Goal: Task Accomplishment & Management: Manage account settings

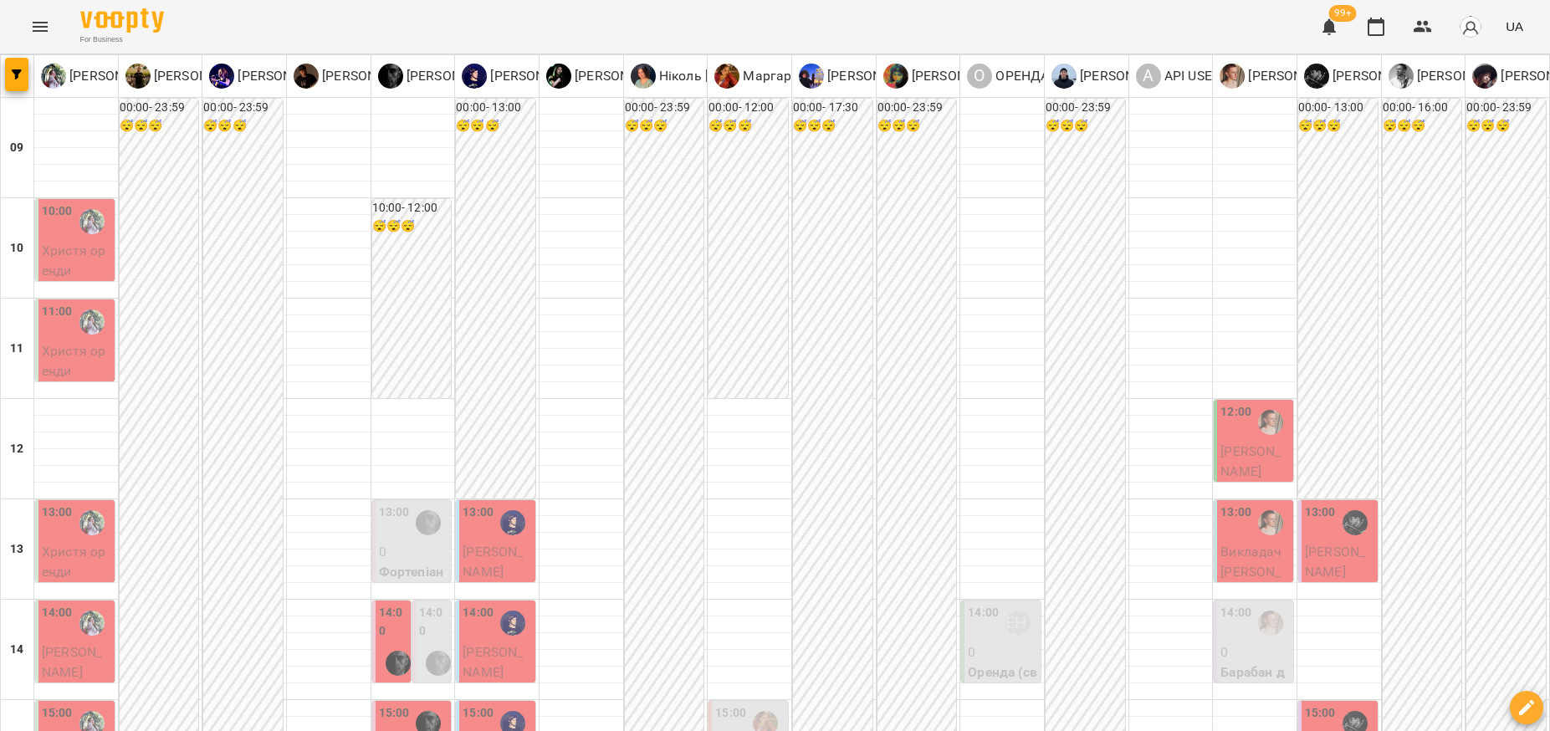
scroll to position [783, 0]
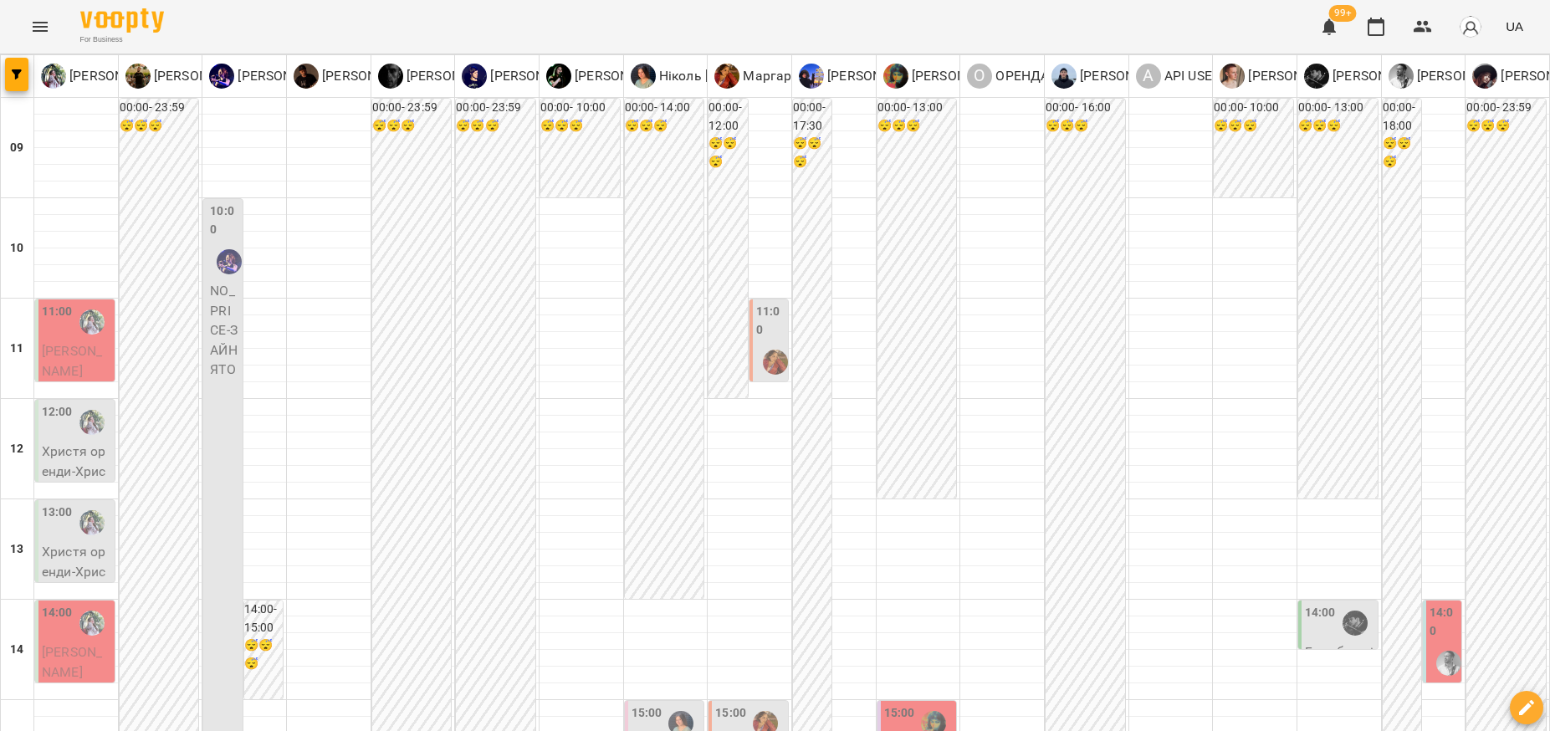
scroll to position [574, 0]
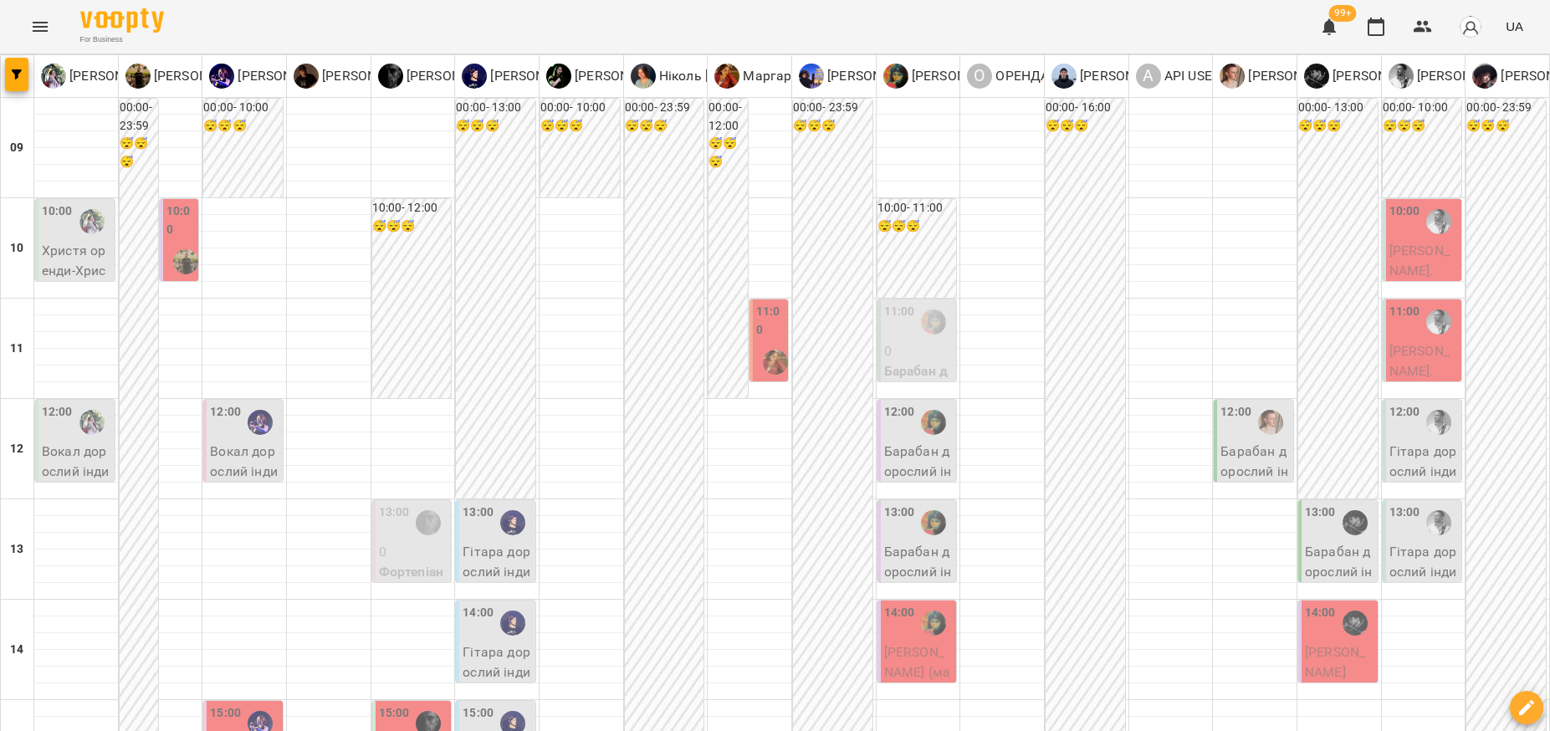
scroll to position [418, 0]
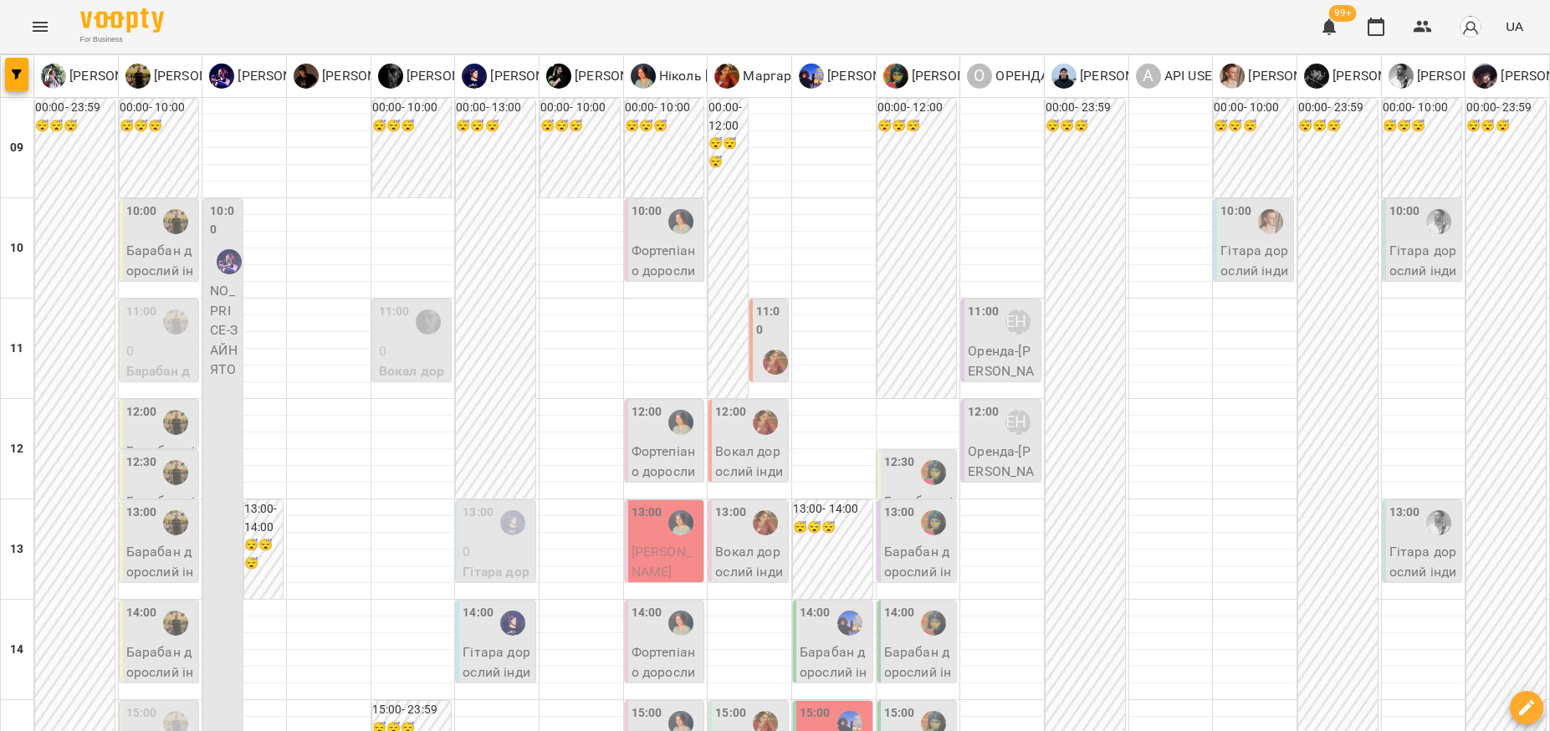
scroll to position [0, 0]
click at [47, 31] on icon "Menu" at bounding box center [40, 27] width 20 height 20
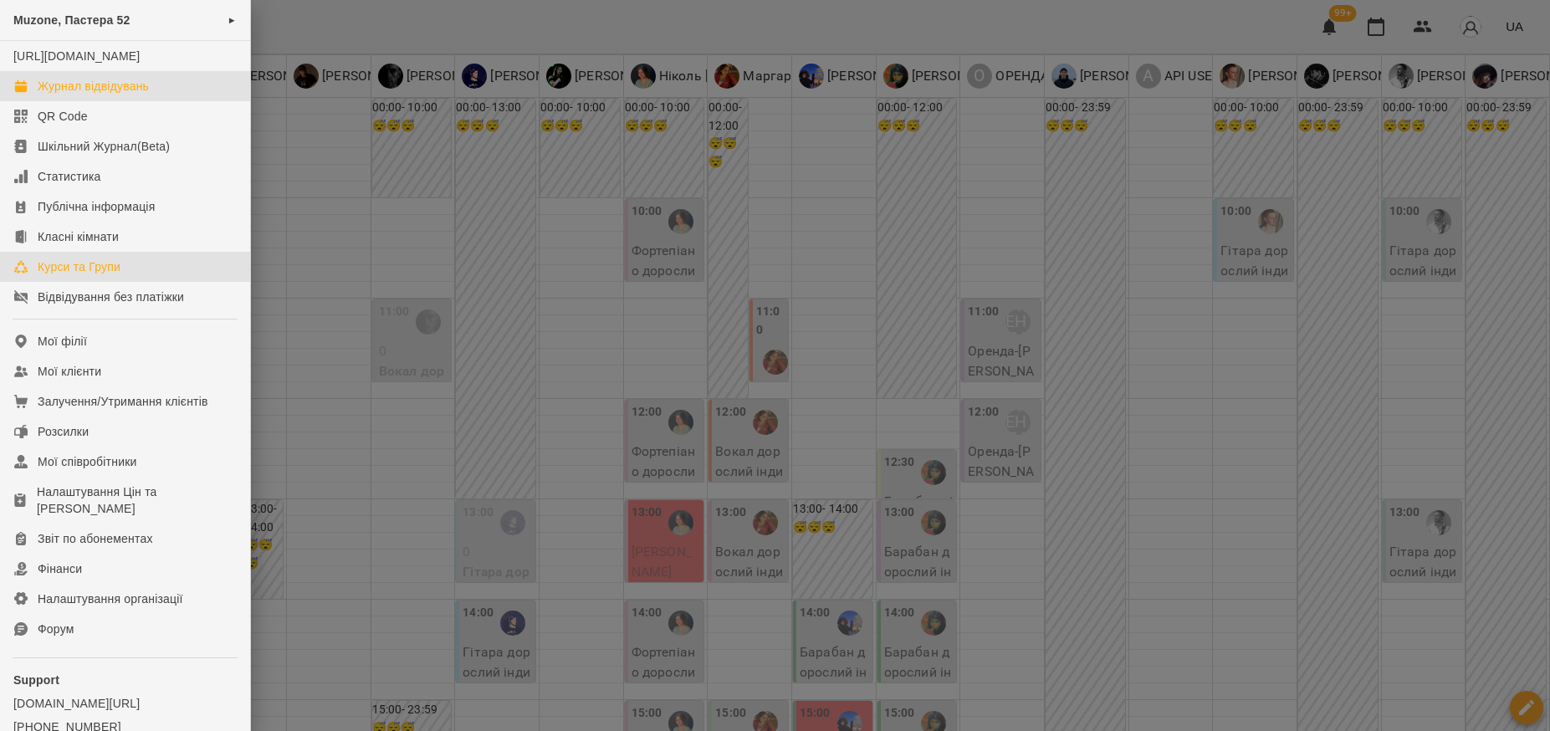
click at [114, 275] on div "Курси та Групи" at bounding box center [79, 266] width 83 height 17
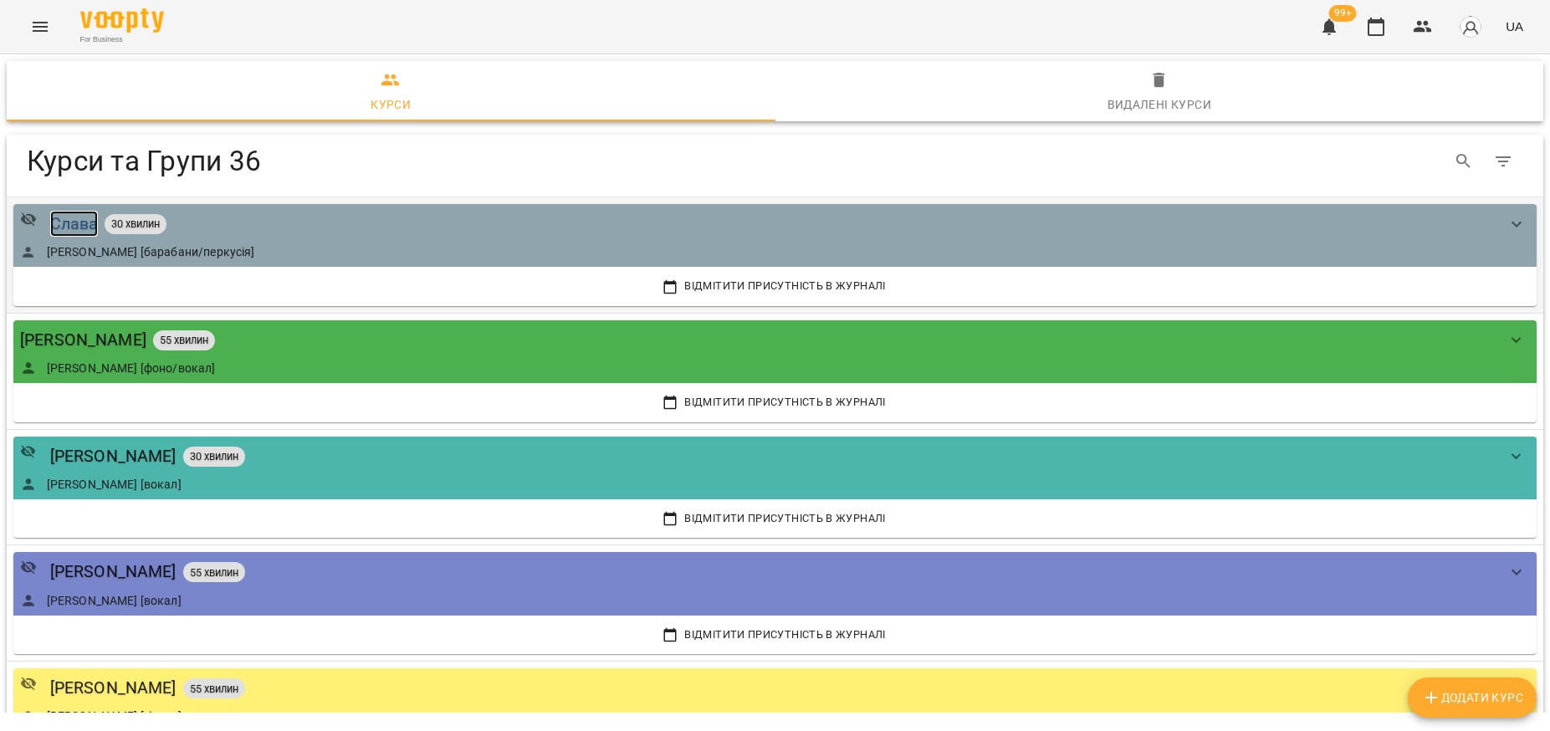
click at [85, 222] on div "Слава" at bounding box center [74, 224] width 49 height 26
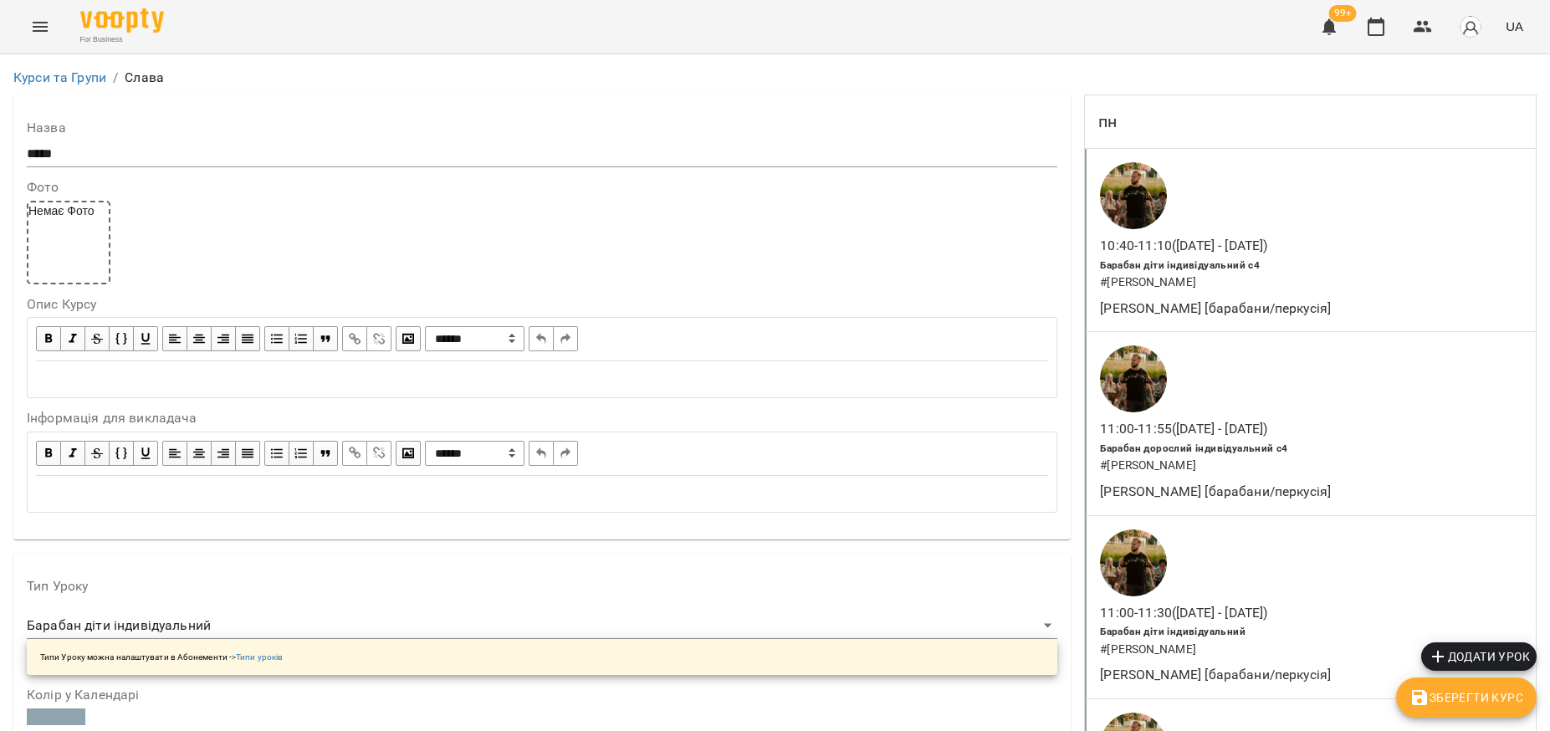
click at [110, 377] on div "Edit text" at bounding box center [542, 379] width 1012 height 19
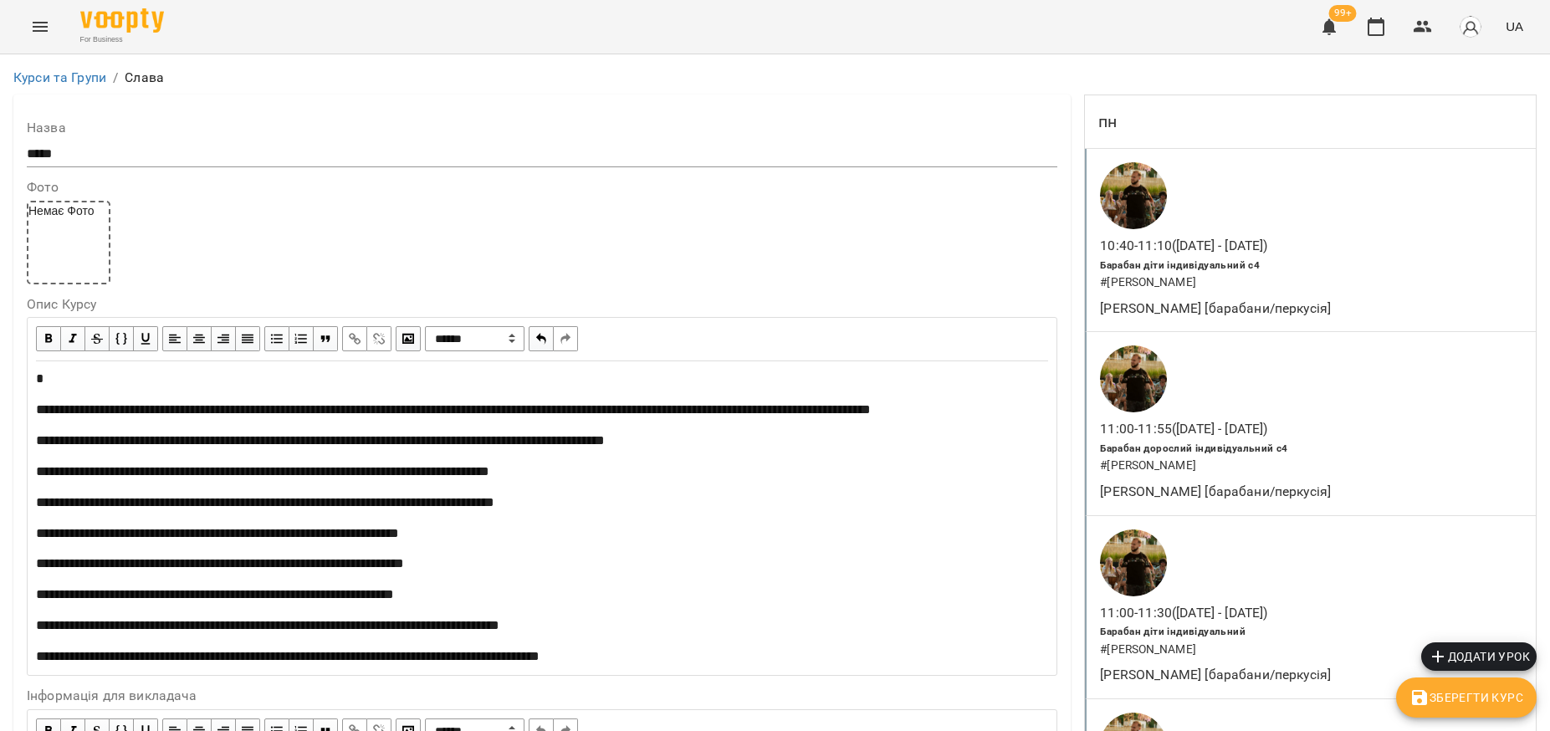
click at [33, 405] on div "**********" at bounding box center [541, 517] width 1027 height 311
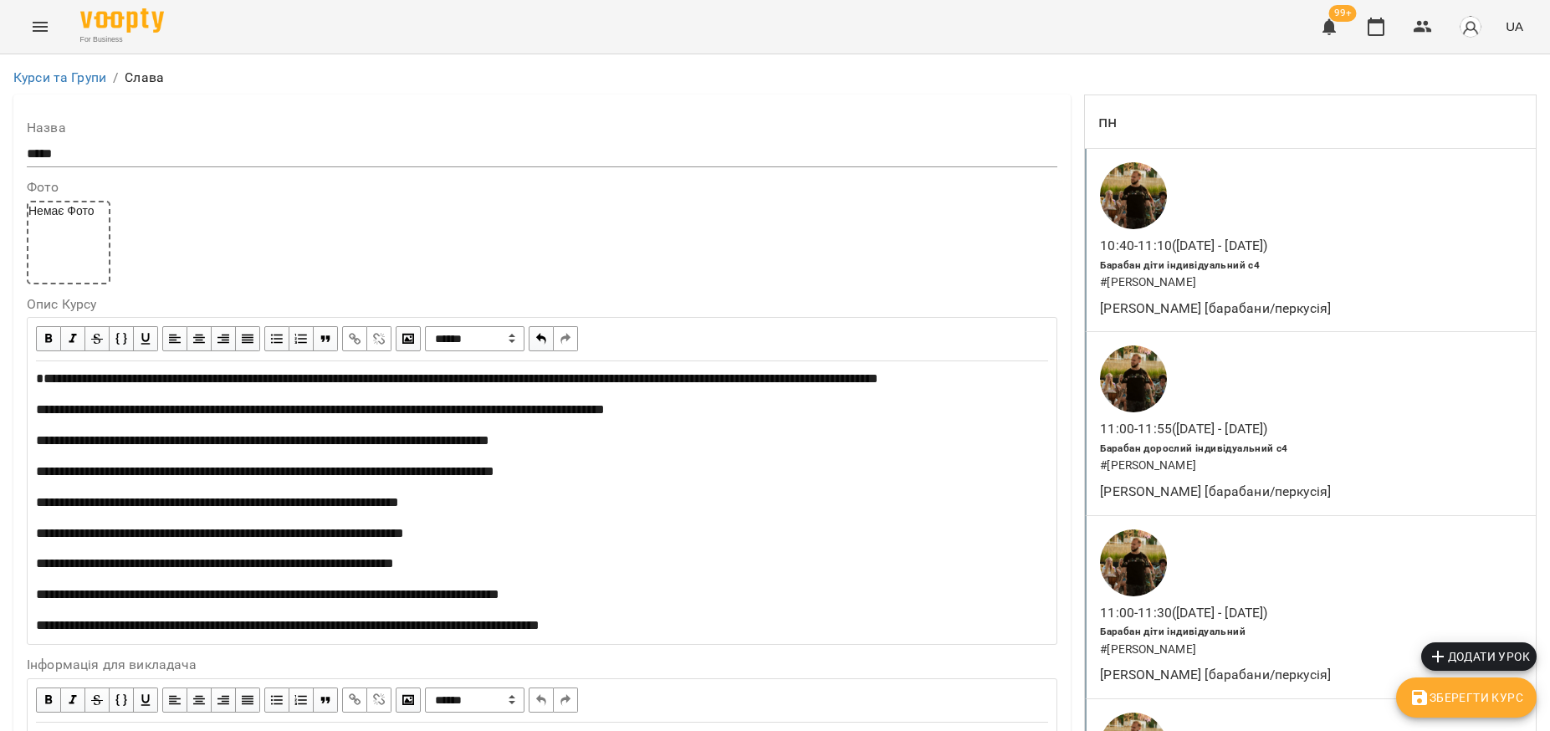
scroll to position [1777, 0]
click at [1467, 692] on span "Зберегти Курс" at bounding box center [1466, 697] width 114 height 20
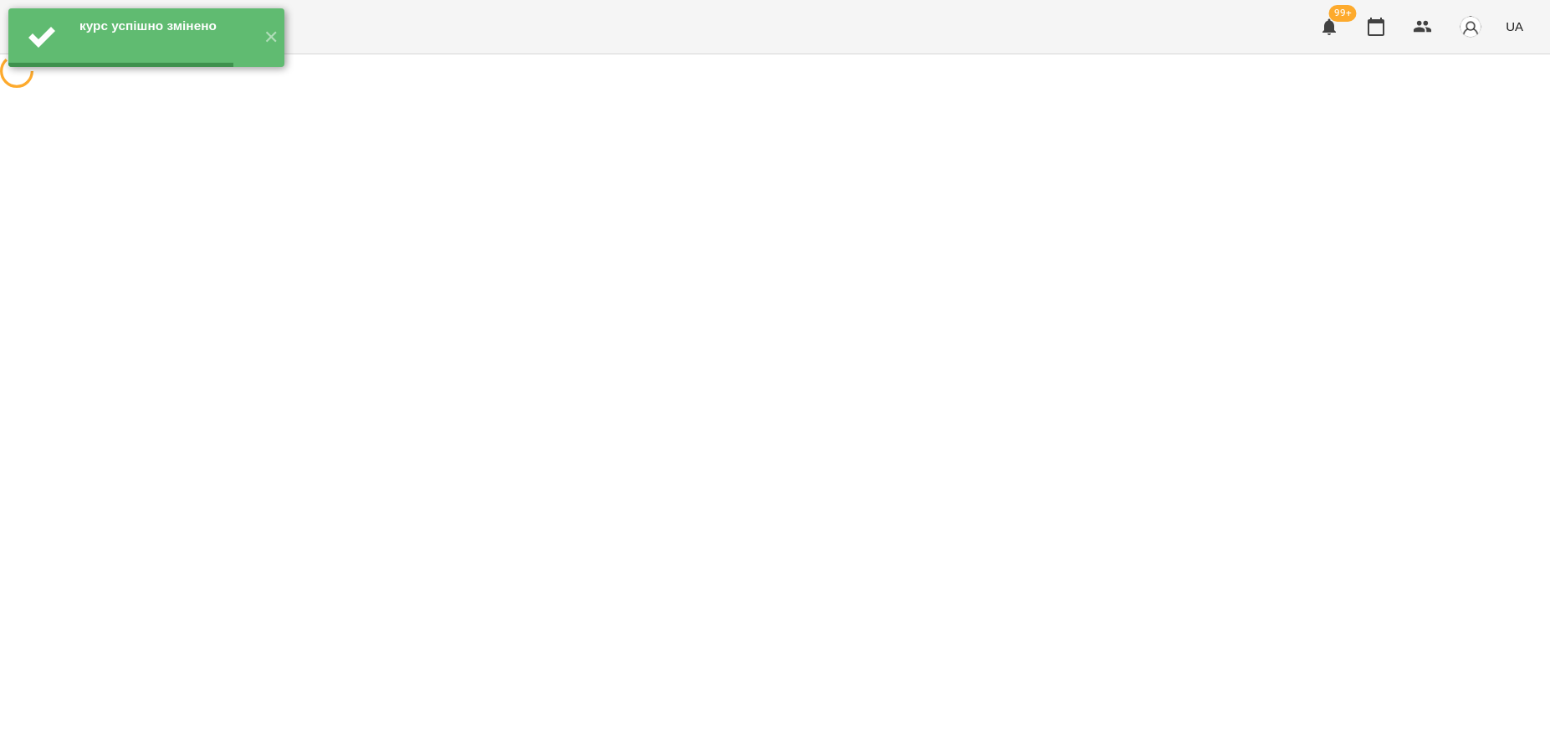
scroll to position [0, 0]
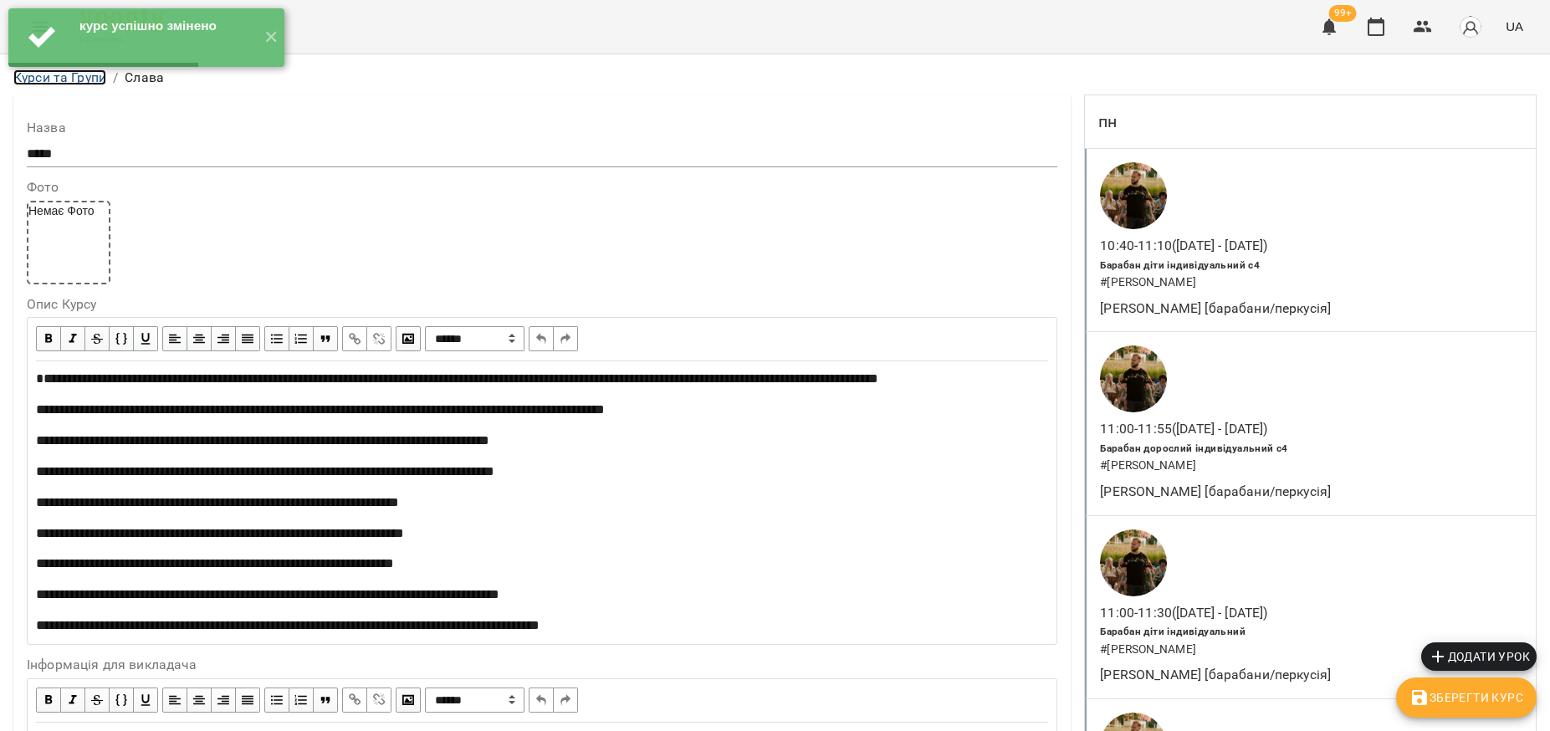
click at [55, 78] on link "Курси та Групи" at bounding box center [59, 77] width 93 height 16
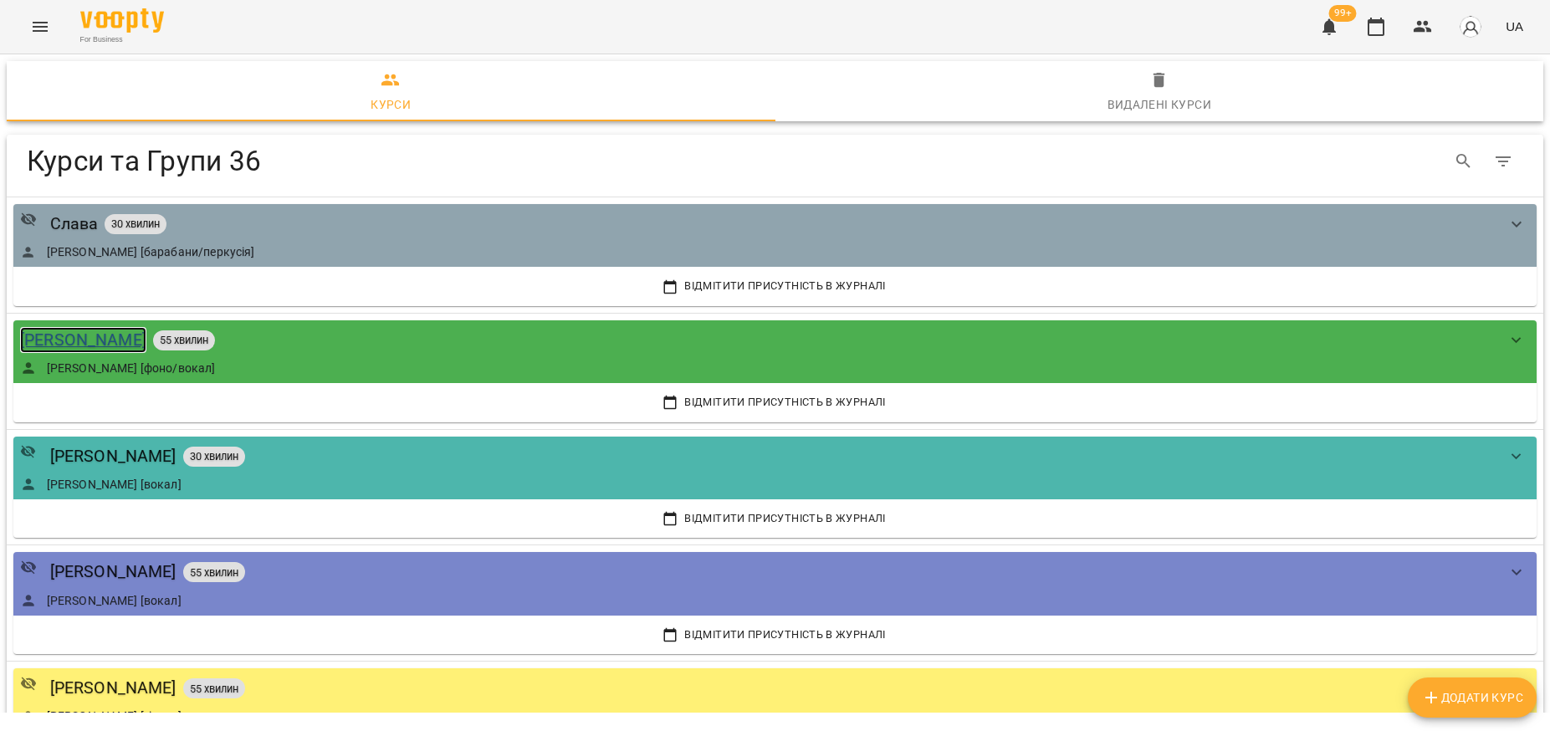
click at [44, 341] on div "[PERSON_NAME]" at bounding box center [83, 340] width 126 height 26
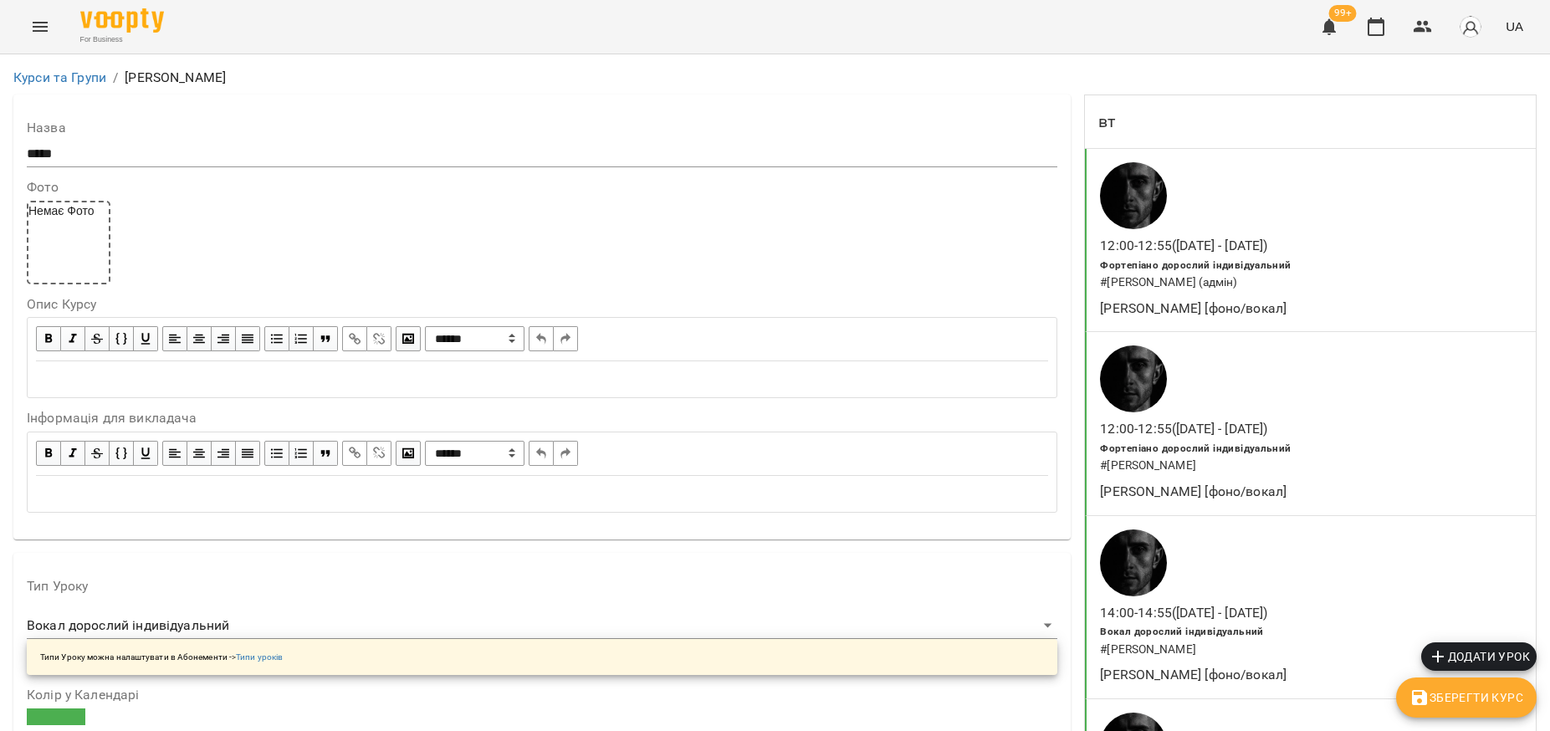
scroll to position [105, 0]
click at [119, 370] on div "Edit text" at bounding box center [542, 379] width 1012 height 19
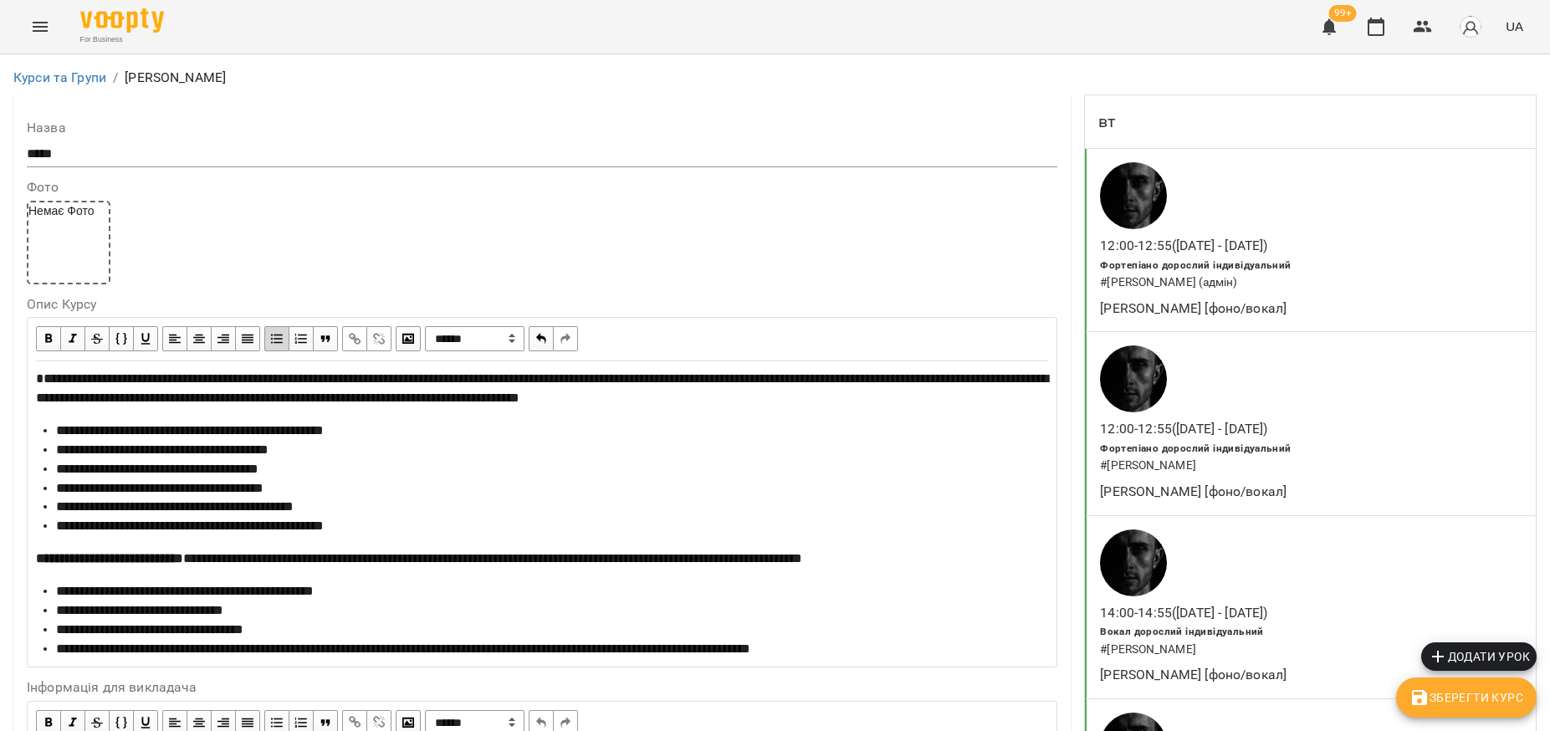
scroll to position [836, 0]
click at [1491, 705] on span "Зберегти Курс" at bounding box center [1466, 697] width 114 height 20
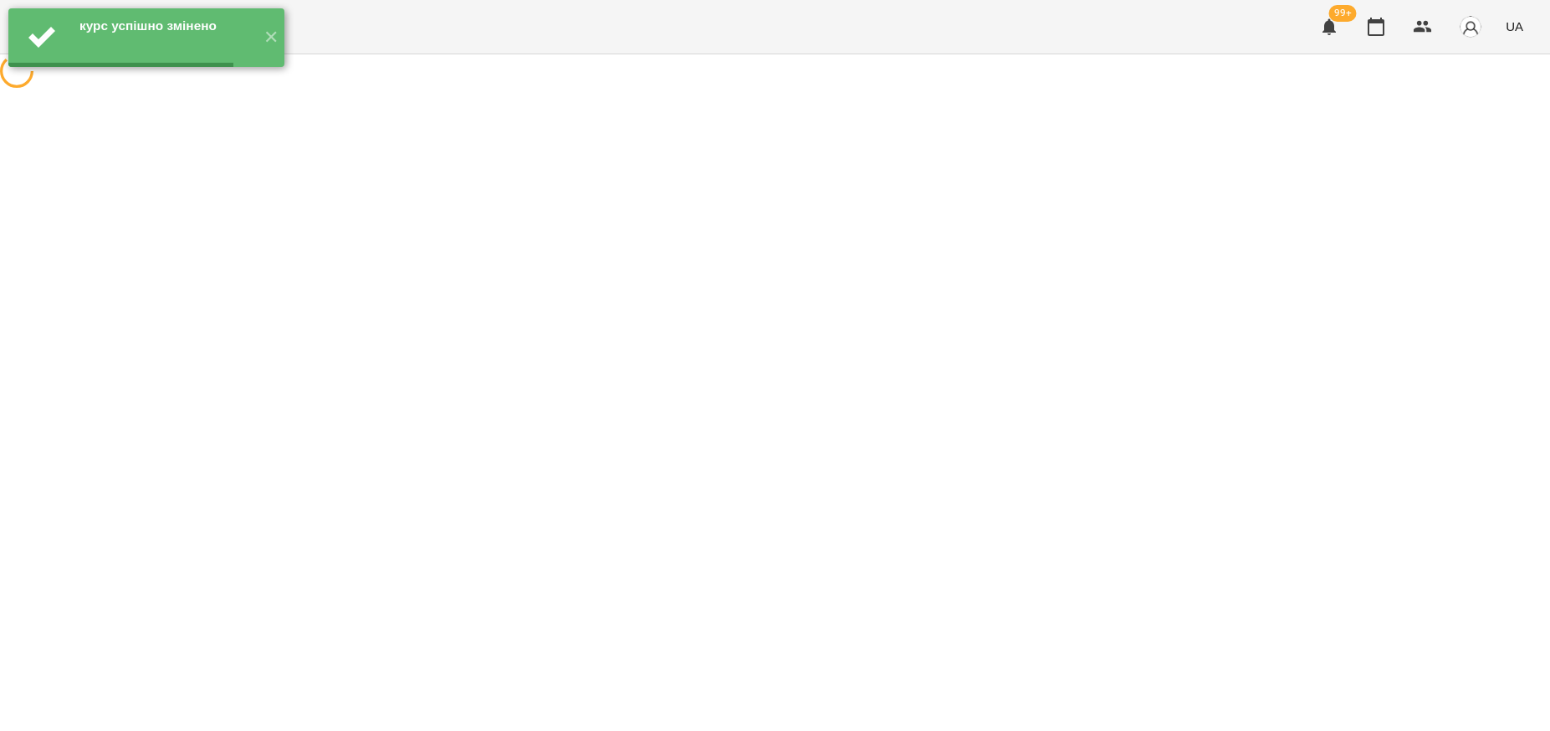
scroll to position [0, 0]
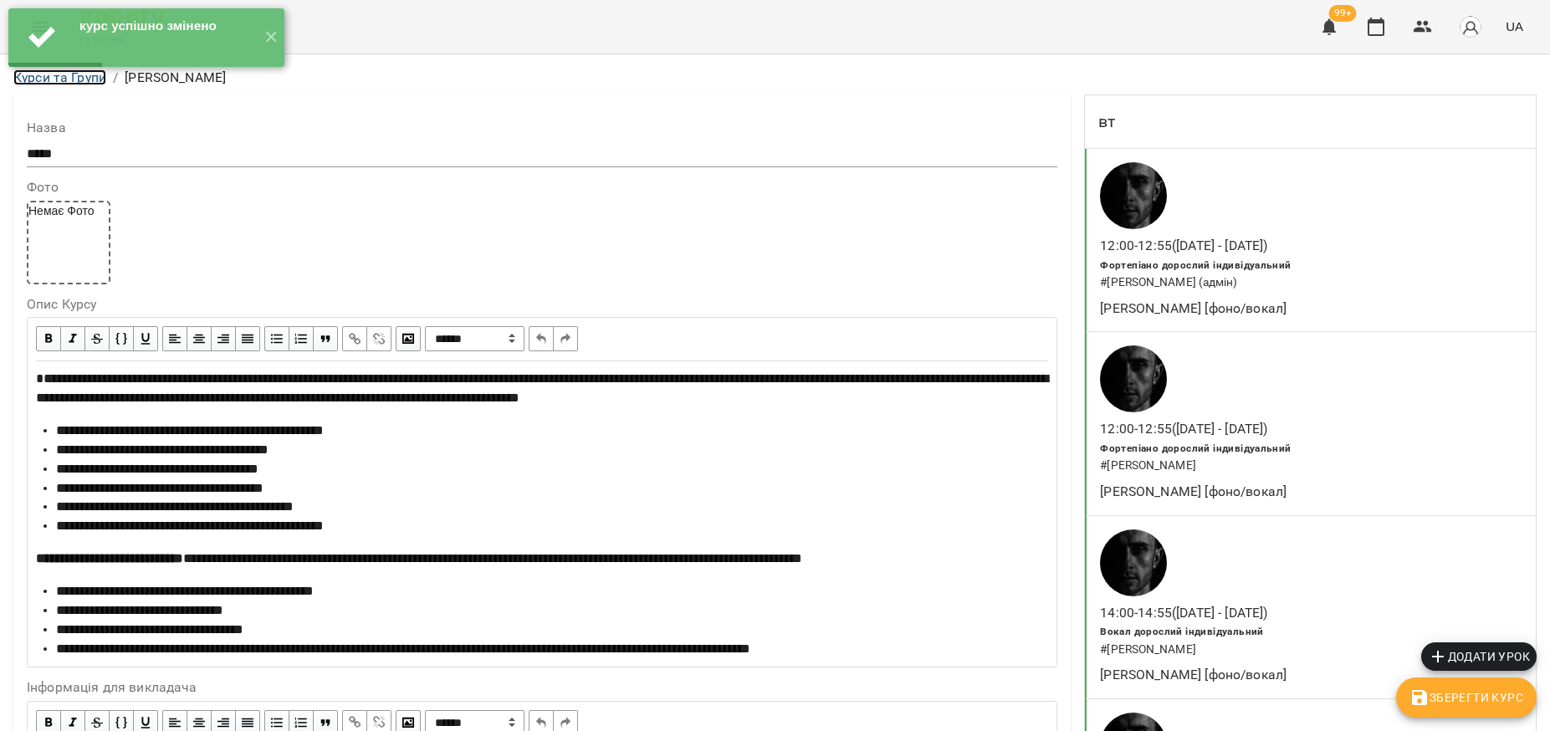
click at [63, 79] on link "Курси та Групи" at bounding box center [59, 77] width 93 height 16
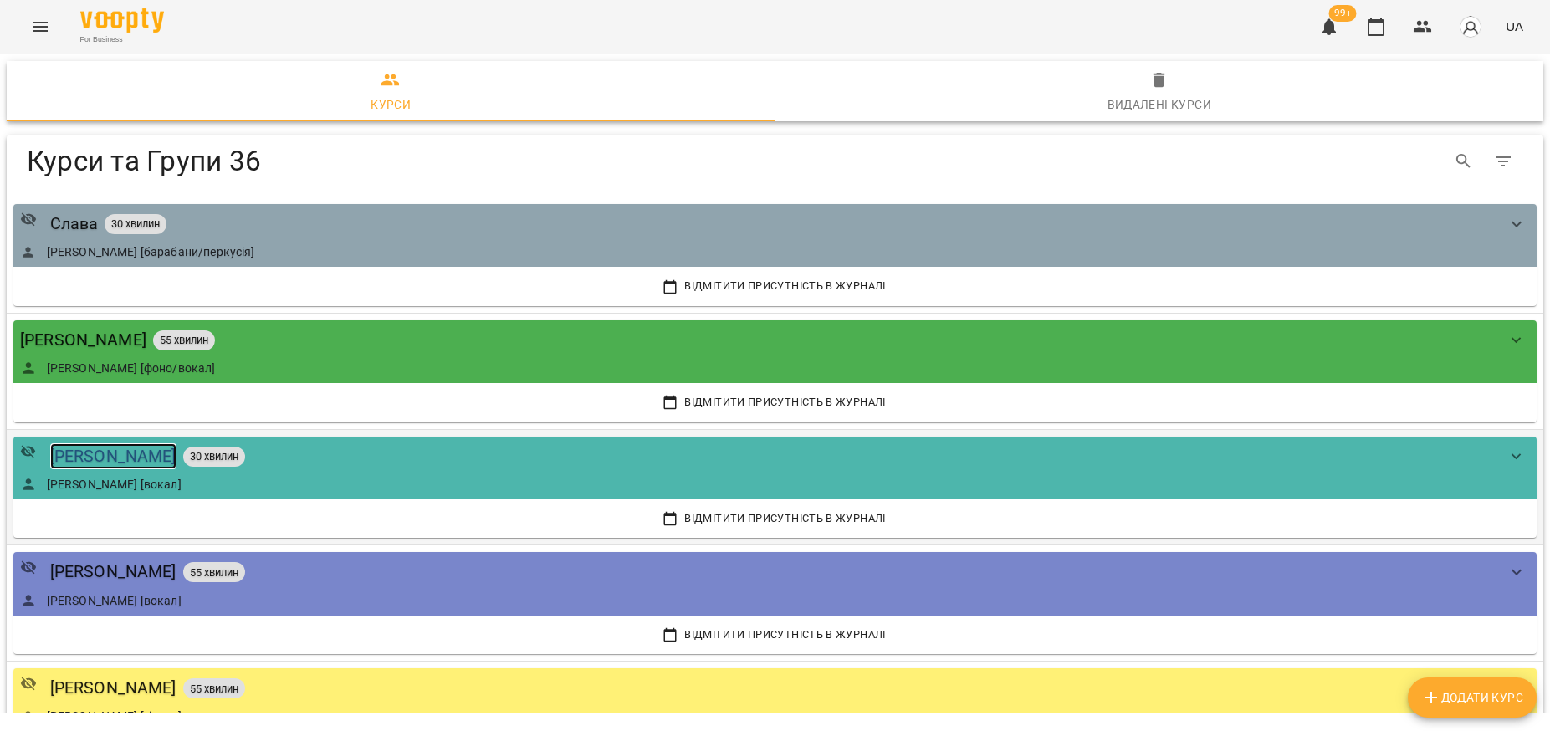
click at [118, 457] on div "[PERSON_NAME]" at bounding box center [113, 456] width 126 height 26
click at [118, 457] on div "[PERSON_NAME] курси Курси та Групи 36 Курси та Групи 36 Слава 30 хвилин [PERSON…" at bounding box center [775, 383] width 1550 height 658
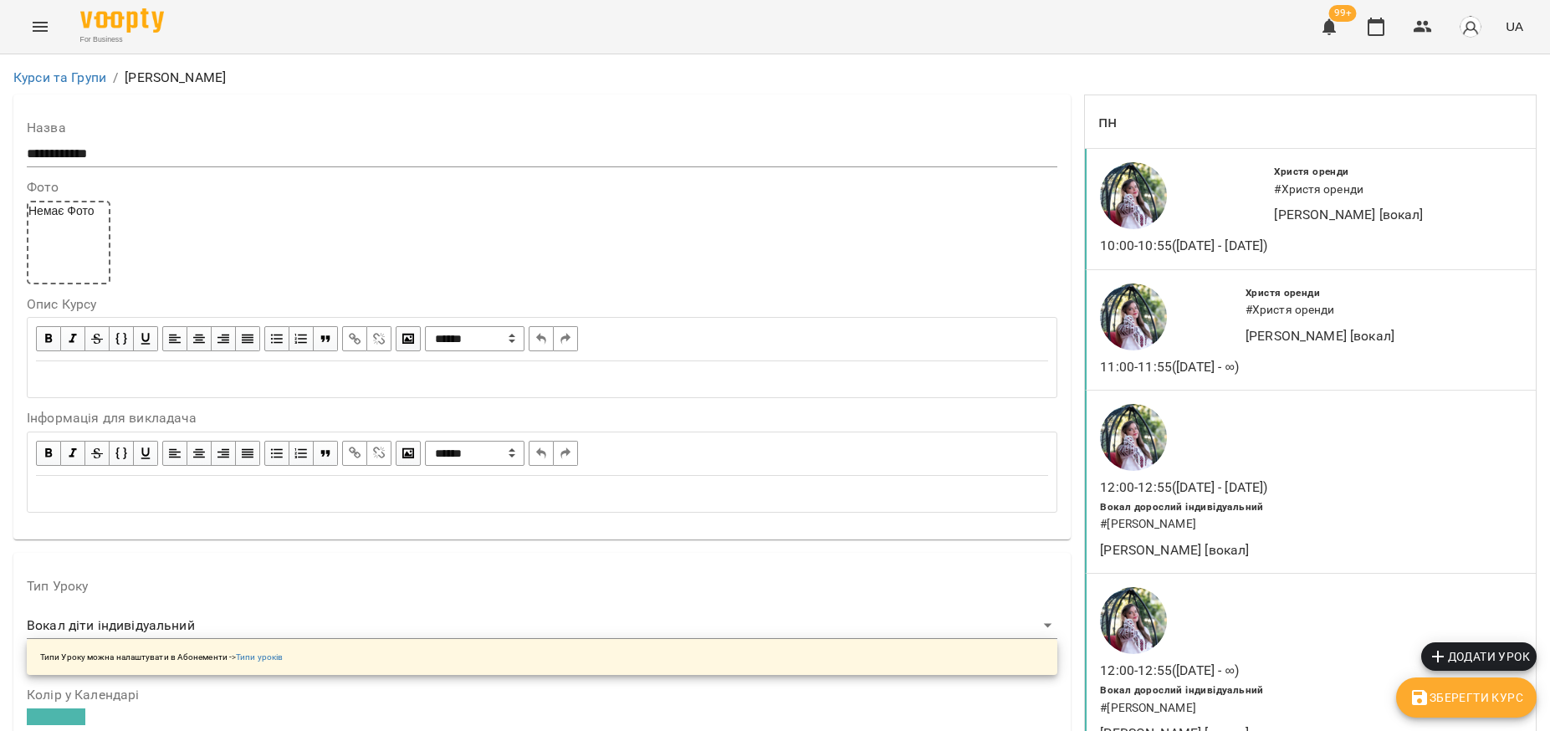
click at [157, 373] on div "Edit text" at bounding box center [542, 379] width 1012 height 19
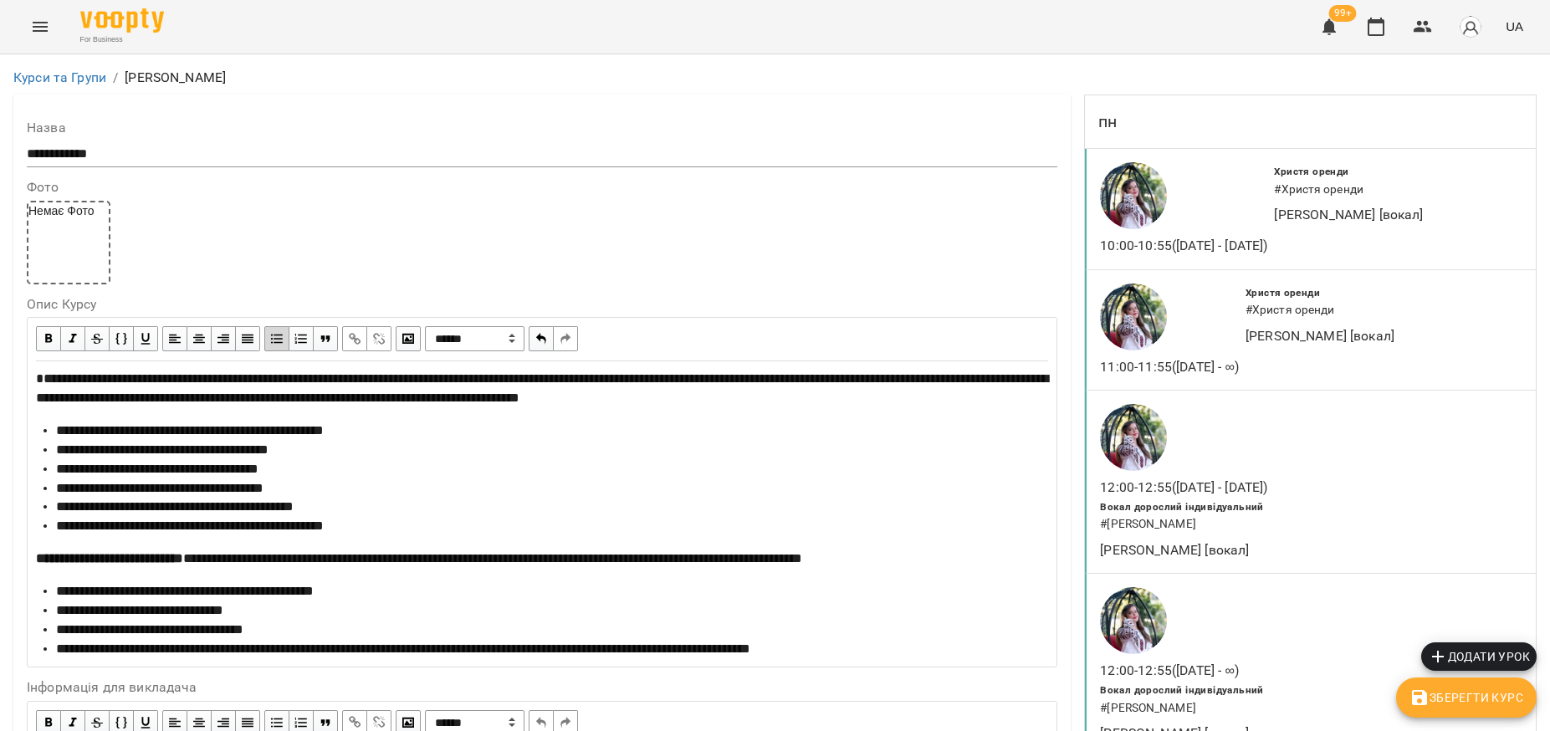
click at [1479, 706] on span "Зберегти Курс" at bounding box center [1466, 697] width 114 height 20
click at [60, 79] on link "Курси та Групи" at bounding box center [59, 77] width 93 height 16
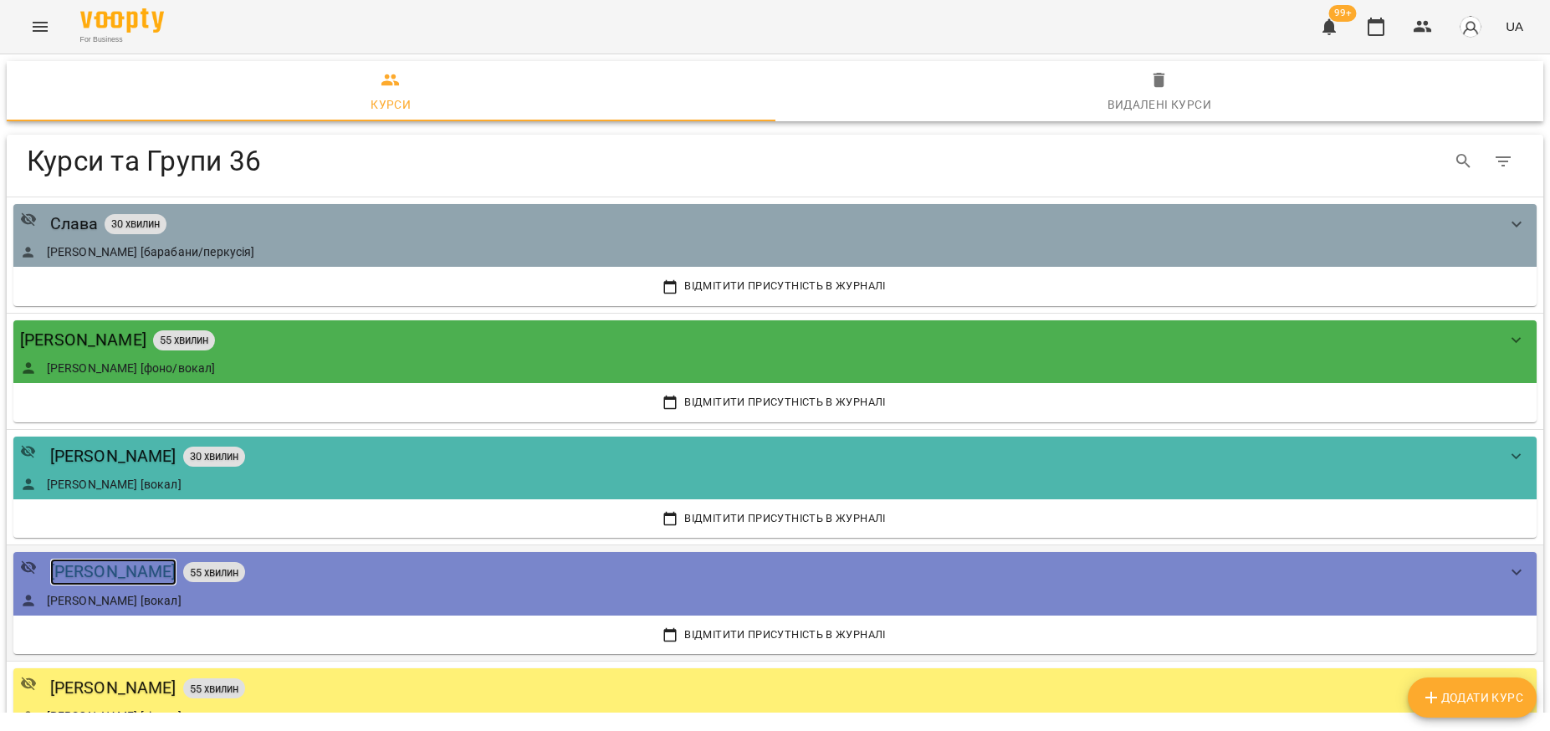
click at [154, 569] on div "[PERSON_NAME]" at bounding box center [113, 572] width 126 height 26
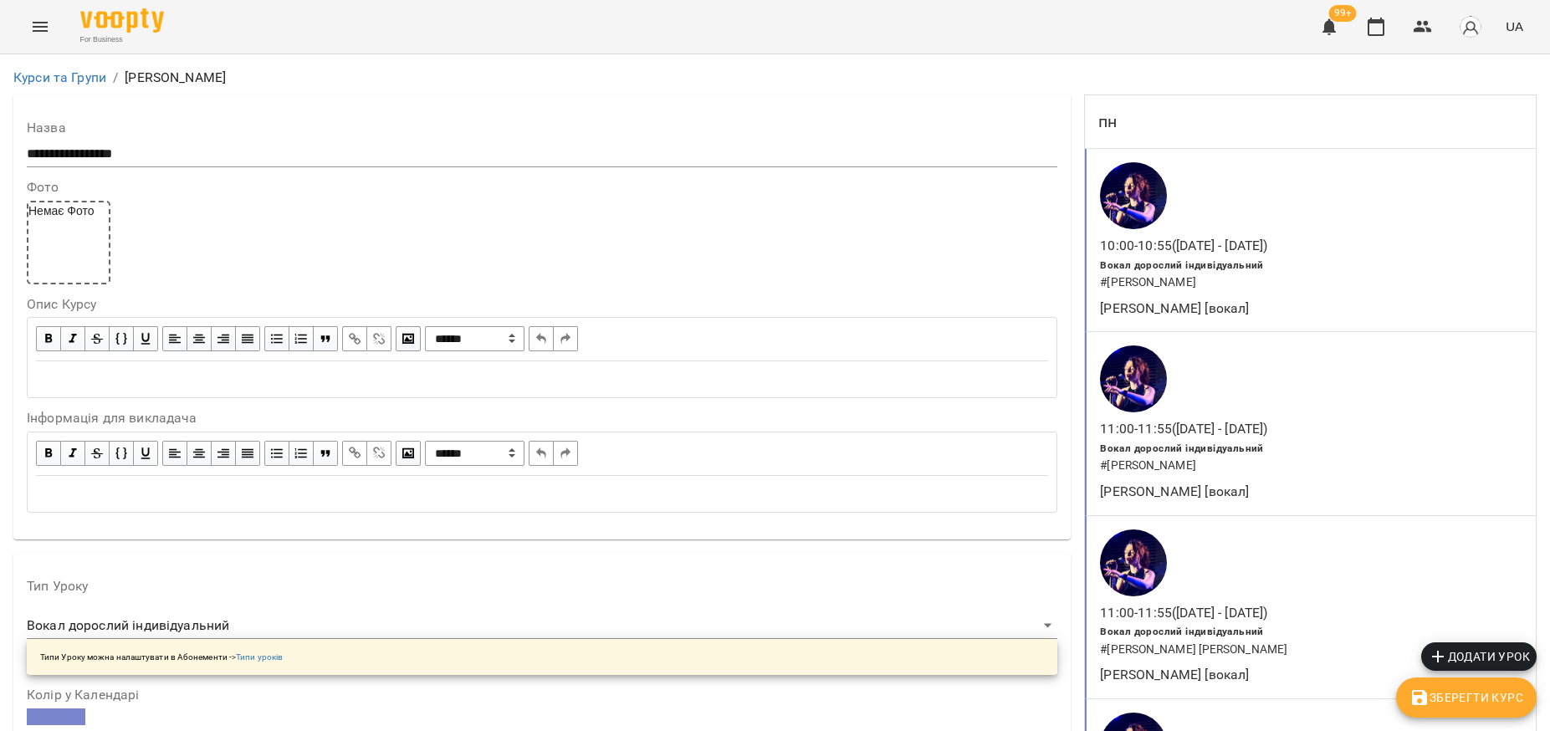
click at [121, 373] on div "Edit text" at bounding box center [542, 379] width 1012 height 19
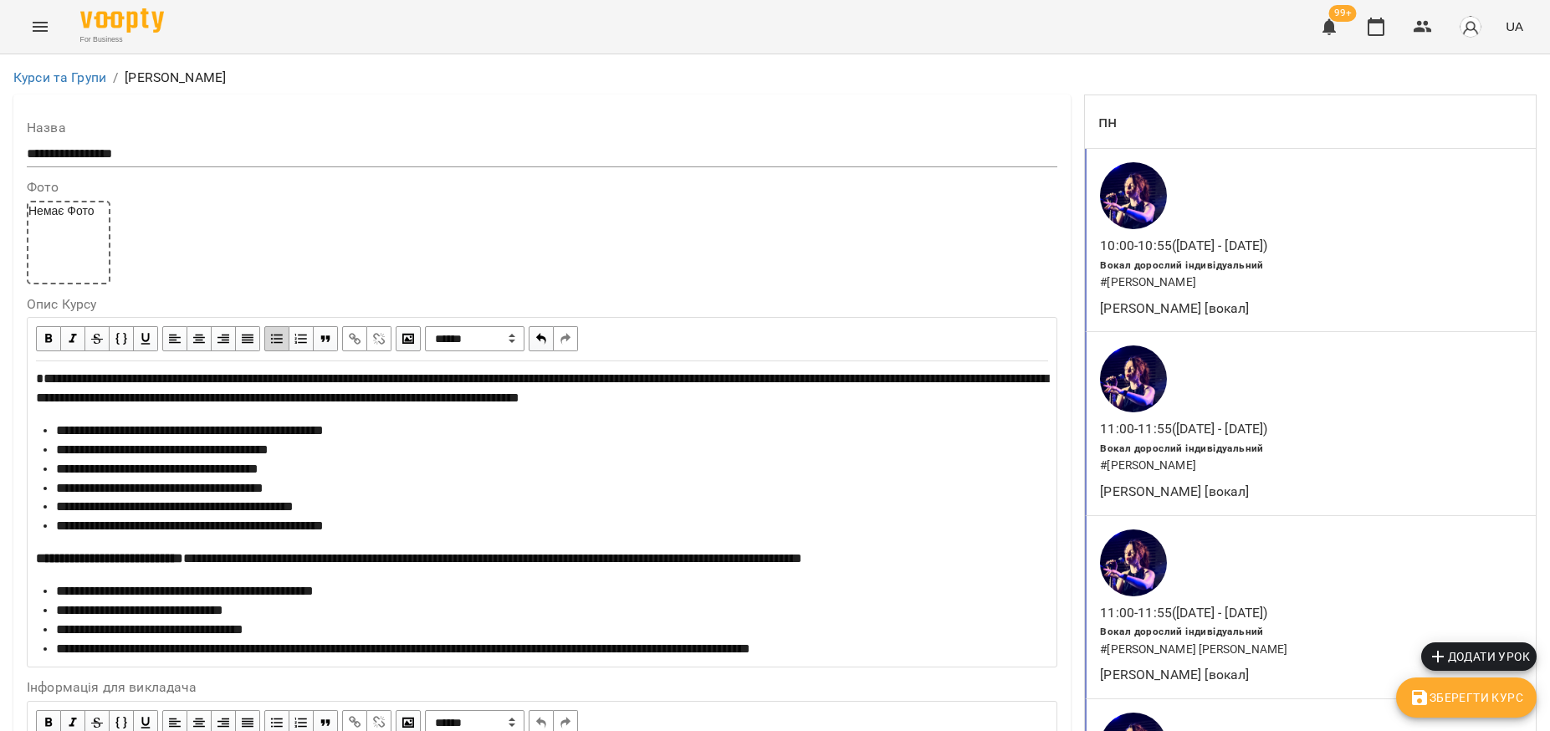
click at [1479, 705] on span "Зберегти Курс" at bounding box center [1466, 697] width 114 height 20
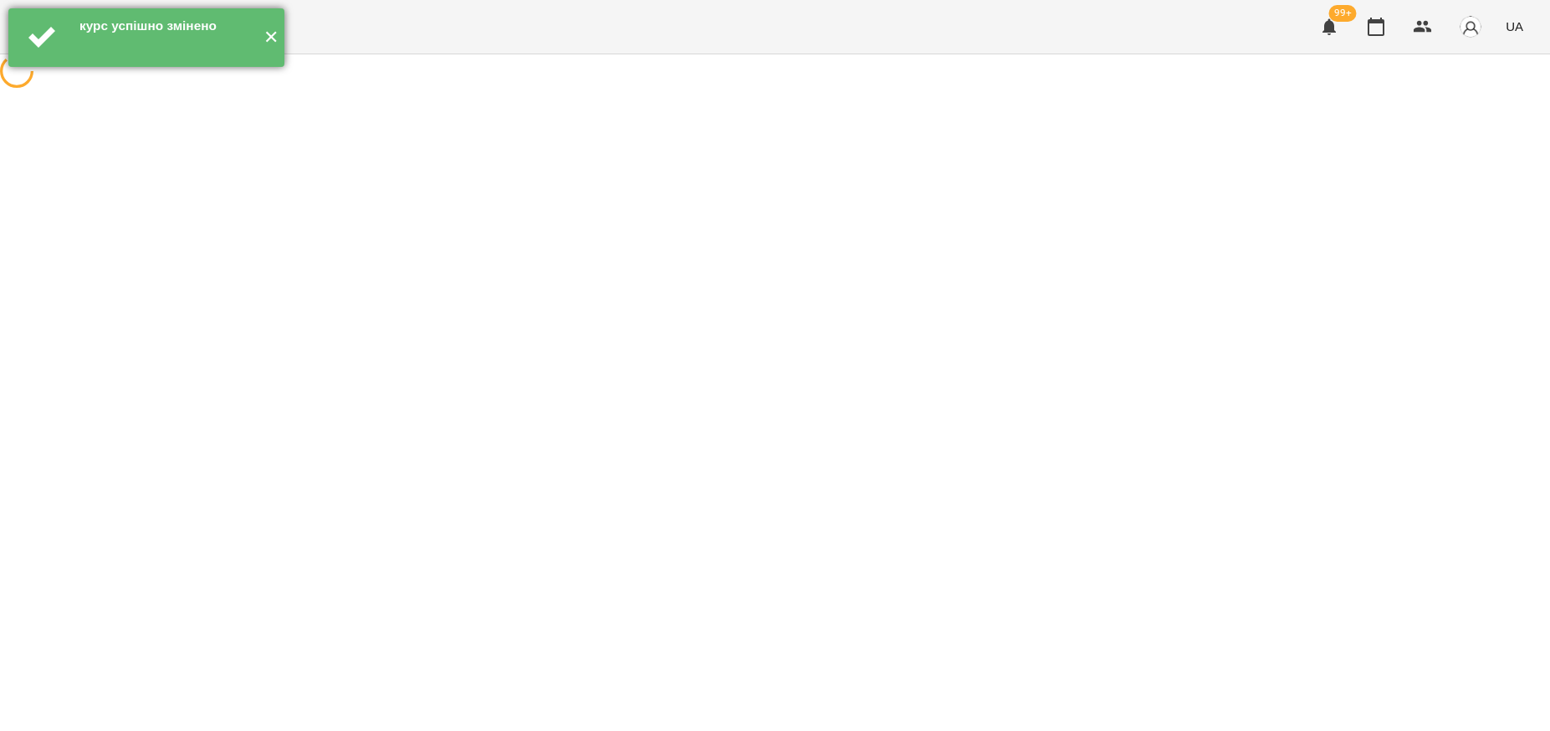
click at [264, 38] on button "✕" at bounding box center [271, 37] width 28 height 59
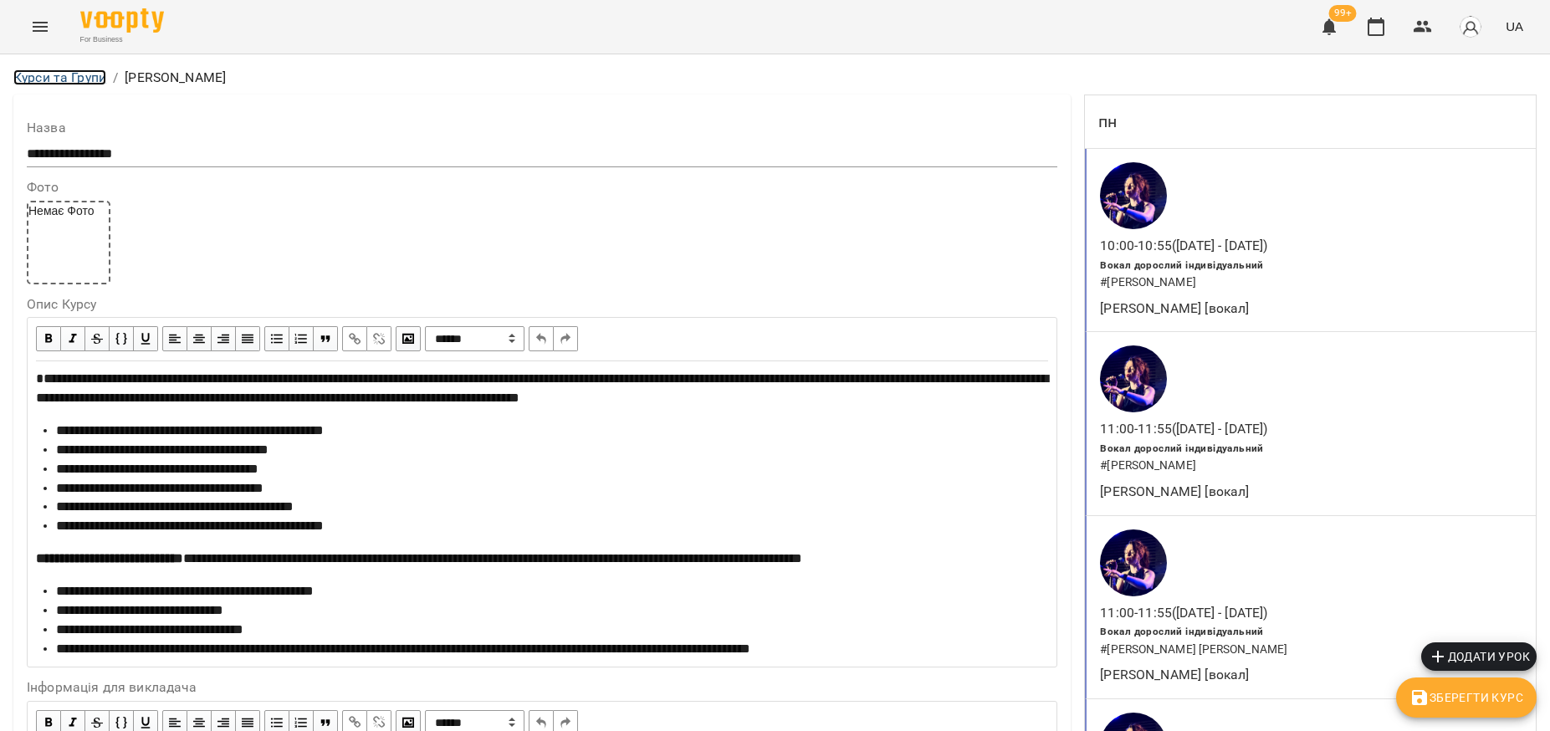
click at [52, 74] on link "Курси та Групи" at bounding box center [59, 77] width 93 height 16
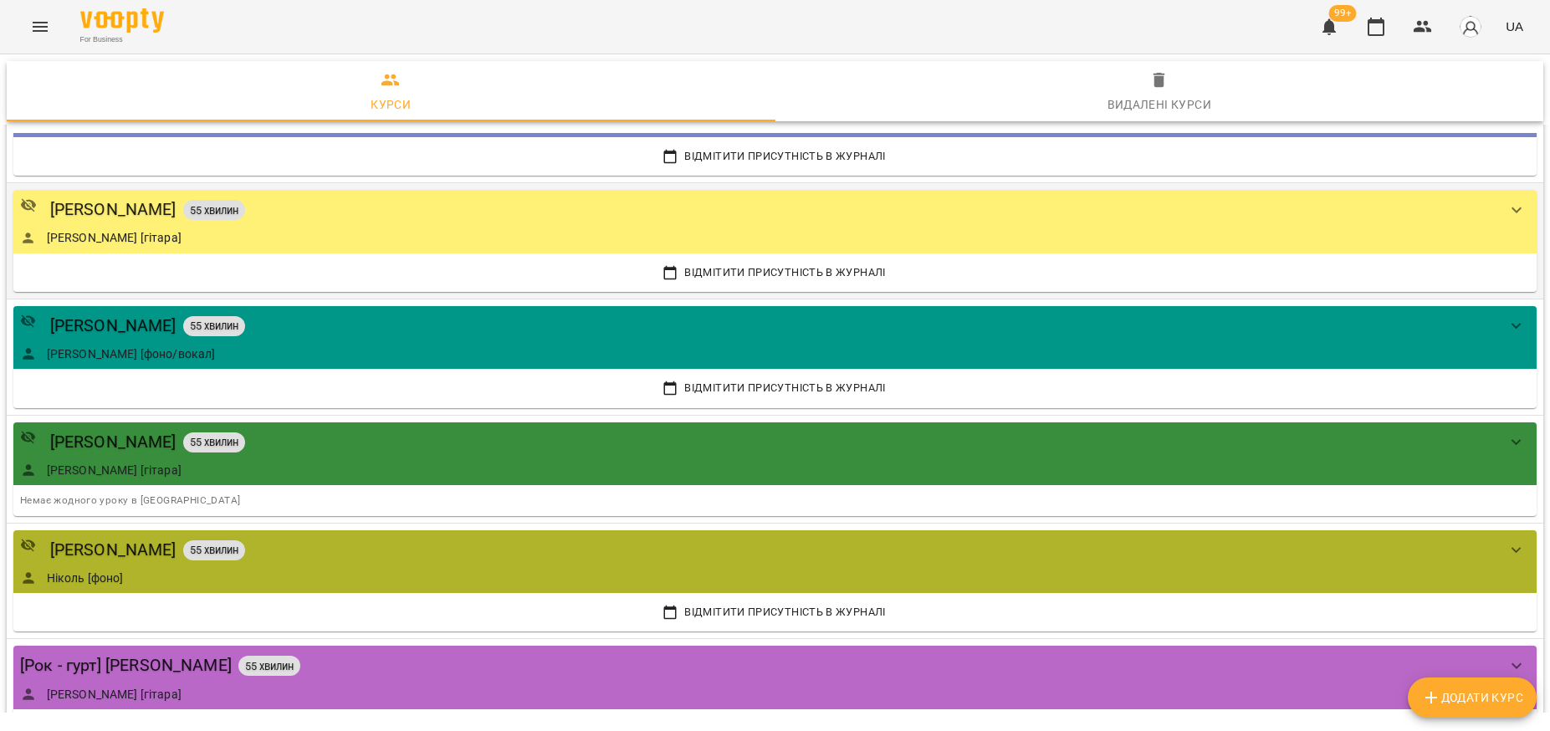
scroll to position [523, 0]
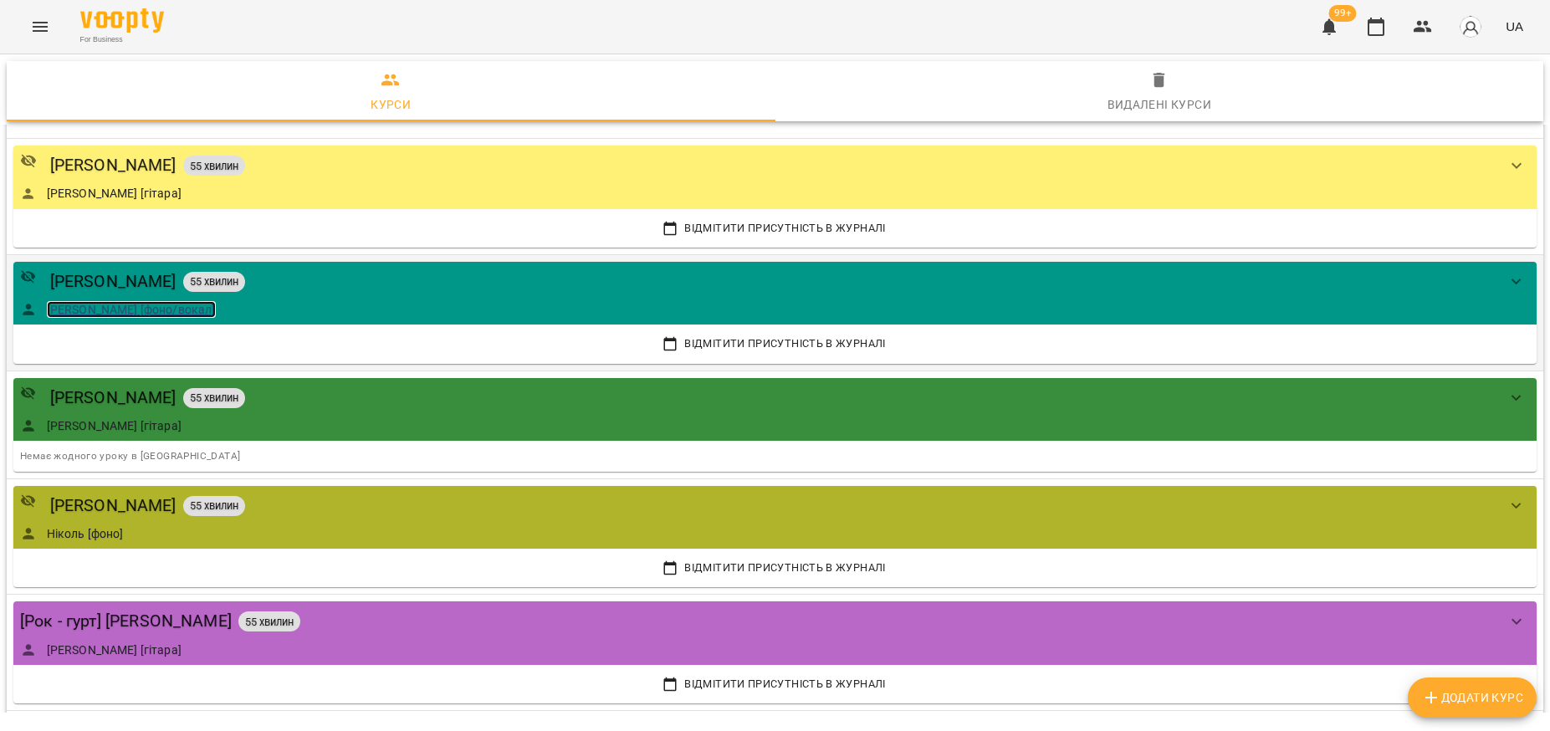
click at [116, 310] on link "[PERSON_NAME] [фоно/вокал]" at bounding box center [131, 309] width 169 height 17
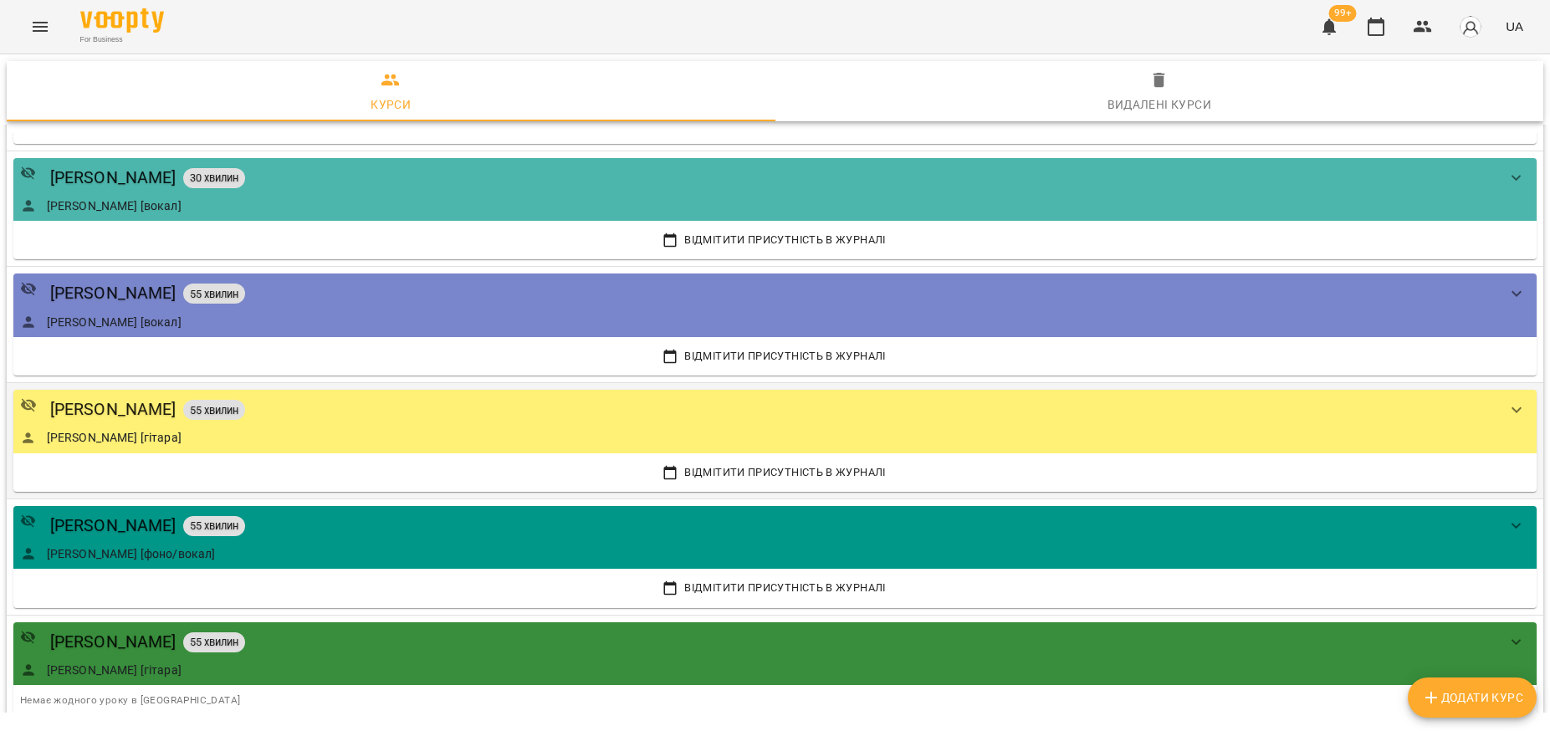
scroll to position [314, 0]
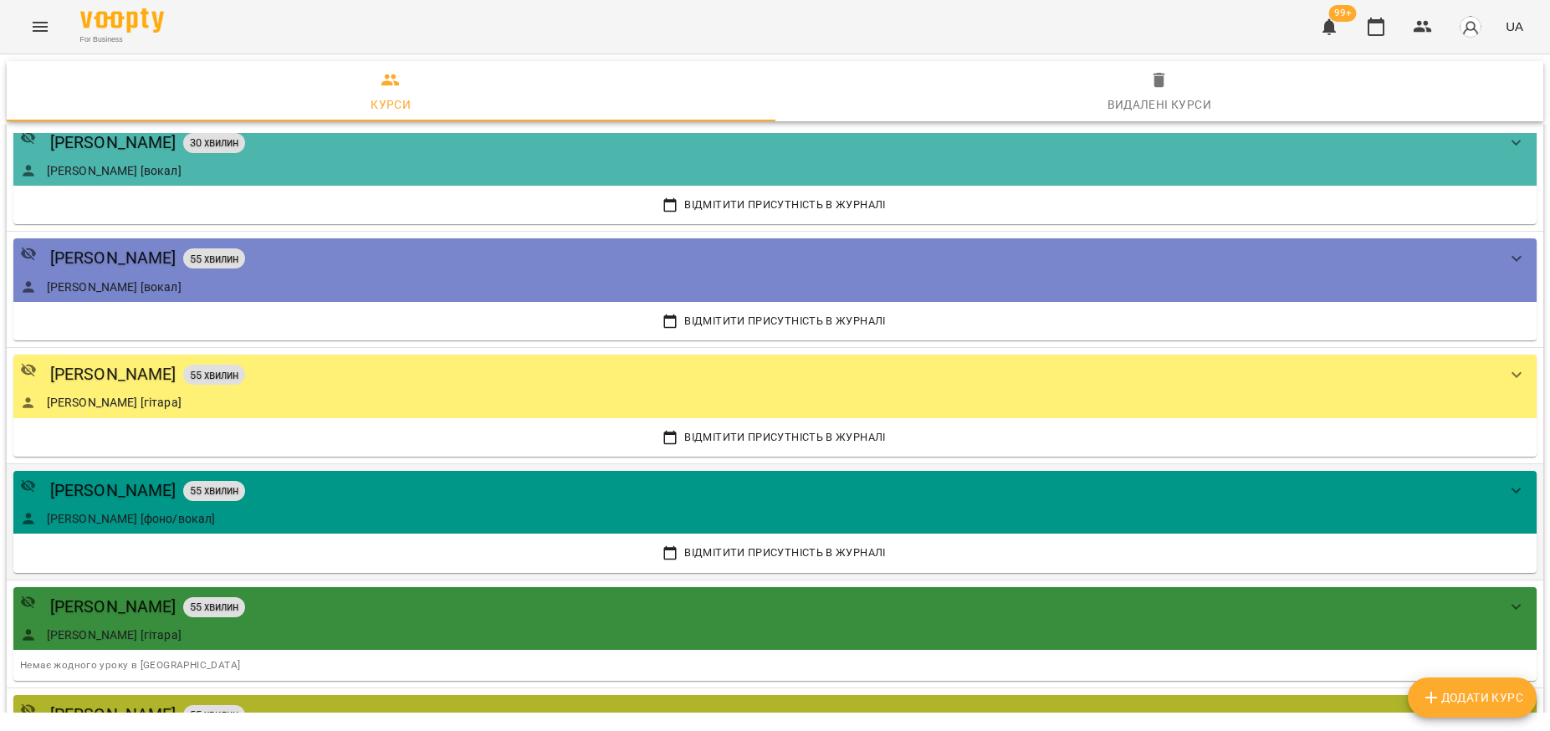
click at [688, 493] on div "[PERSON_NAME] 55 хвилин" at bounding box center [758, 491] width 1476 height 26
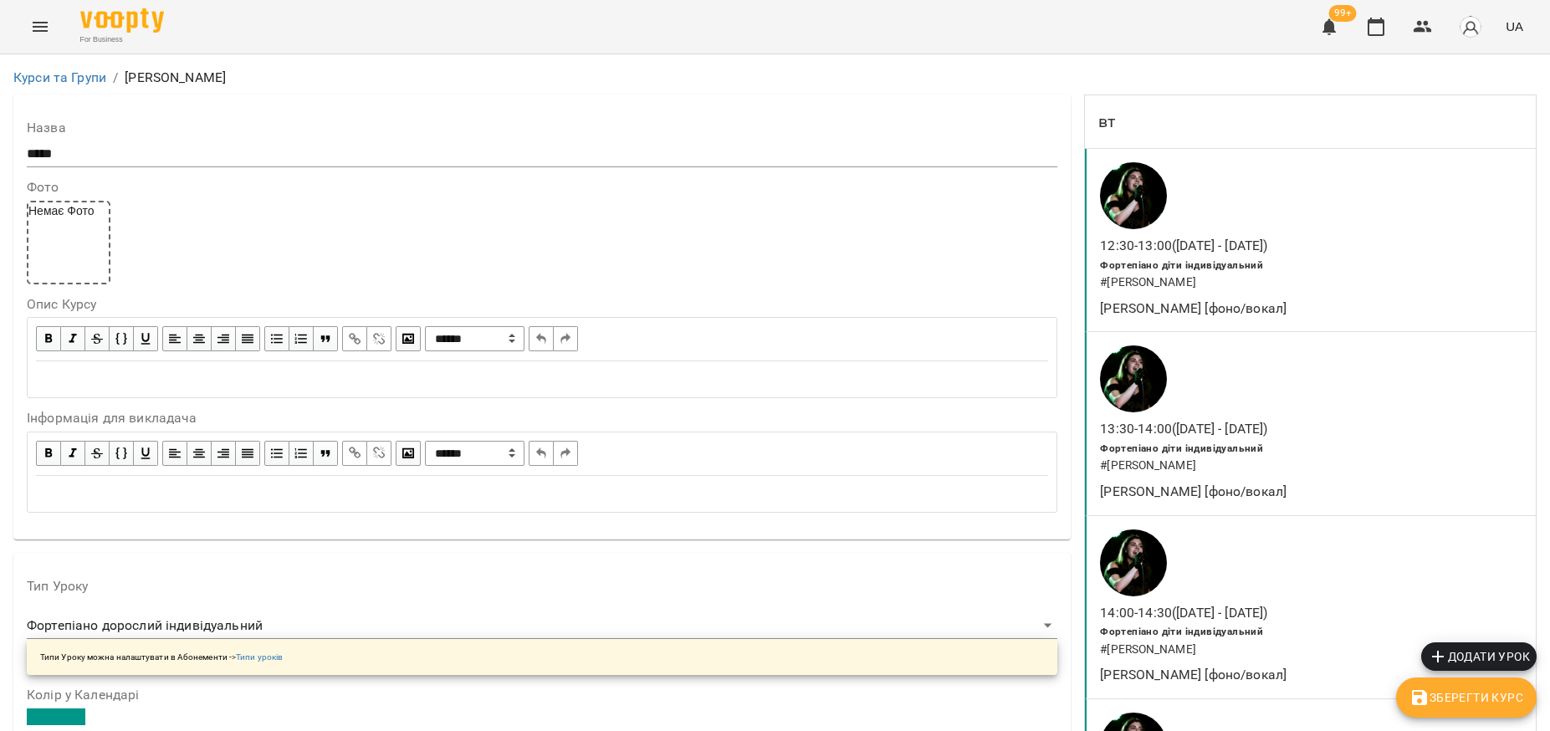
click at [176, 380] on div "Edit text" at bounding box center [542, 379] width 1012 height 19
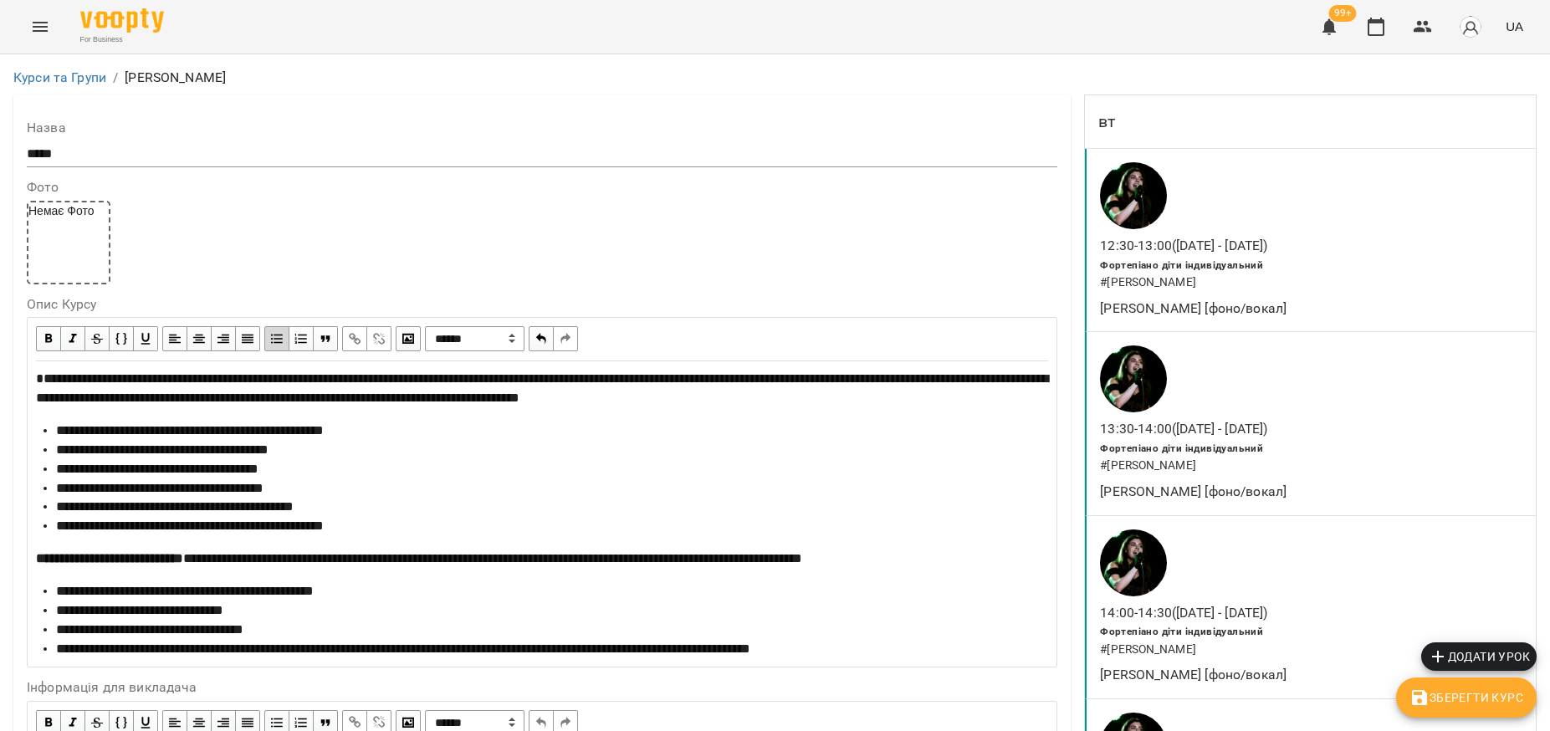
scroll to position [523, 0]
click at [1484, 702] on span "Зберегти Курс" at bounding box center [1466, 697] width 114 height 20
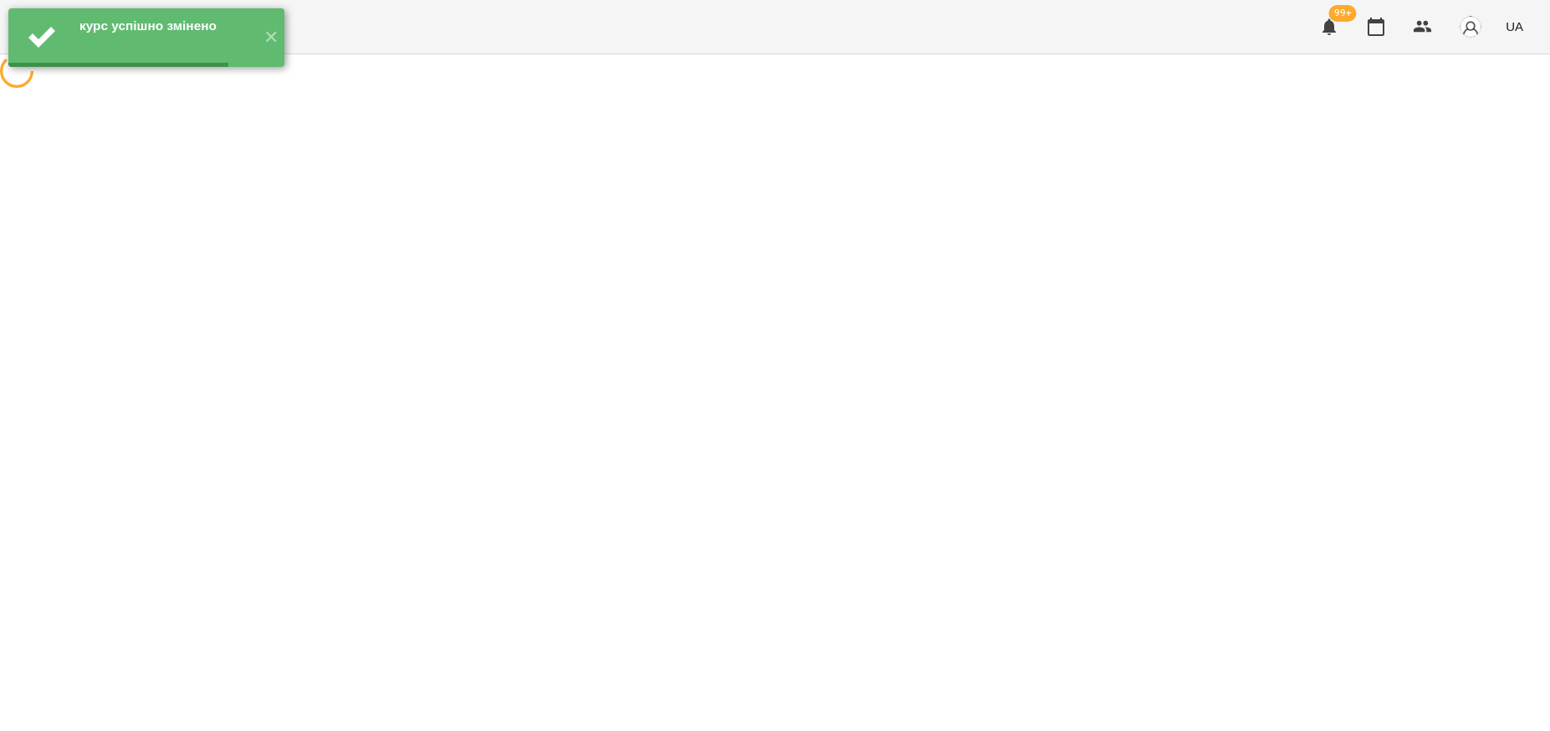
scroll to position [0, 0]
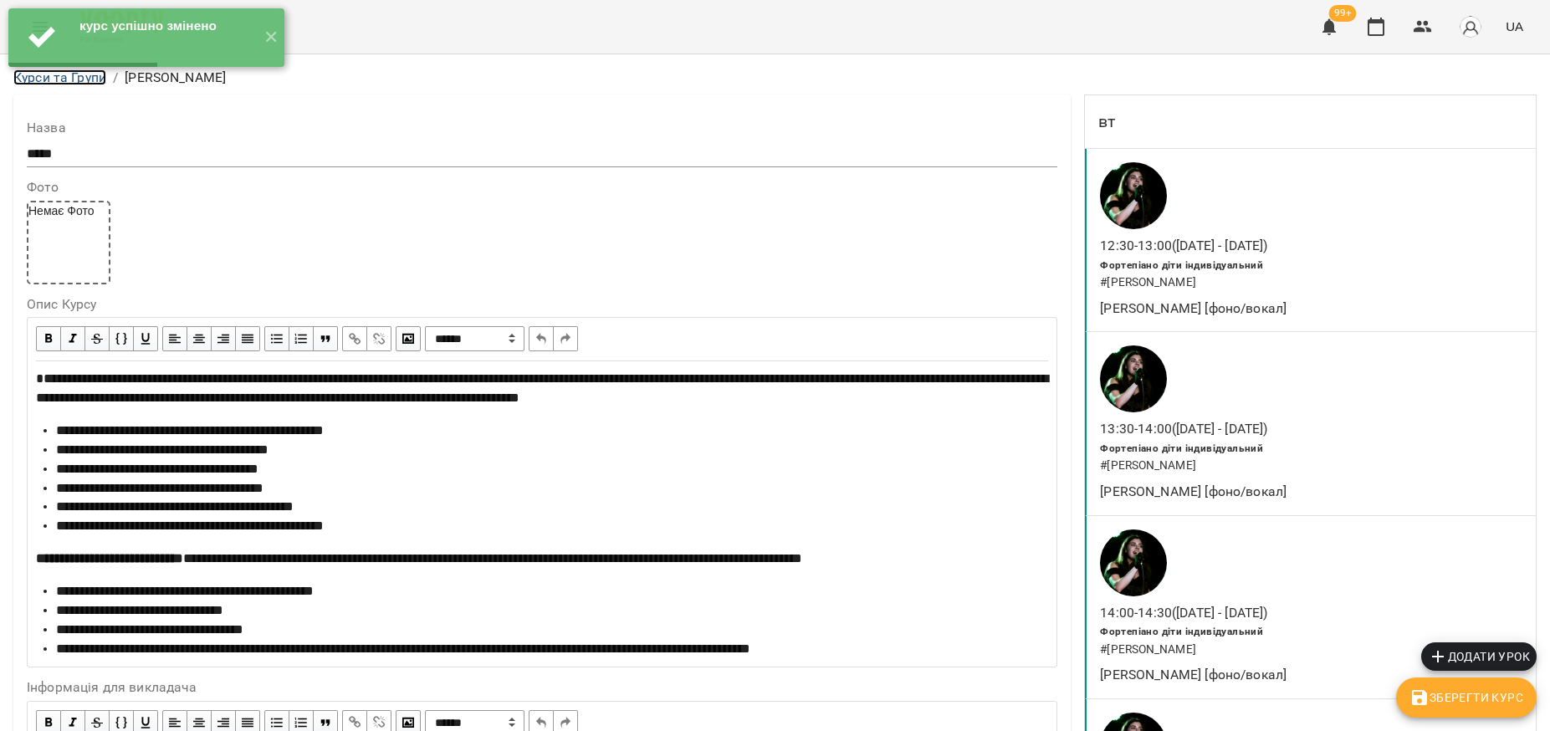
click at [49, 75] on link "Курси та Групи" at bounding box center [59, 77] width 93 height 16
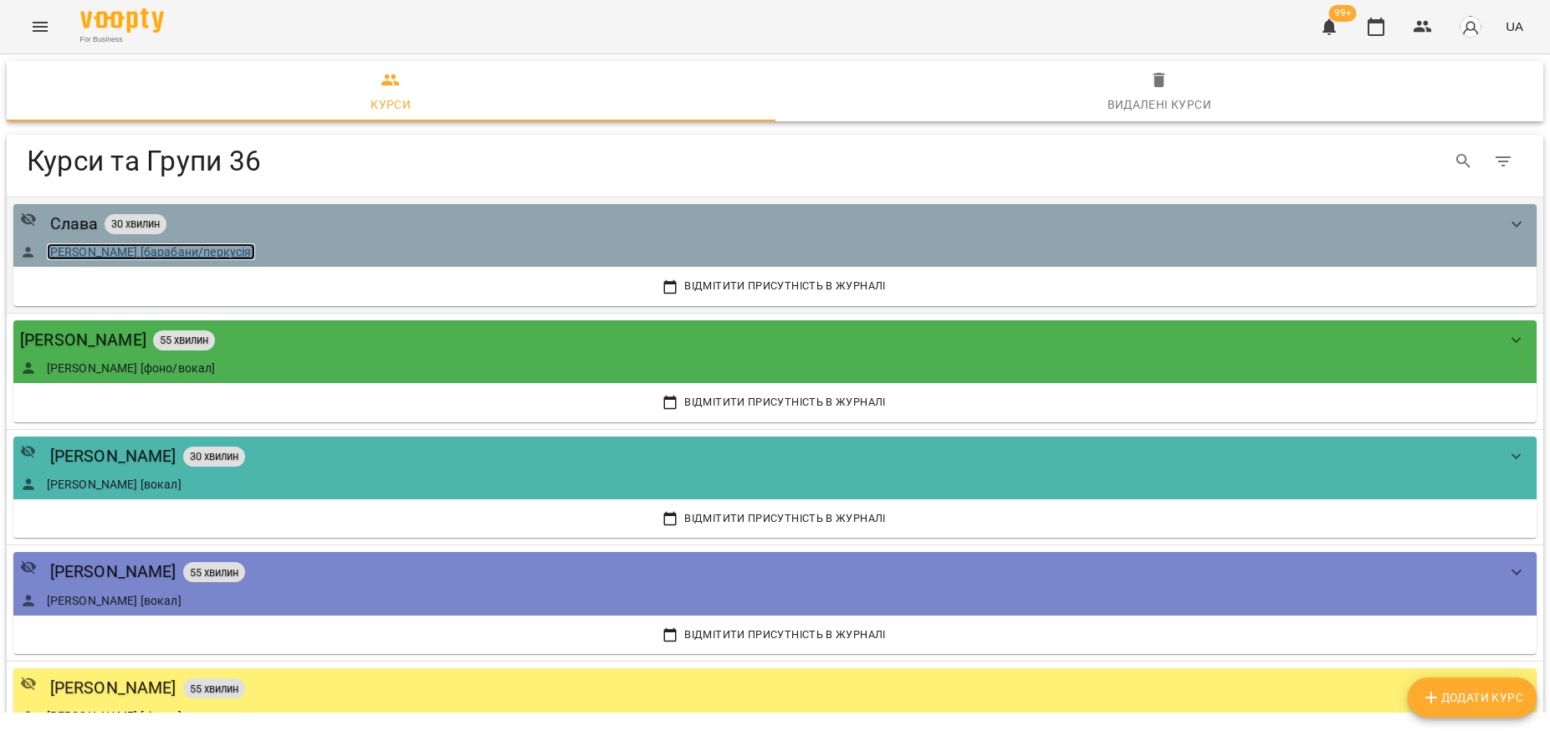
click at [192, 253] on link "[PERSON_NAME] [барабани/перкусія]" at bounding box center [151, 251] width 208 height 17
click at [166, 249] on link "[PERSON_NAME] [барабани/перкусія]" at bounding box center [151, 251] width 208 height 17
click at [617, 232] on div "Слава 30 хвилин" at bounding box center [758, 224] width 1476 height 26
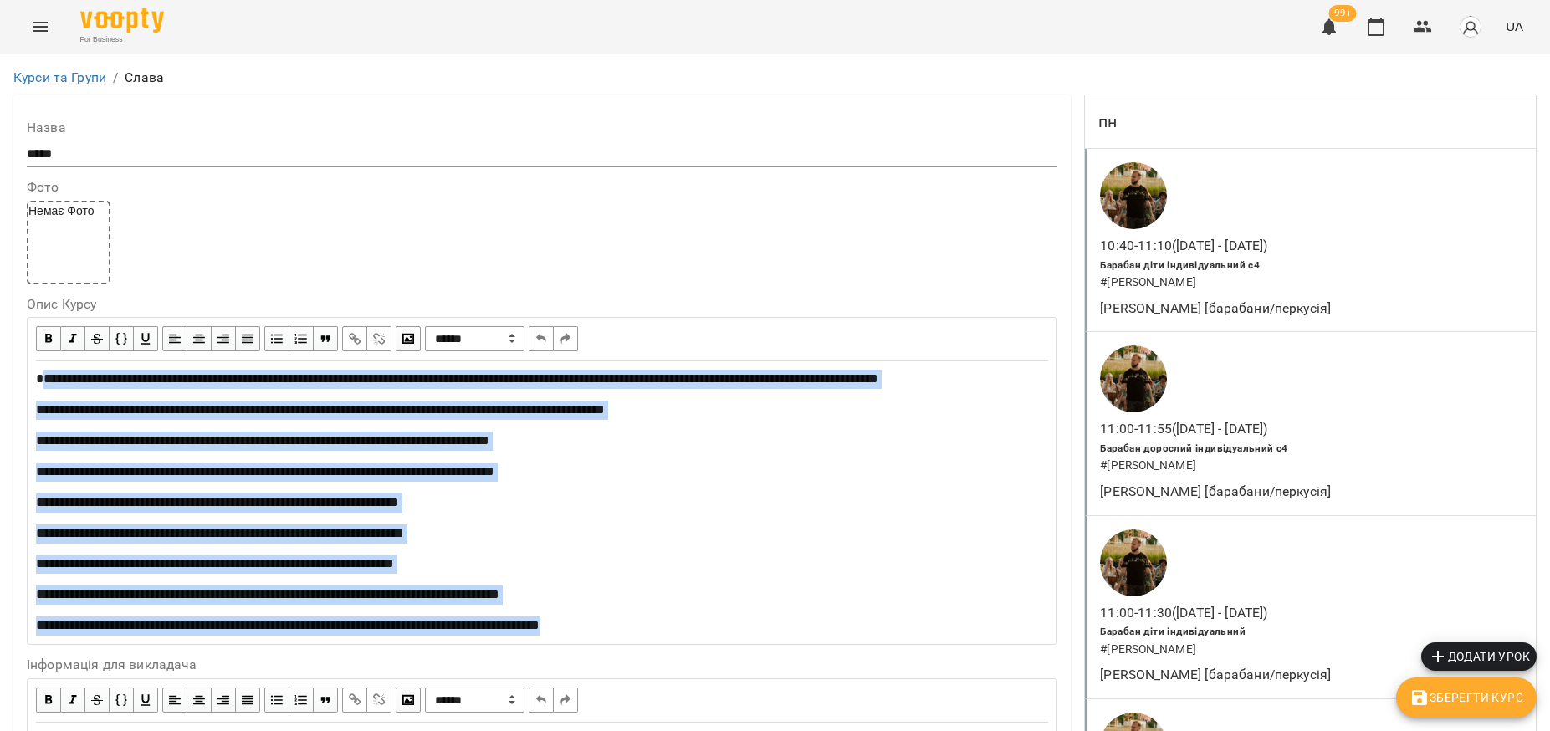
scroll to position [373, 0]
drag, startPoint x: 39, startPoint y: 376, endPoint x: 843, endPoint y: 730, distance: 878.1
copy div "**********"
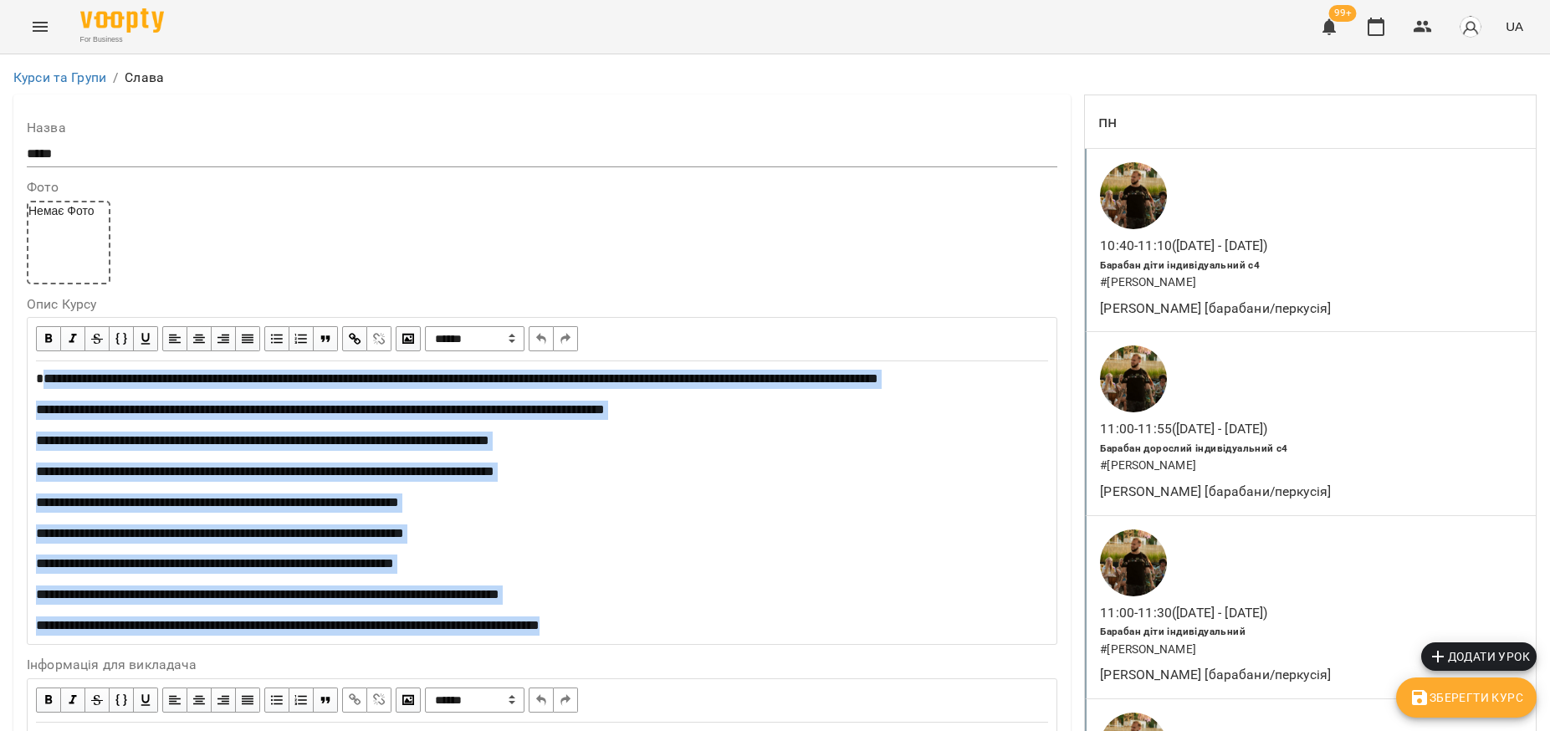
click at [42, 33] on icon "Menu" at bounding box center [40, 27] width 20 height 20
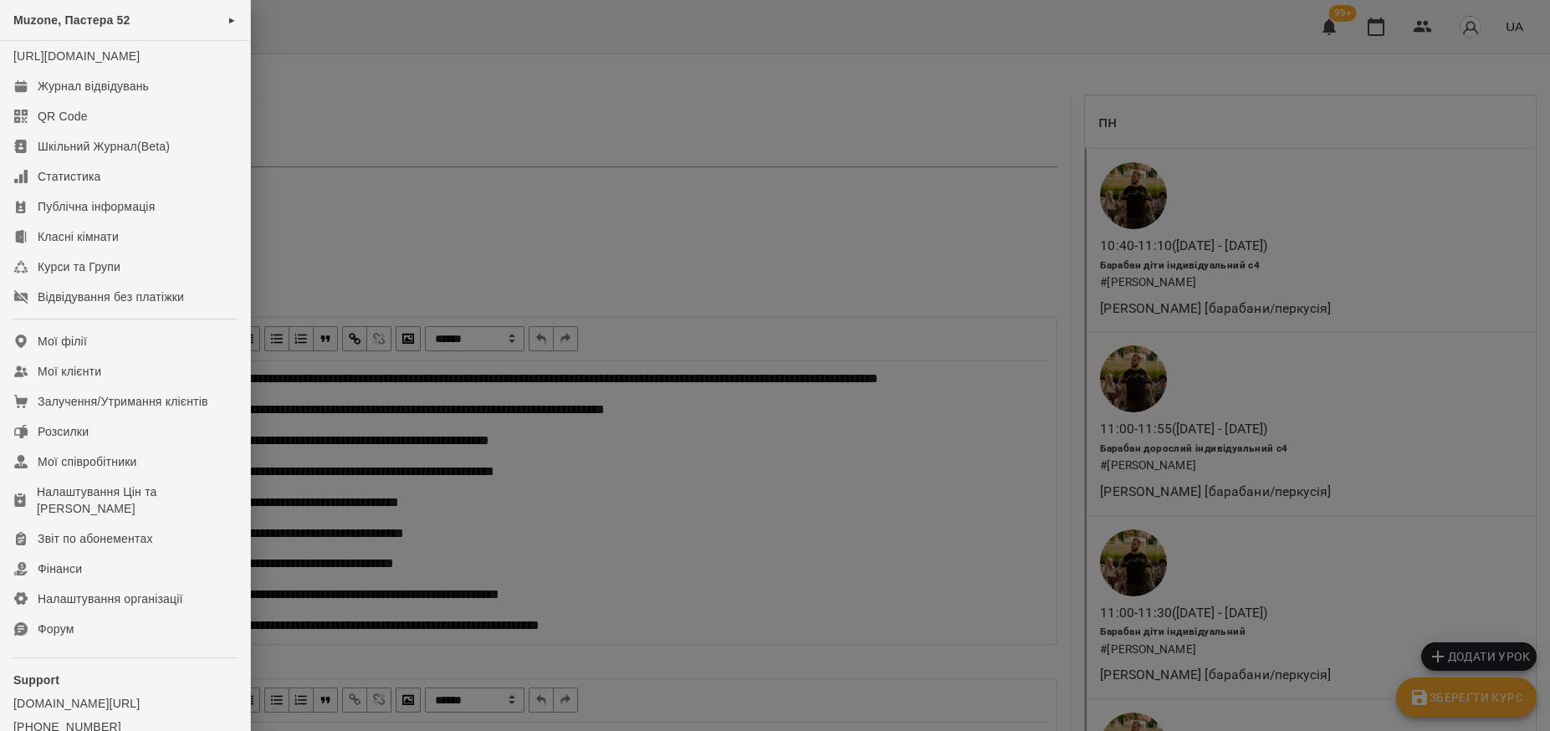
click at [380, 76] on div at bounding box center [775, 365] width 1550 height 731
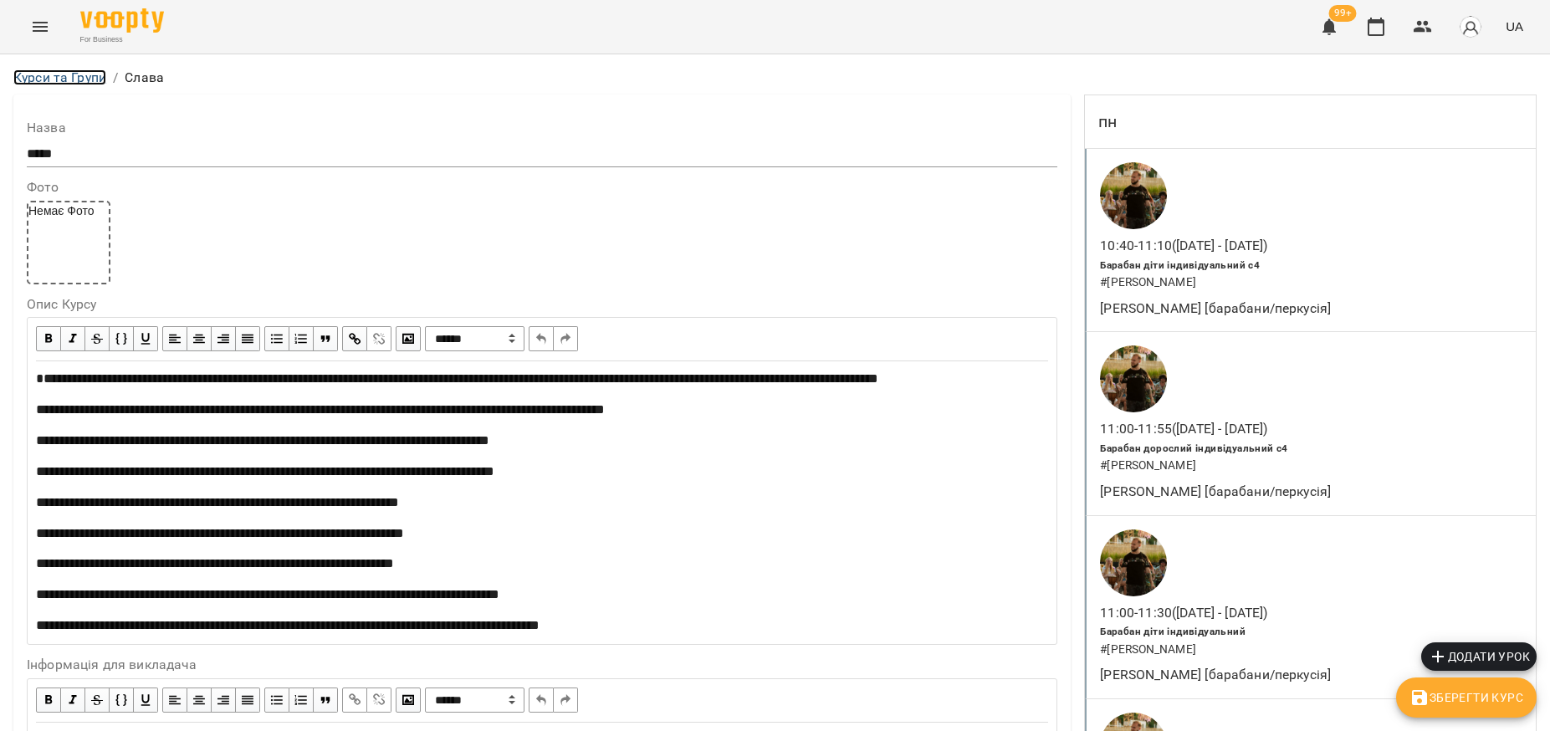
click at [91, 82] on link "Курси та Групи" at bounding box center [59, 77] width 93 height 16
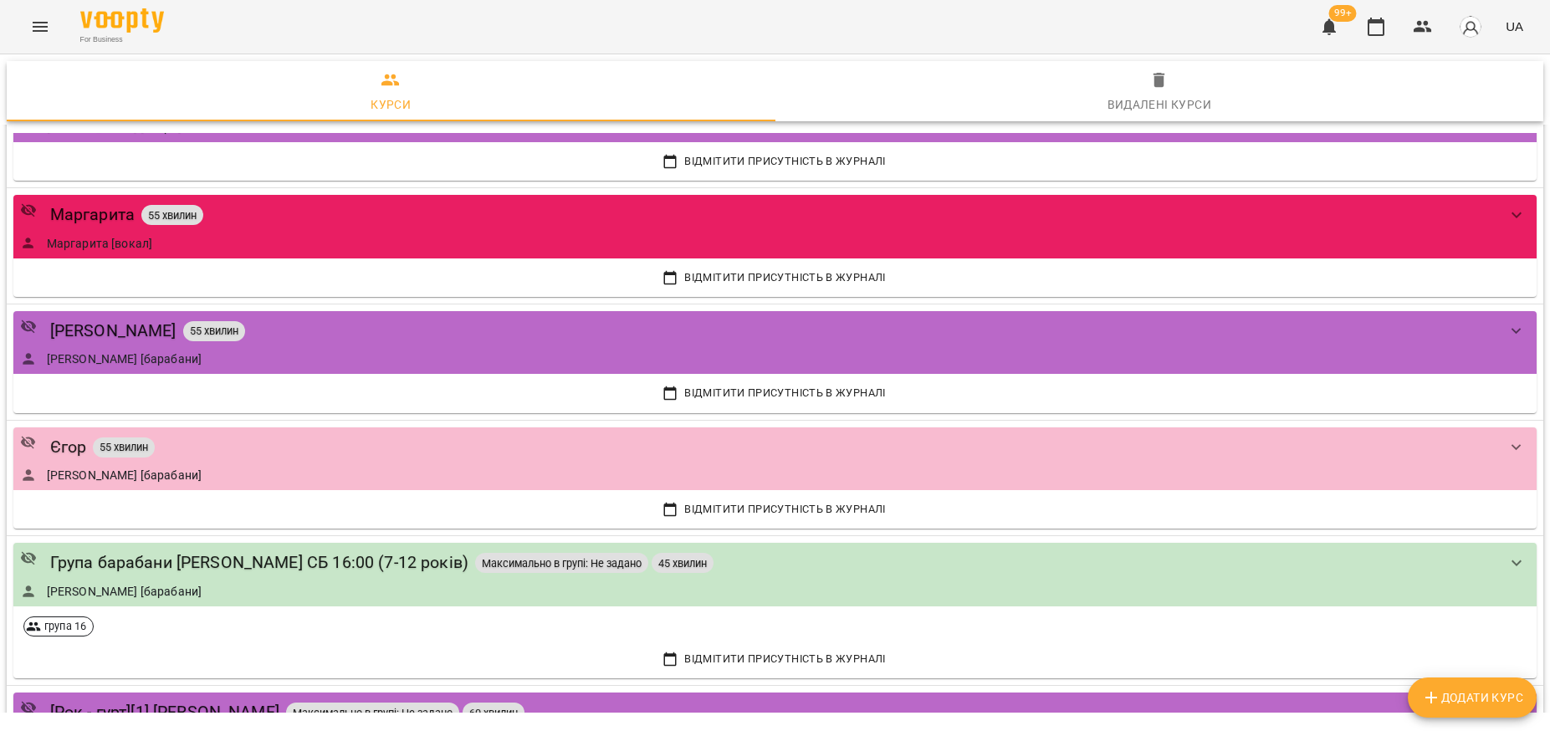
scroll to position [1150, 0]
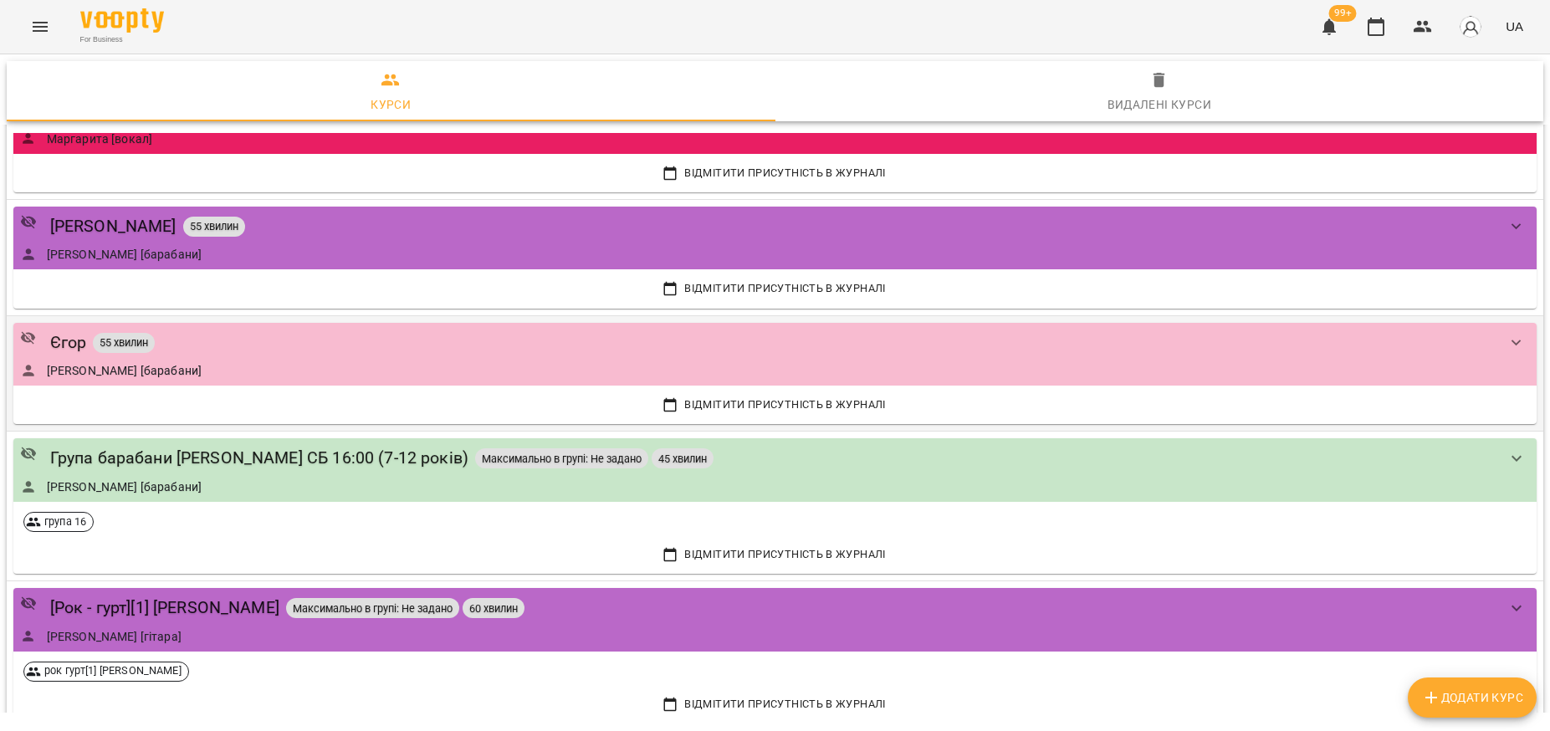
click at [884, 333] on div "[PERSON_NAME] 55 хвилин" at bounding box center [758, 342] width 1476 height 26
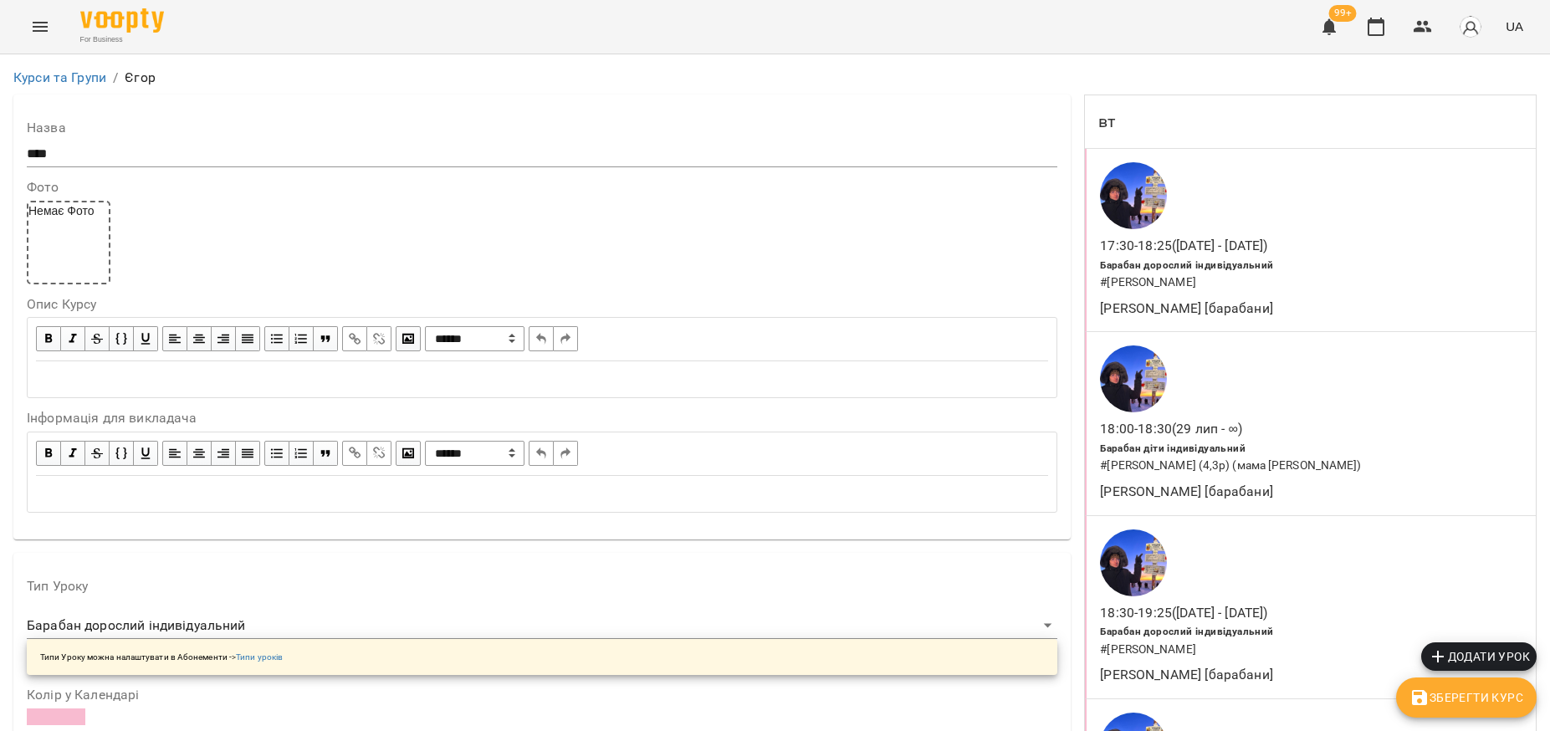
click at [197, 375] on div "Edit text" at bounding box center [542, 379] width 1012 height 19
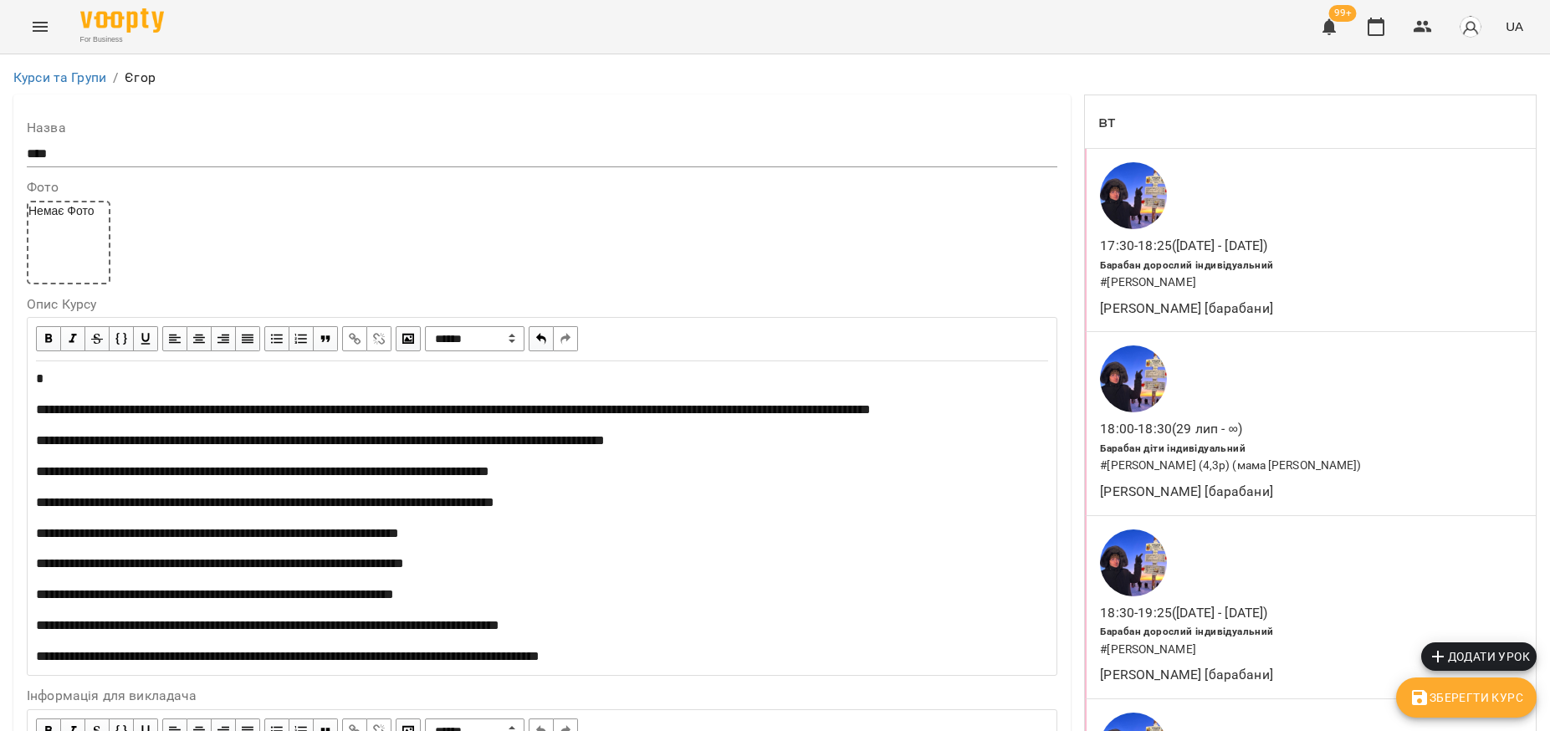
click at [28, 406] on div "**********" at bounding box center [541, 517] width 1027 height 311
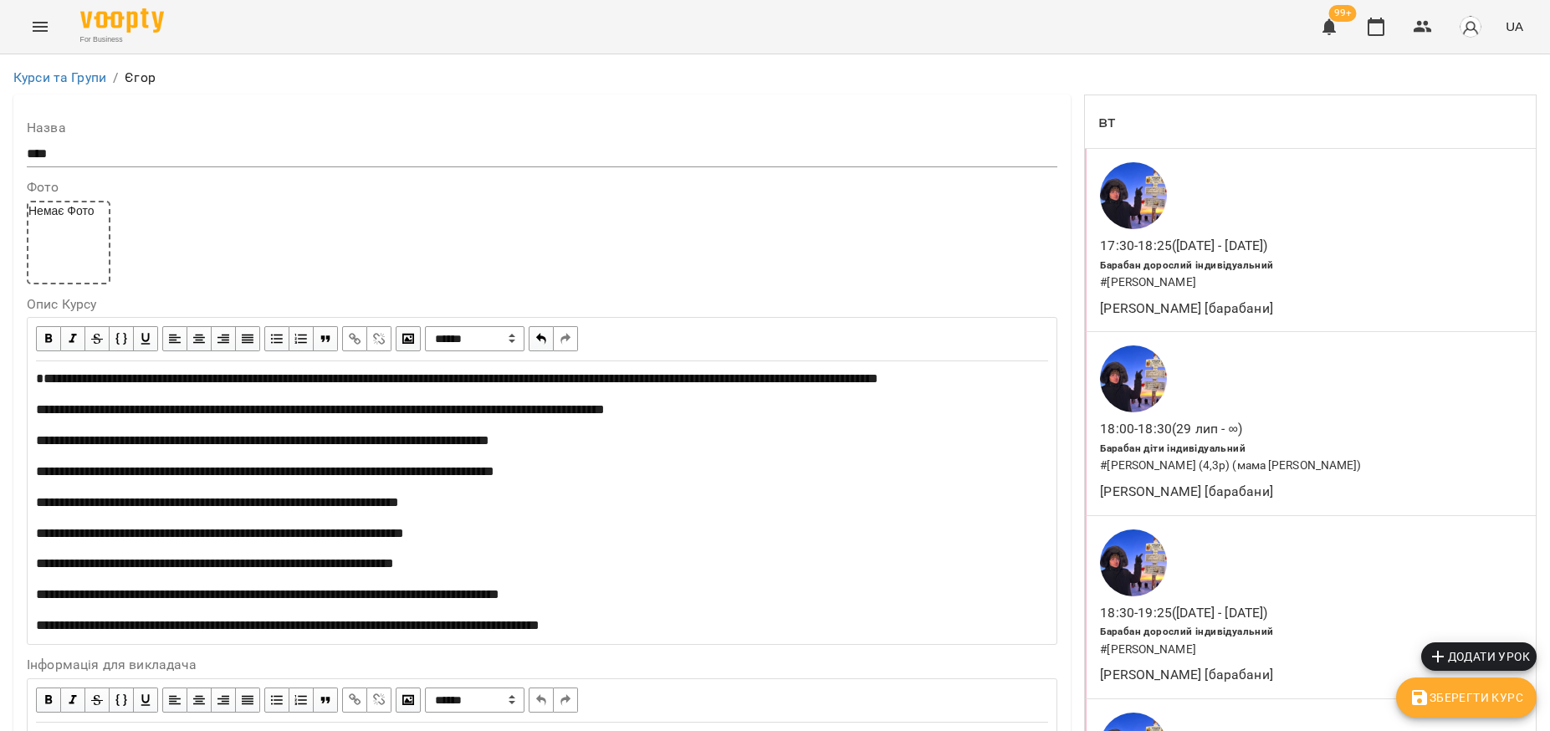
click at [1468, 709] on button "Зберегти Курс" at bounding box center [1466, 697] width 140 height 40
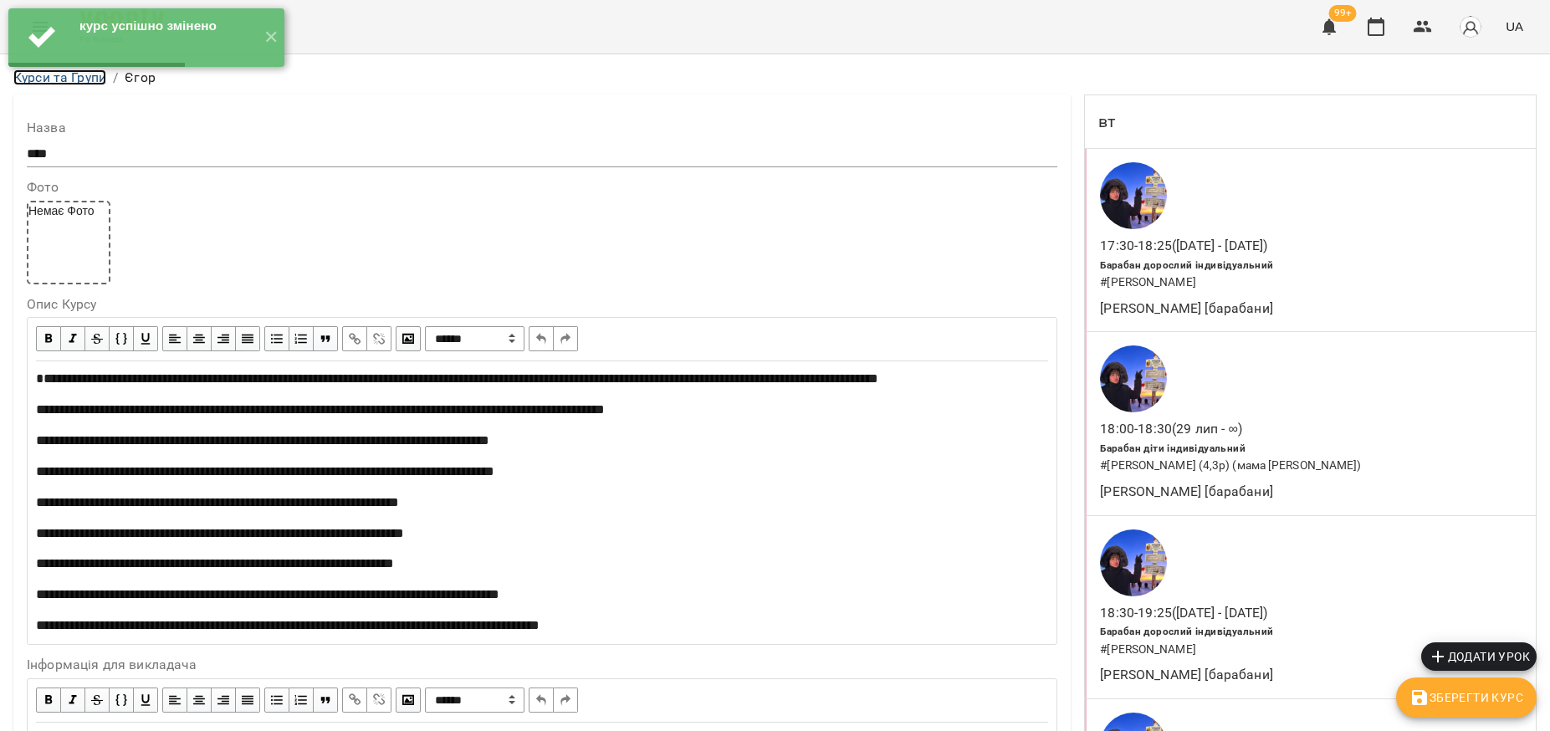
click at [26, 79] on link "Курси та Групи" at bounding box center [59, 77] width 93 height 16
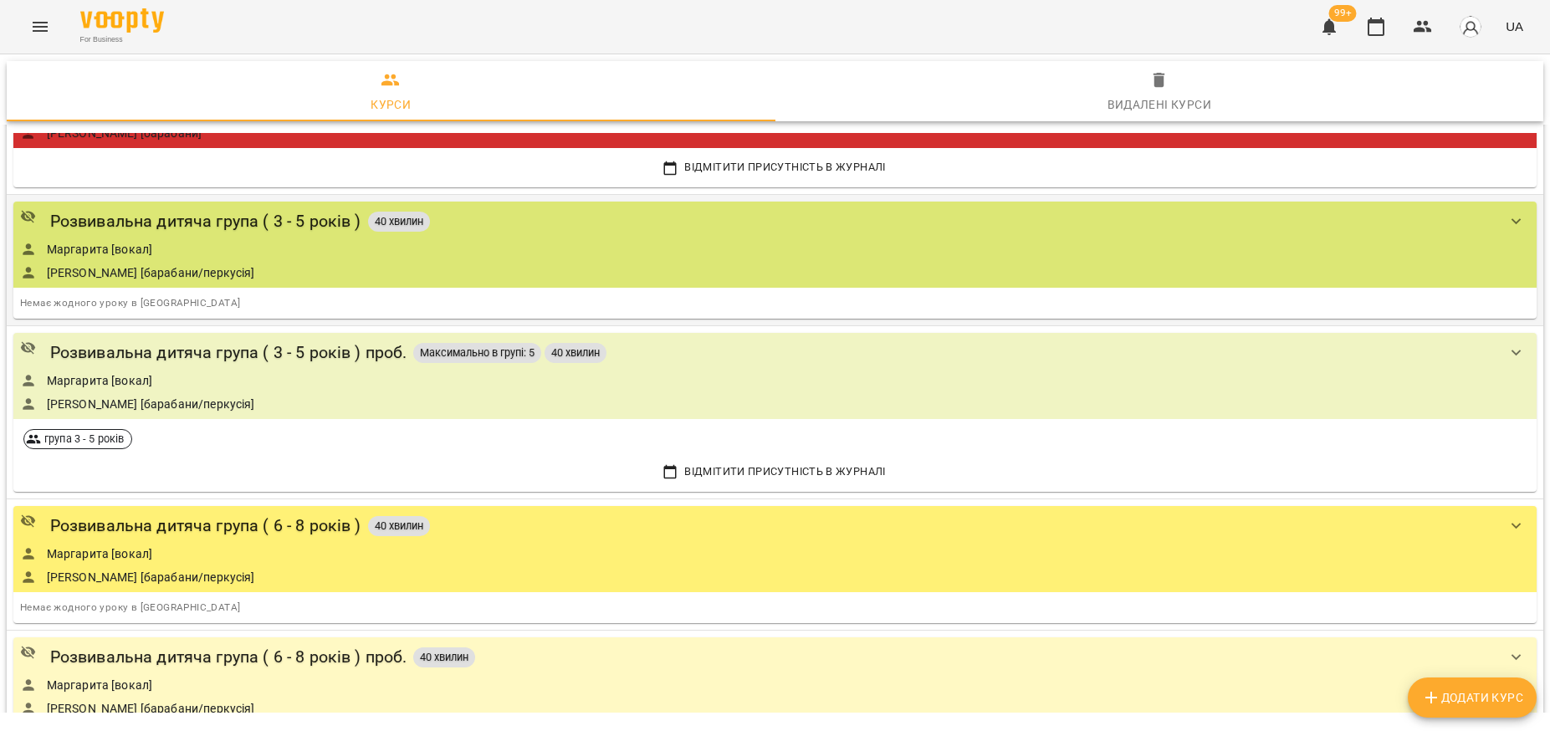
scroll to position [2195, 0]
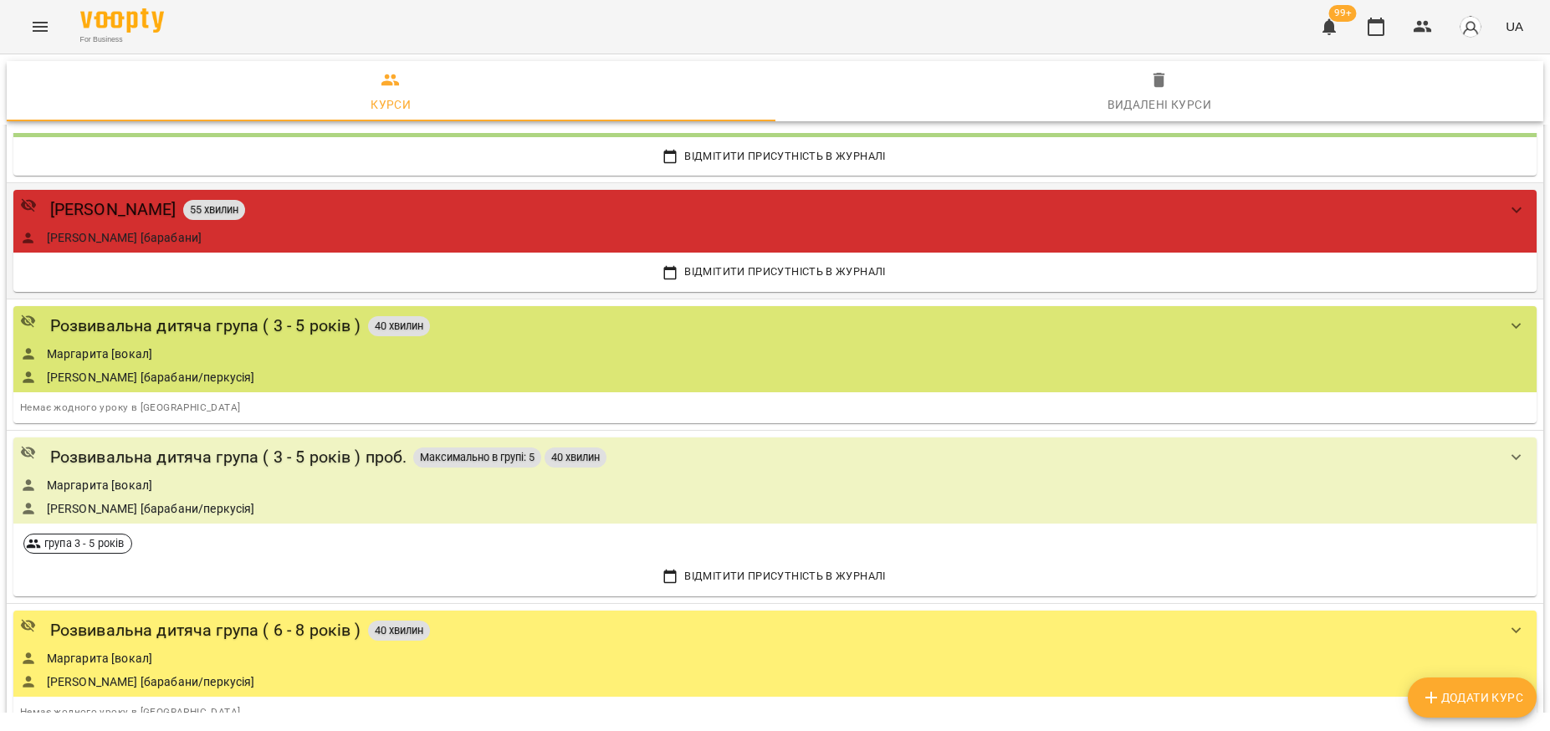
click at [489, 229] on div "[PERSON_NAME] [барабани]" at bounding box center [758, 237] width 1476 height 17
click at [594, 220] on div "[PERSON_NAME] 55 хвилин" at bounding box center [758, 210] width 1476 height 26
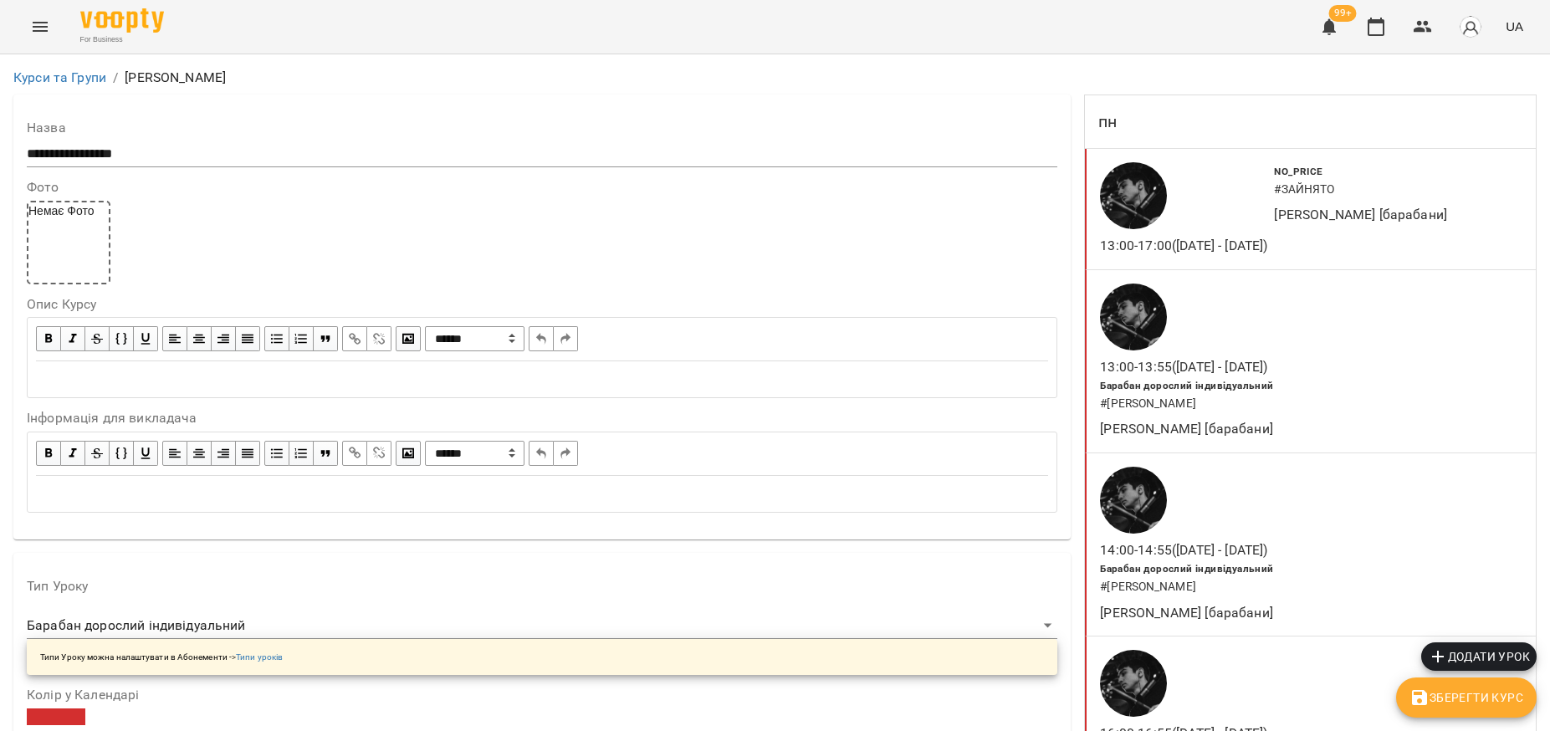
click at [117, 375] on div "Edit text" at bounding box center [542, 379] width 1012 height 19
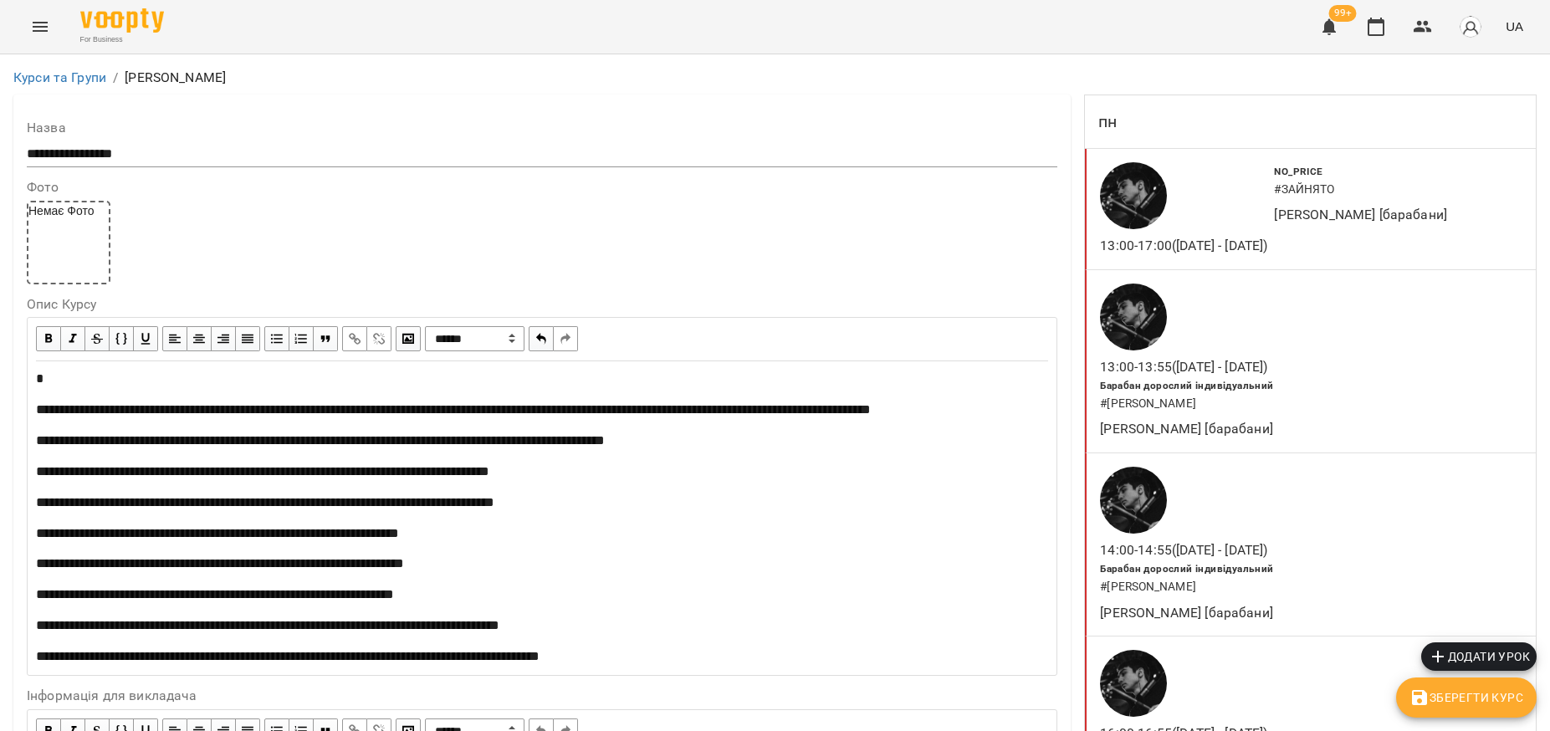
click at [39, 407] on span "**********" at bounding box center [453, 409] width 835 height 13
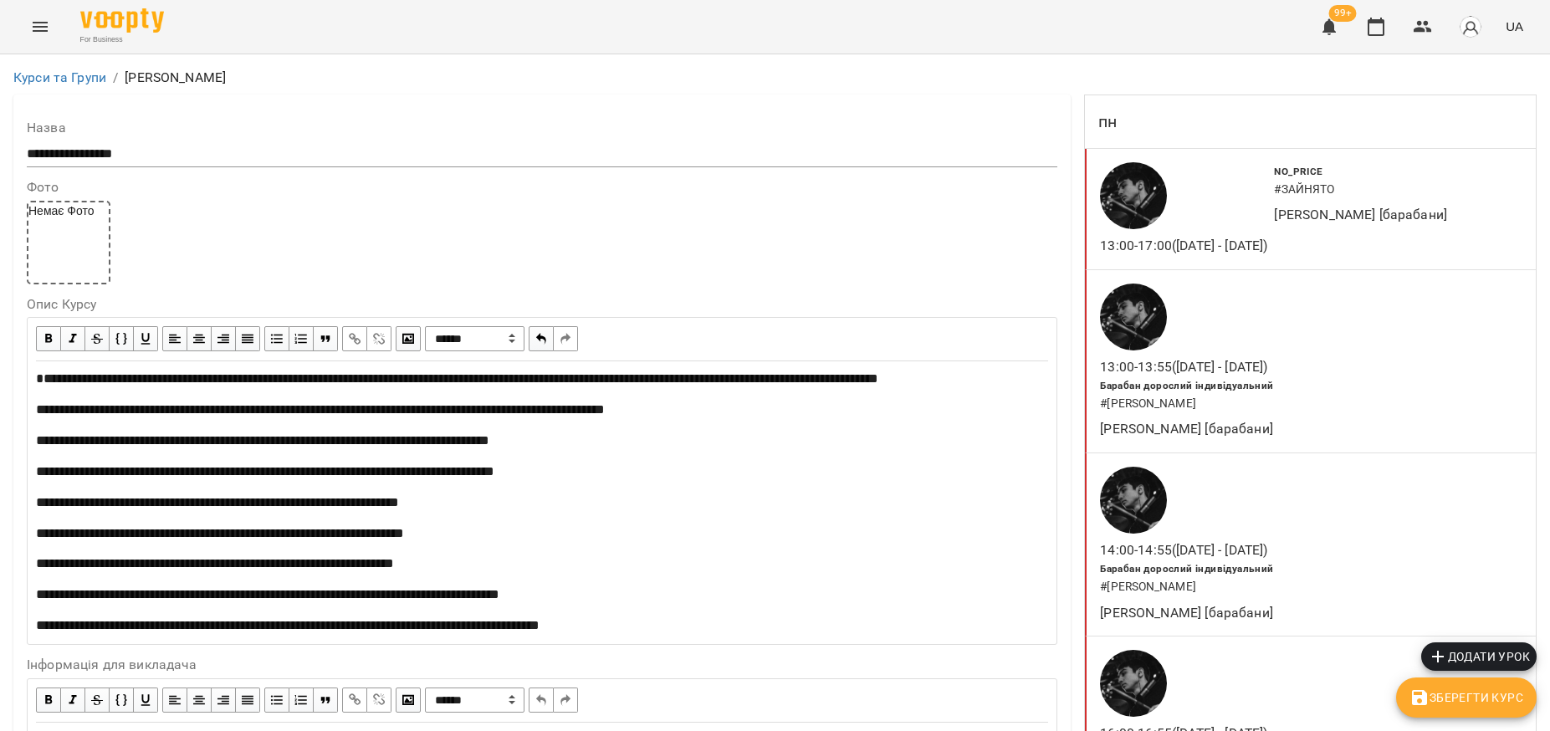
click at [1525, 698] on button "Зберегти Курс" at bounding box center [1466, 697] width 140 height 40
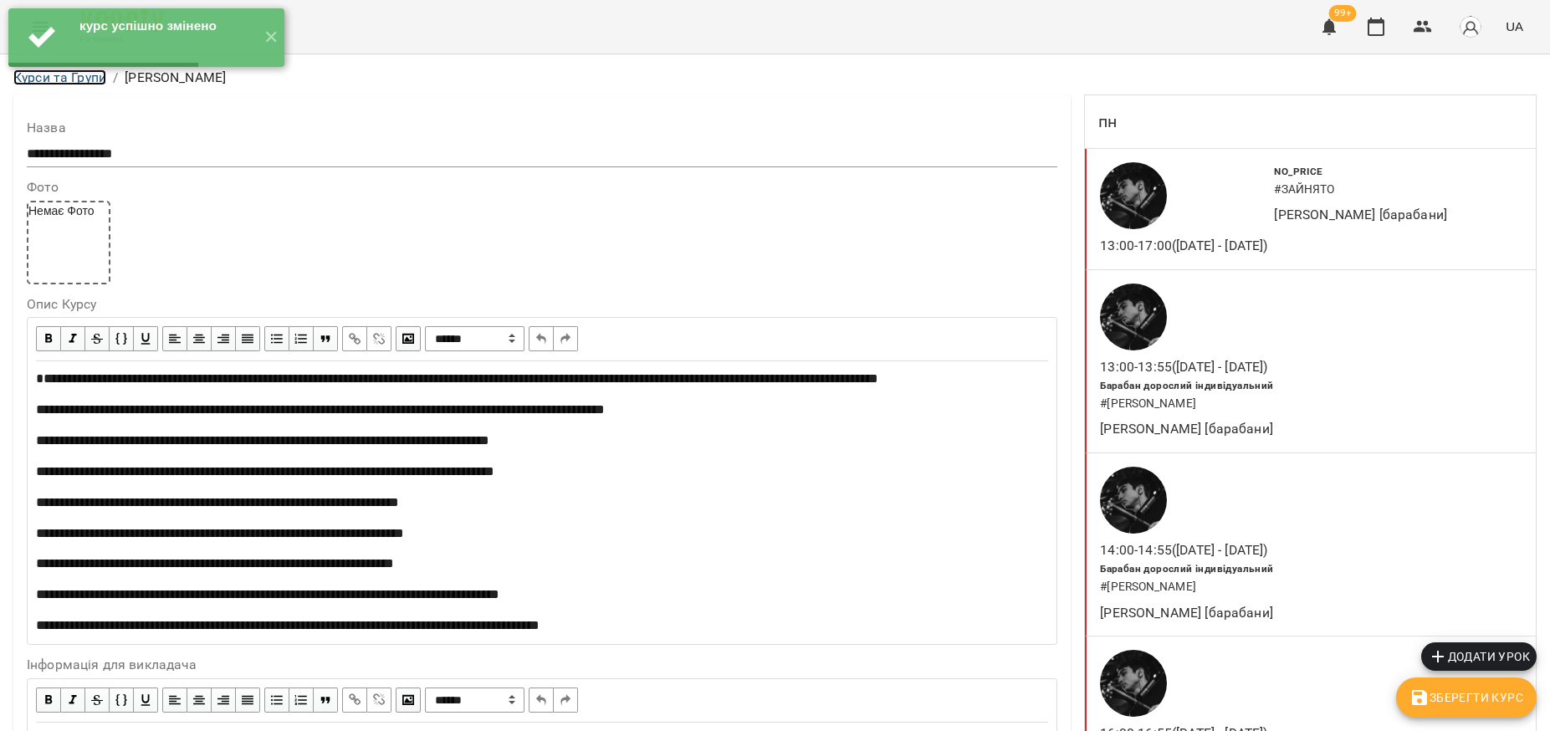
click at [59, 76] on link "Курси та Групи" at bounding box center [59, 77] width 93 height 16
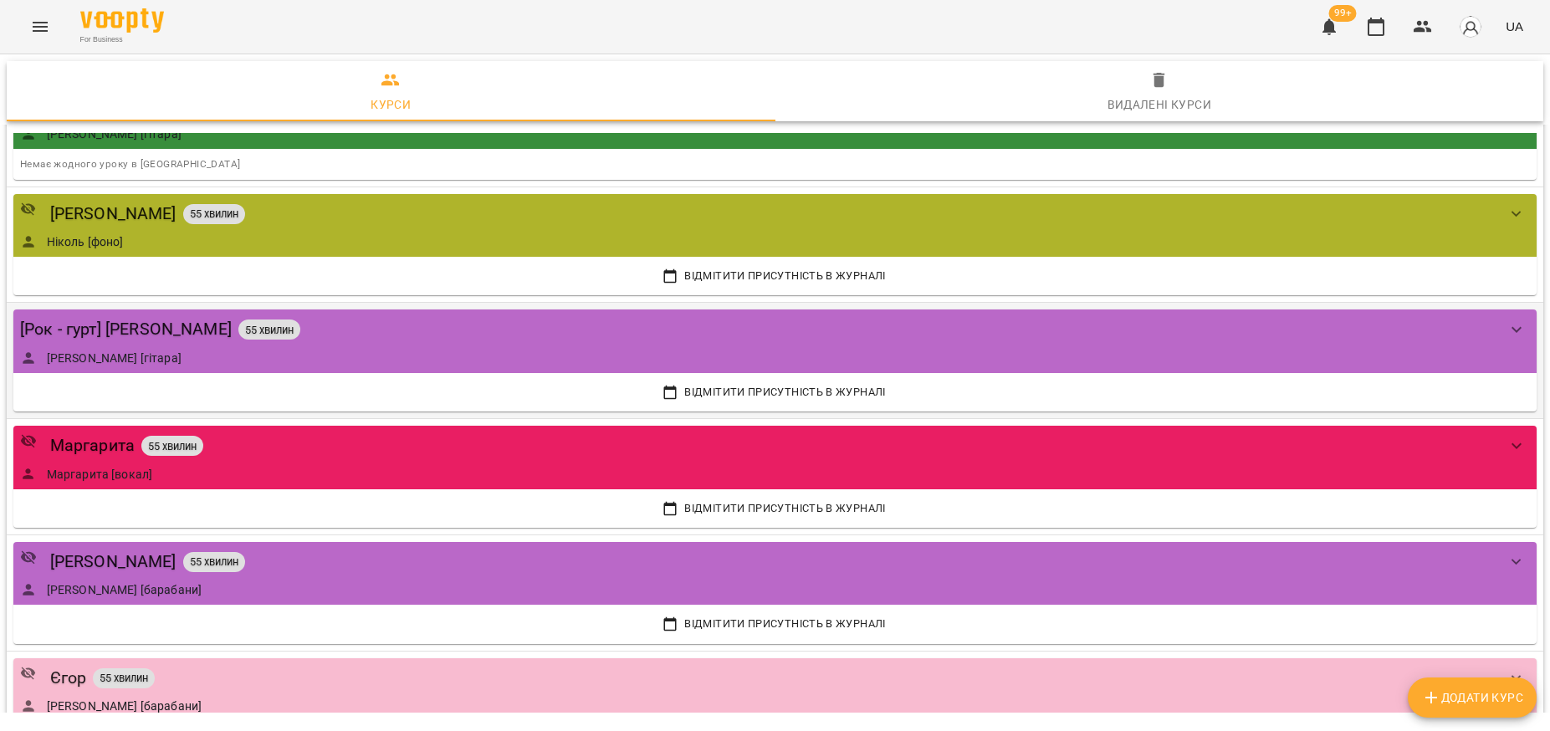
scroll to position [941, 0]
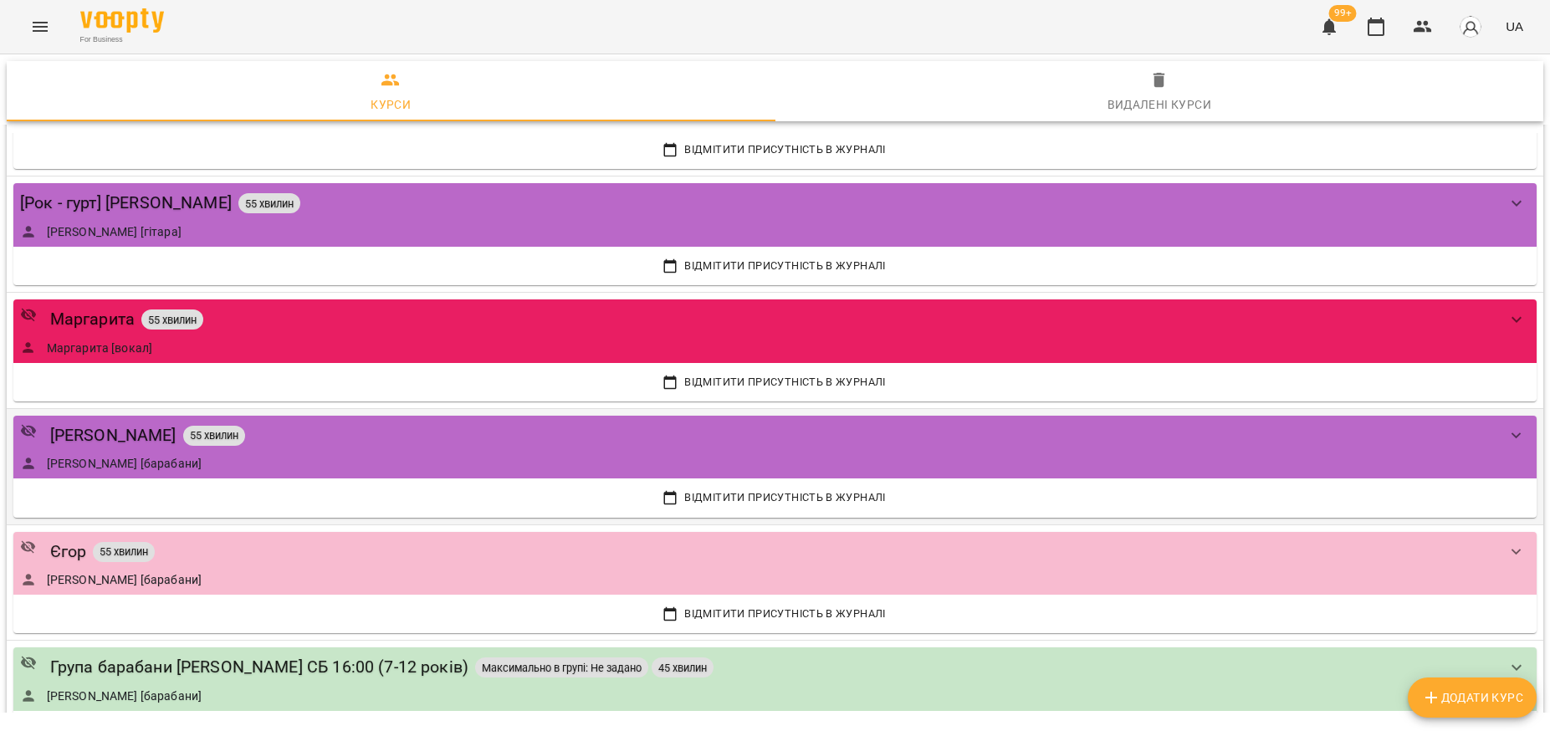
click at [553, 449] on div "[PERSON_NAME] 55 хвилин [PERSON_NAME] [барабани]" at bounding box center [758, 446] width 1476 height 49
click at [643, 439] on div "[PERSON_NAME] 55 хвилин" at bounding box center [758, 435] width 1476 height 26
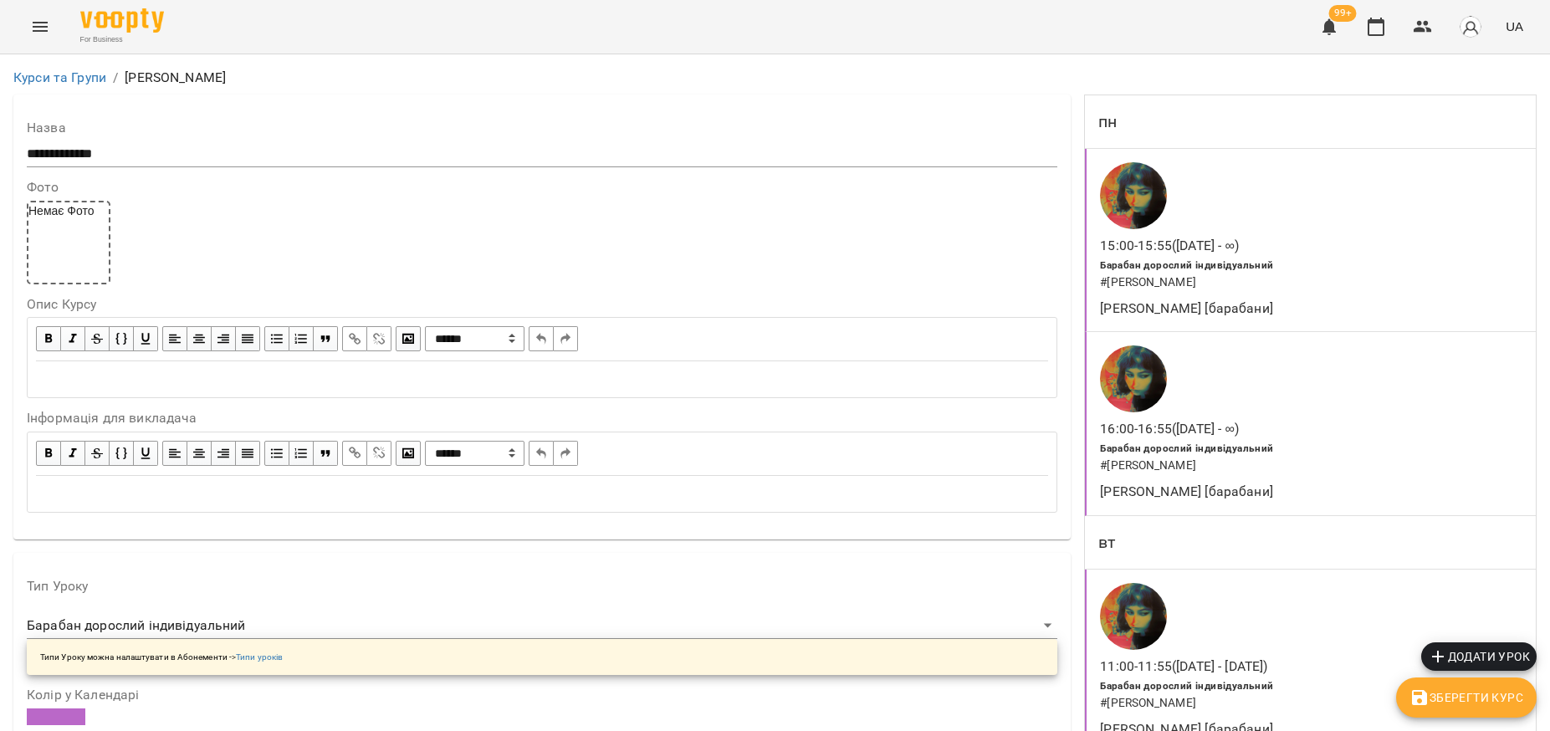
click at [140, 382] on div "Edit text" at bounding box center [542, 379] width 1012 height 19
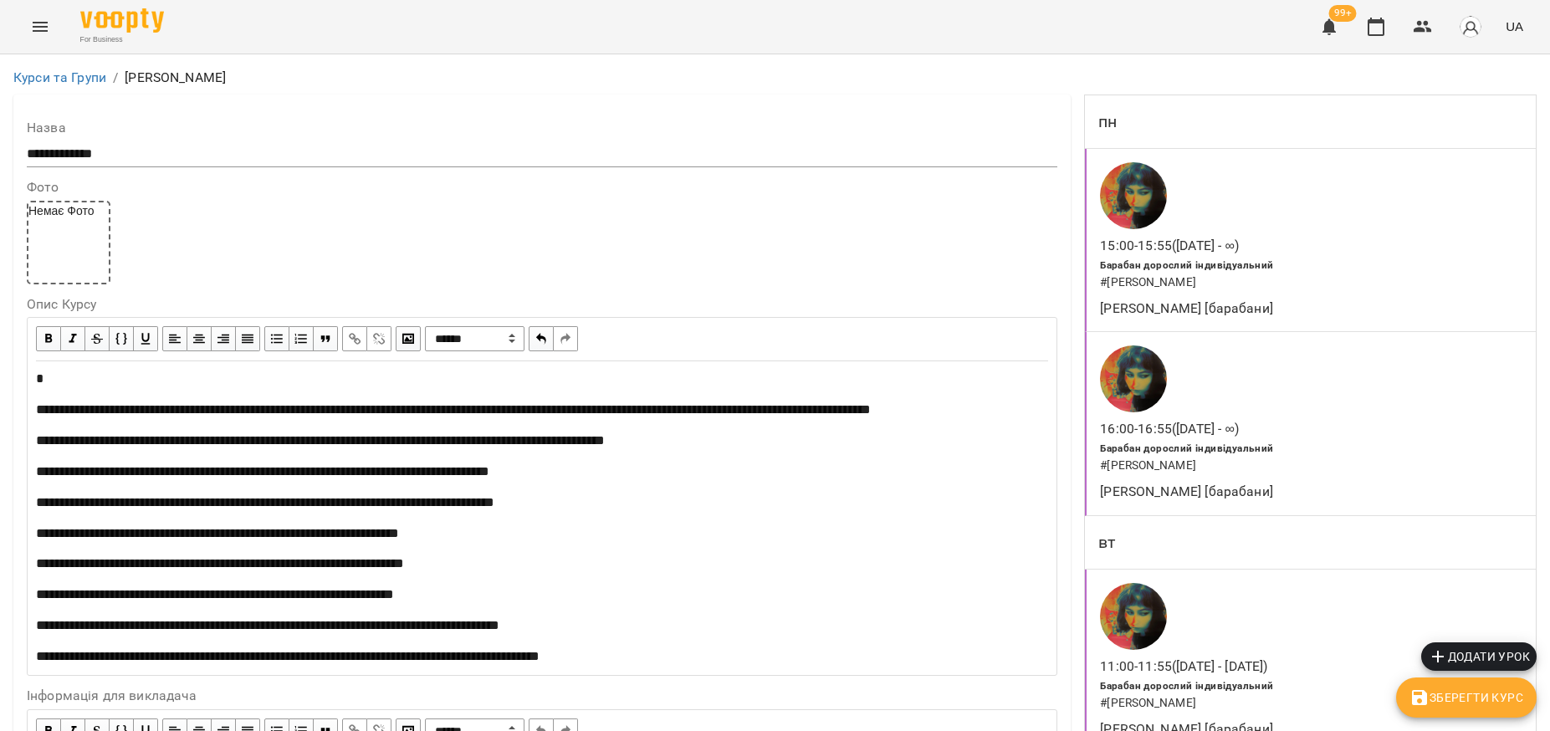
click at [37, 404] on span "**********" at bounding box center [453, 409] width 835 height 13
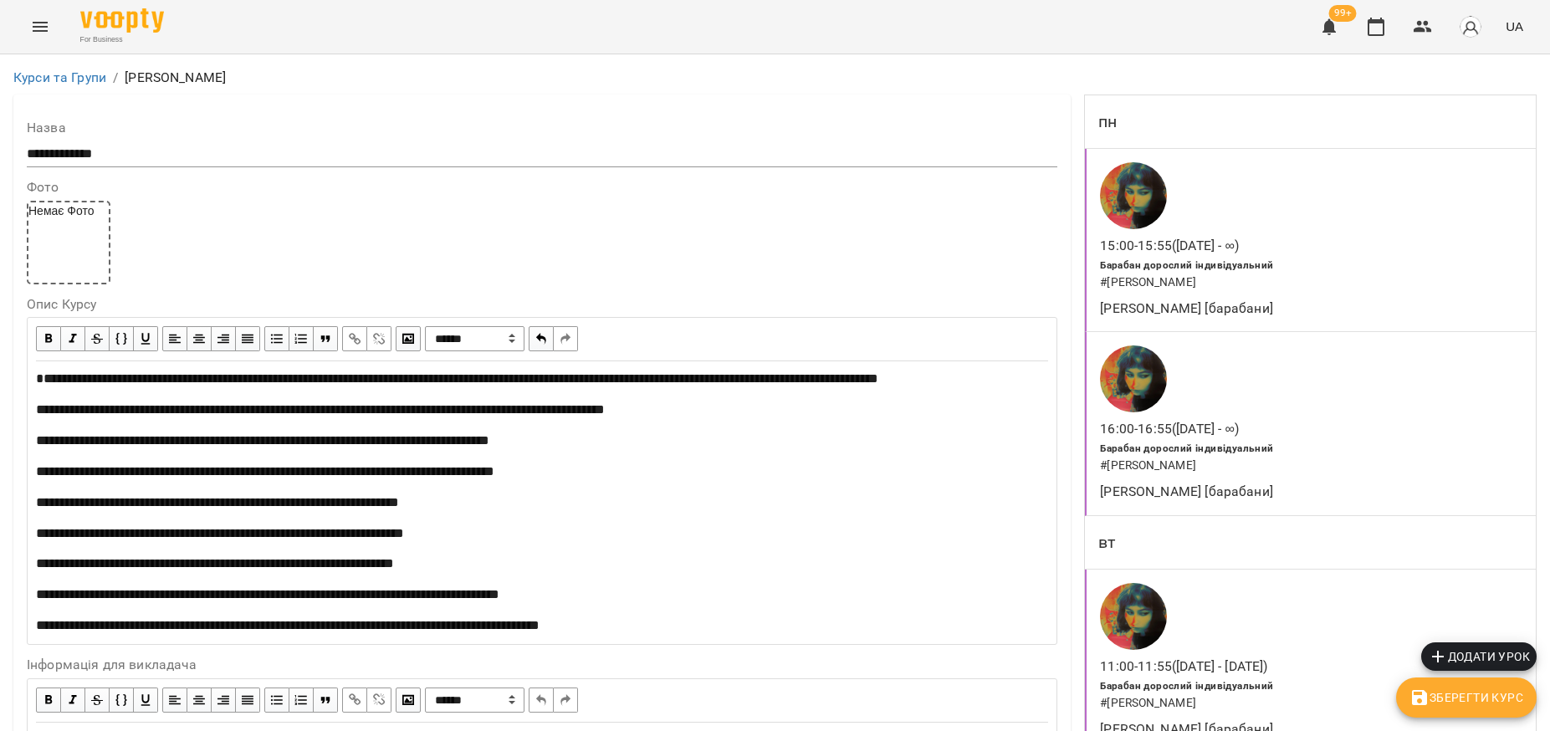
click at [1439, 692] on span "Зберегти Курс" at bounding box center [1466, 697] width 114 height 20
click at [76, 74] on link "Курси та Групи" at bounding box center [59, 77] width 93 height 16
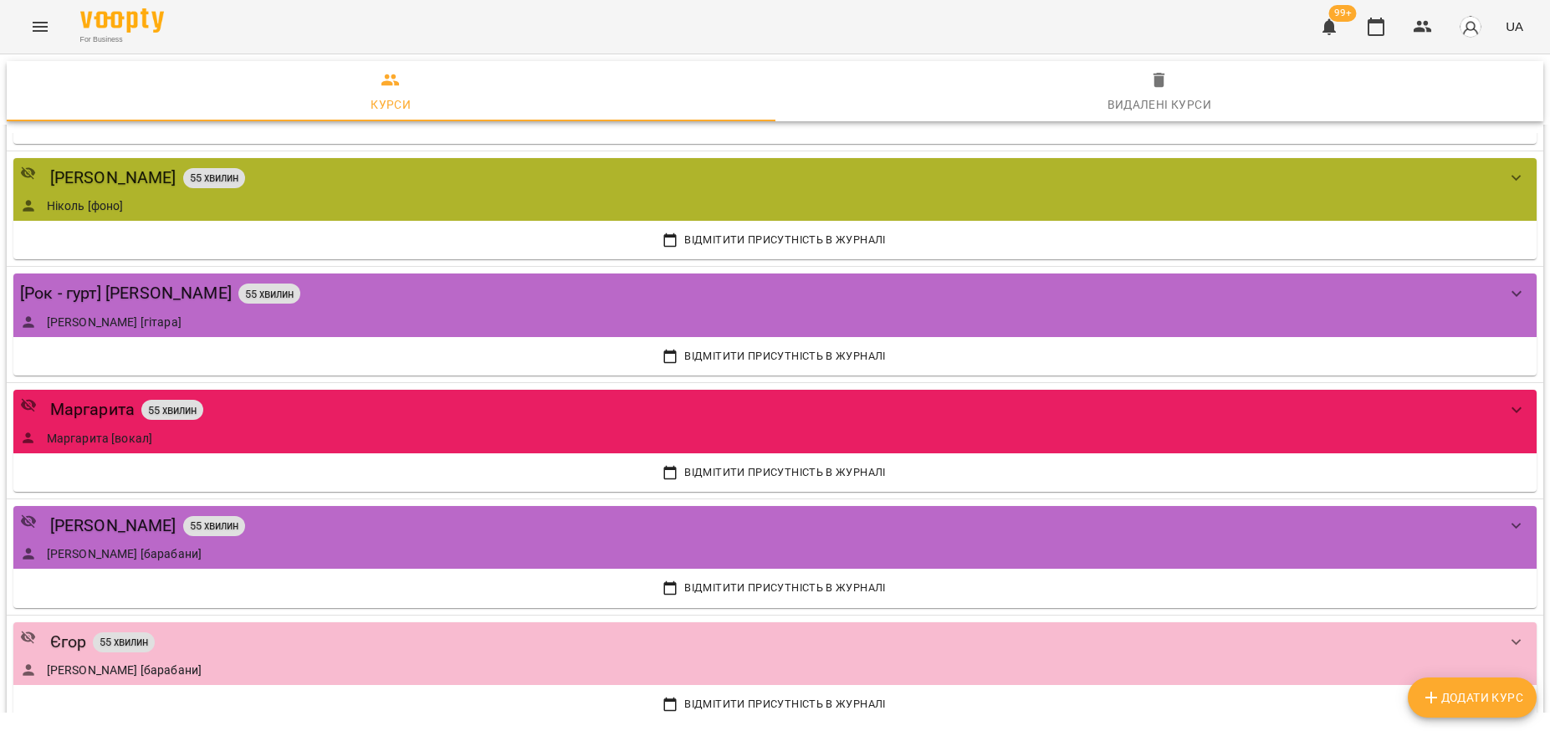
scroll to position [829, 0]
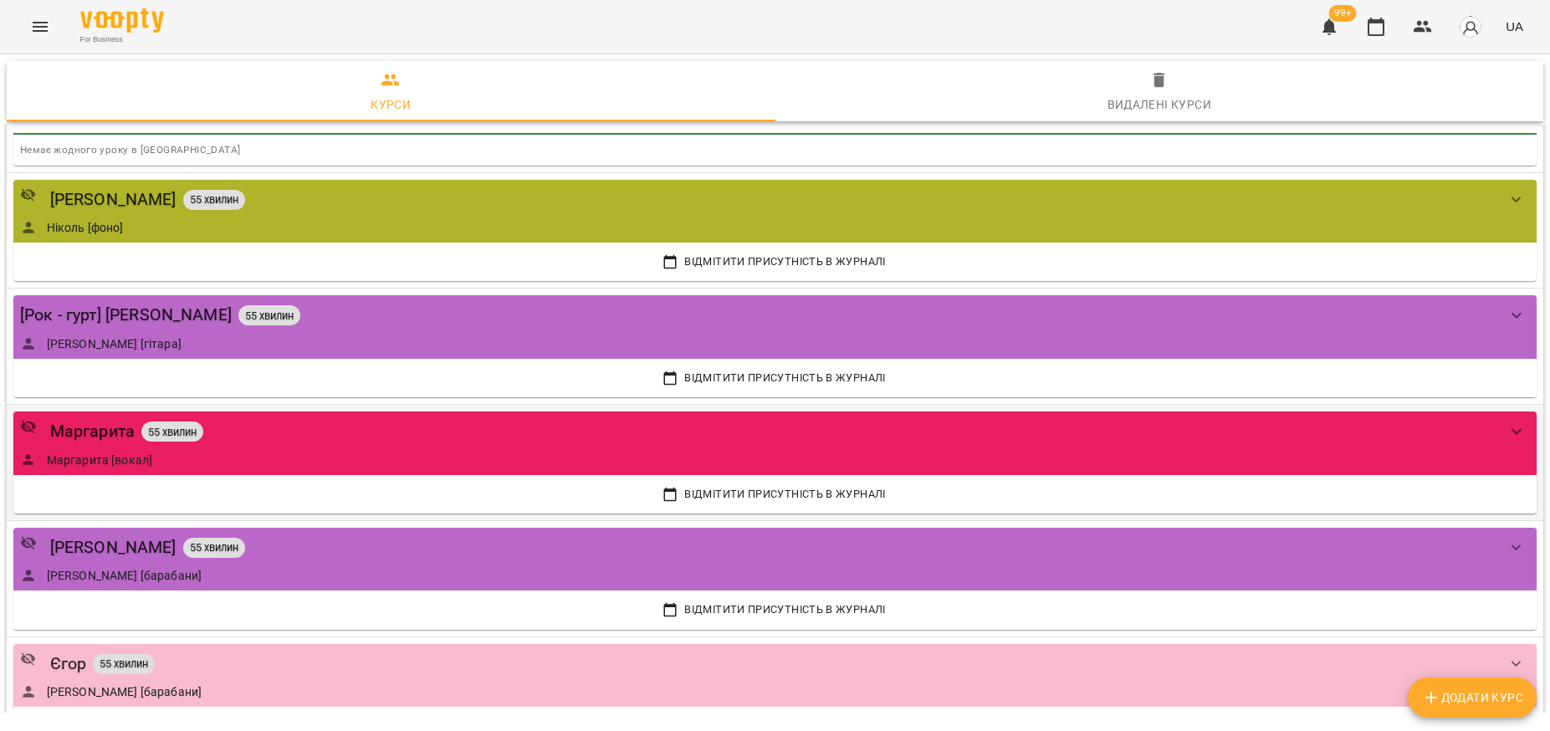
click at [573, 443] on div "[PERSON_NAME] 55 хвилин" at bounding box center [758, 431] width 1476 height 26
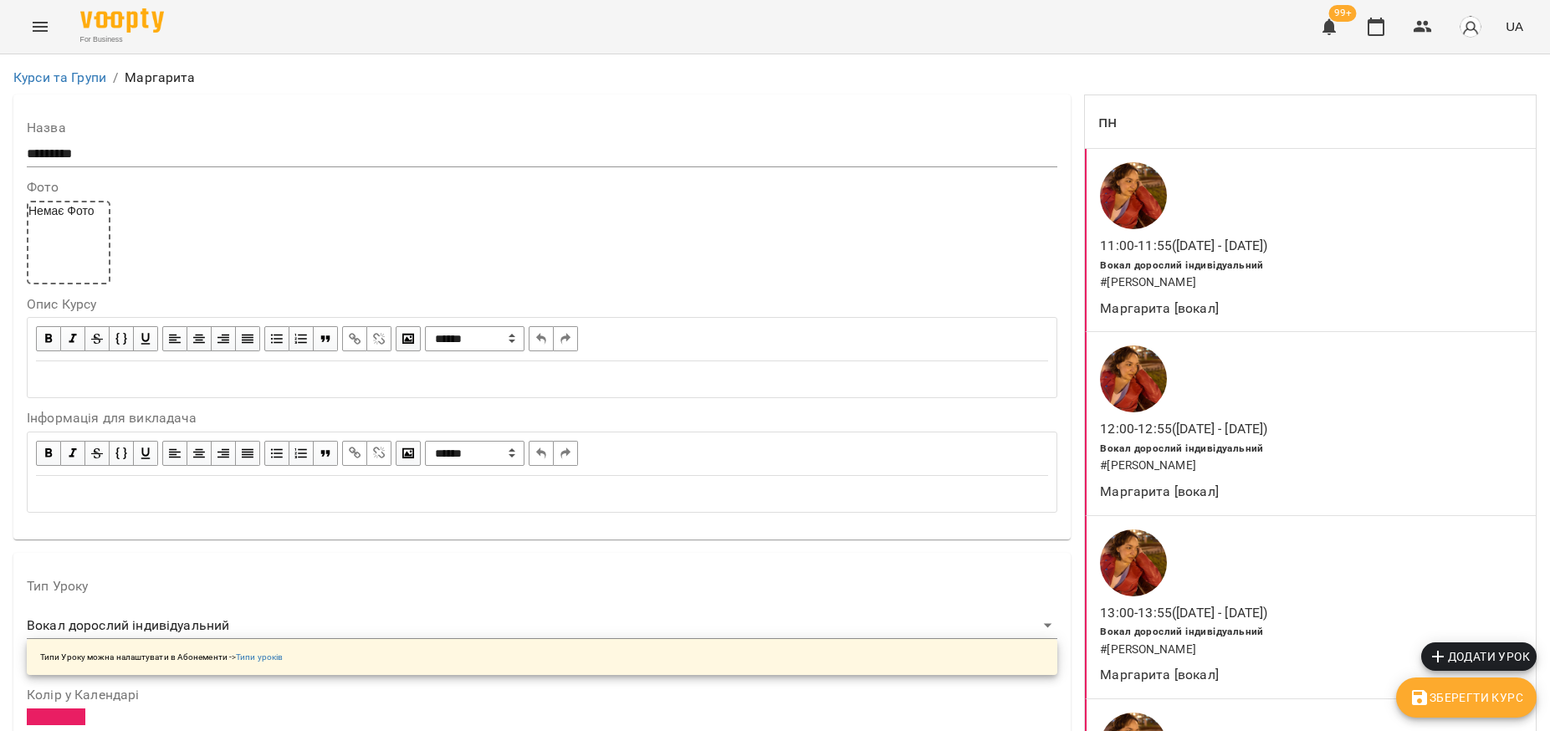
click at [180, 372] on div "Edit text" at bounding box center [542, 379] width 1012 height 19
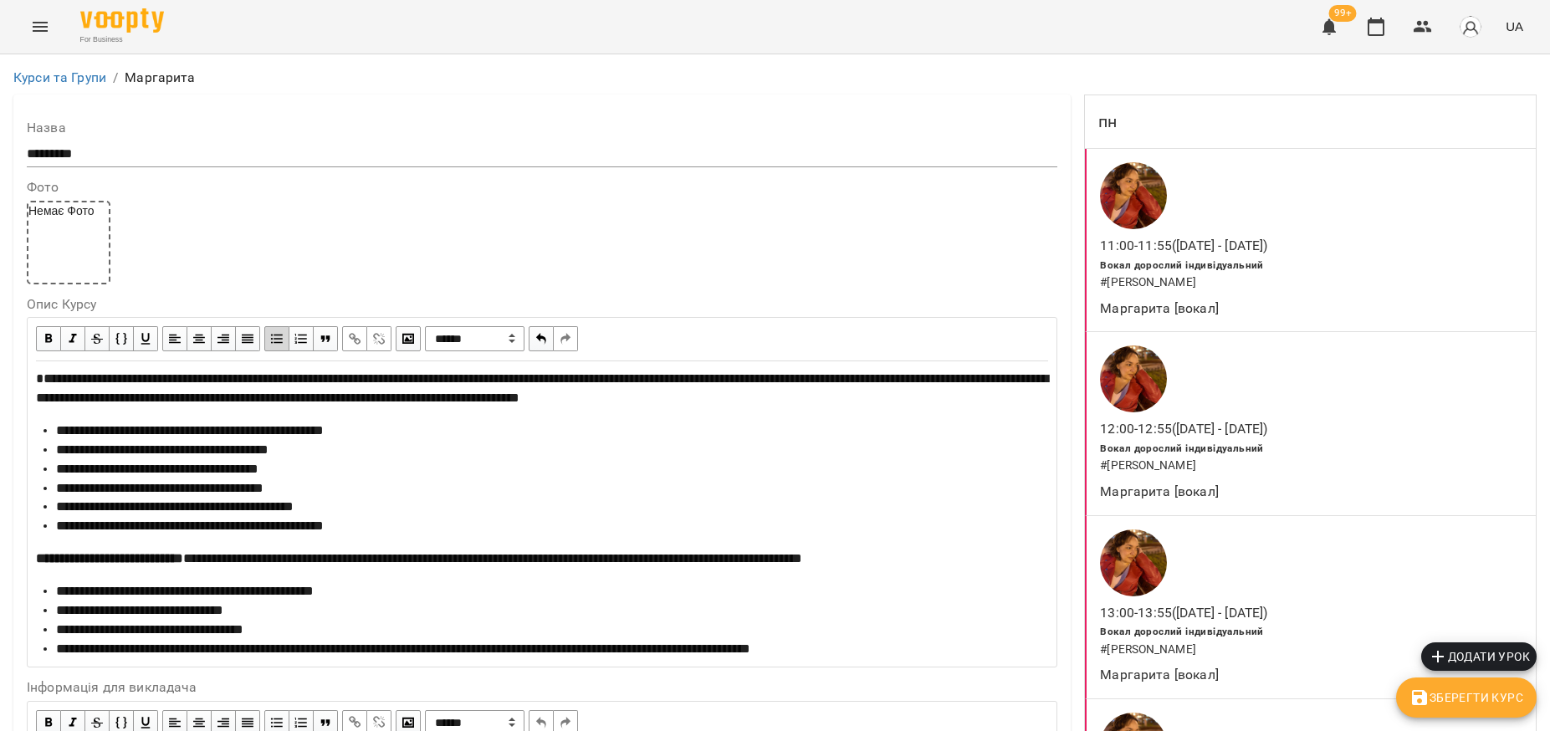
click at [42, 374] on span "**********" at bounding box center [542, 388] width 1012 height 32
click at [1479, 697] on span "Зберегти Курс" at bounding box center [1466, 697] width 114 height 20
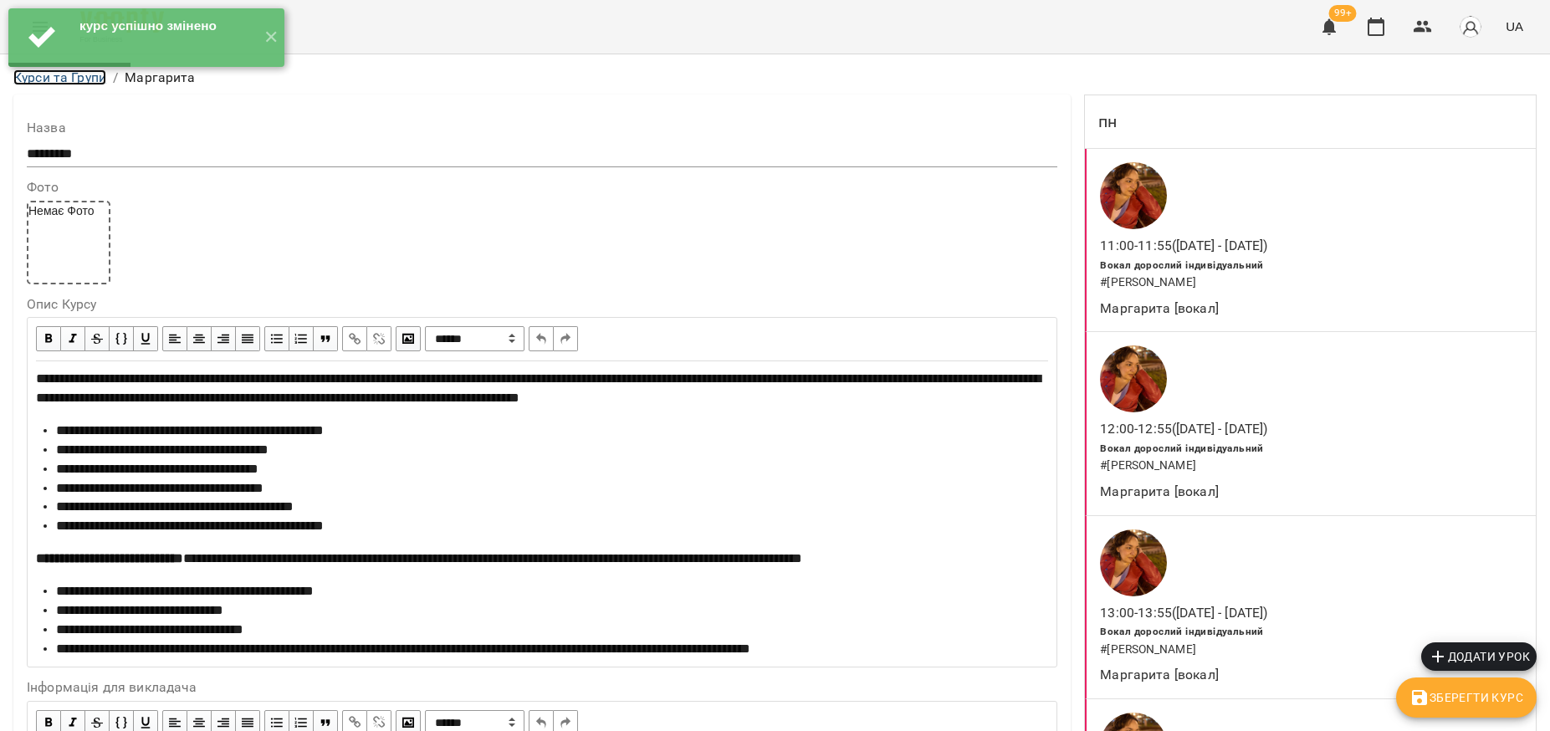
click at [49, 81] on link "Курси та Групи" at bounding box center [59, 77] width 93 height 16
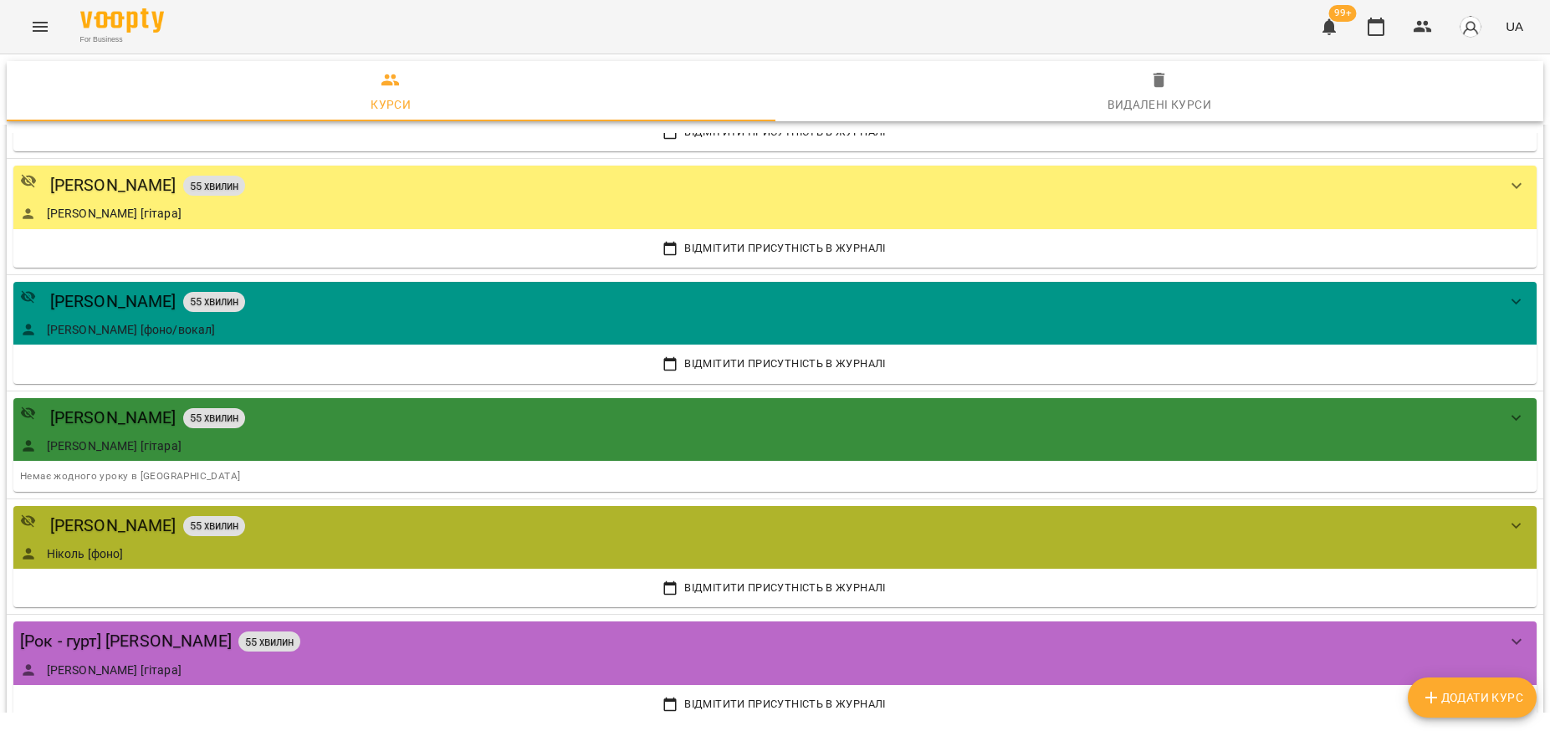
scroll to position [523, 0]
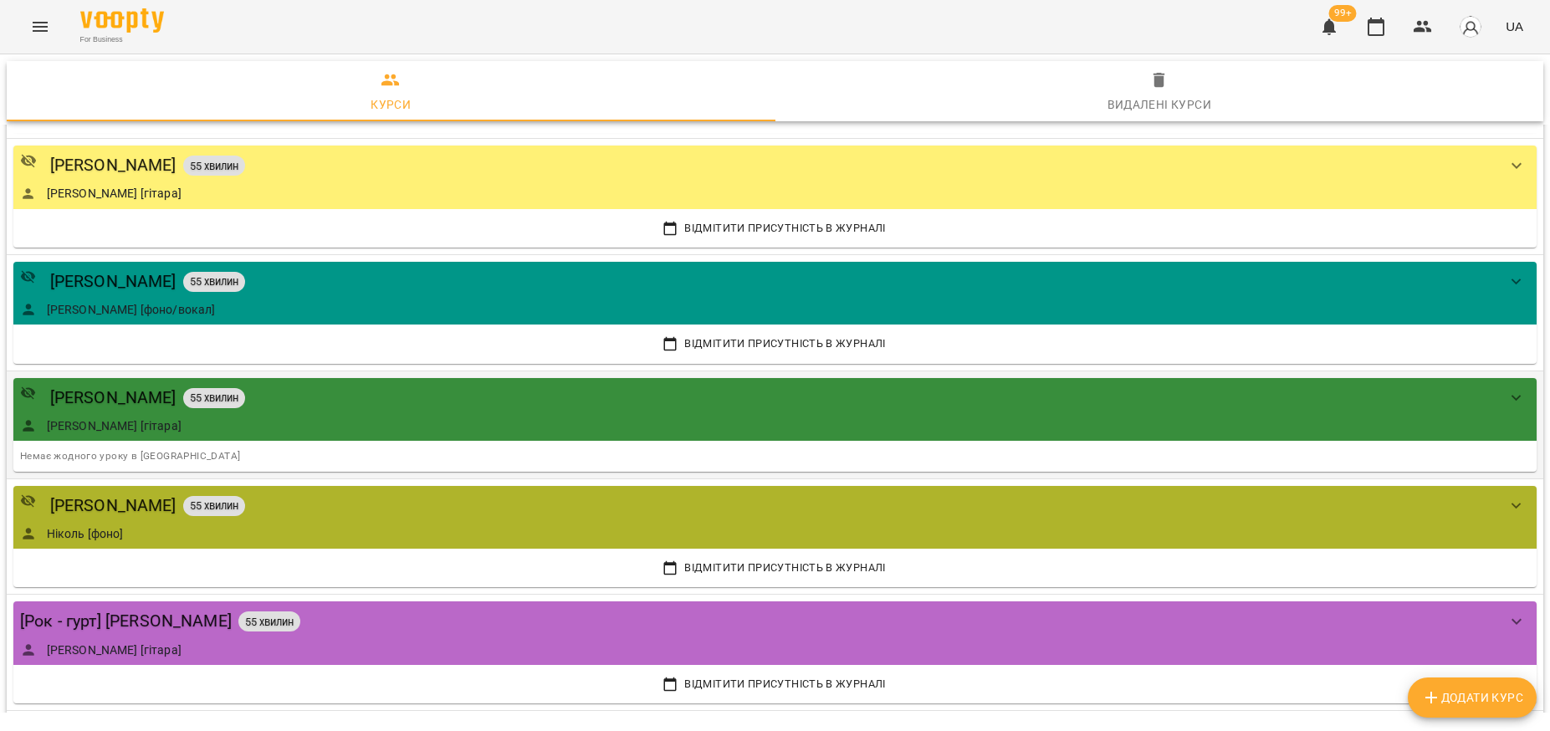
click at [340, 421] on div "[PERSON_NAME] [гітара]" at bounding box center [758, 425] width 1476 height 17
click at [308, 407] on div "[PERSON_NAME] 55 хвилин" at bounding box center [758, 398] width 1476 height 26
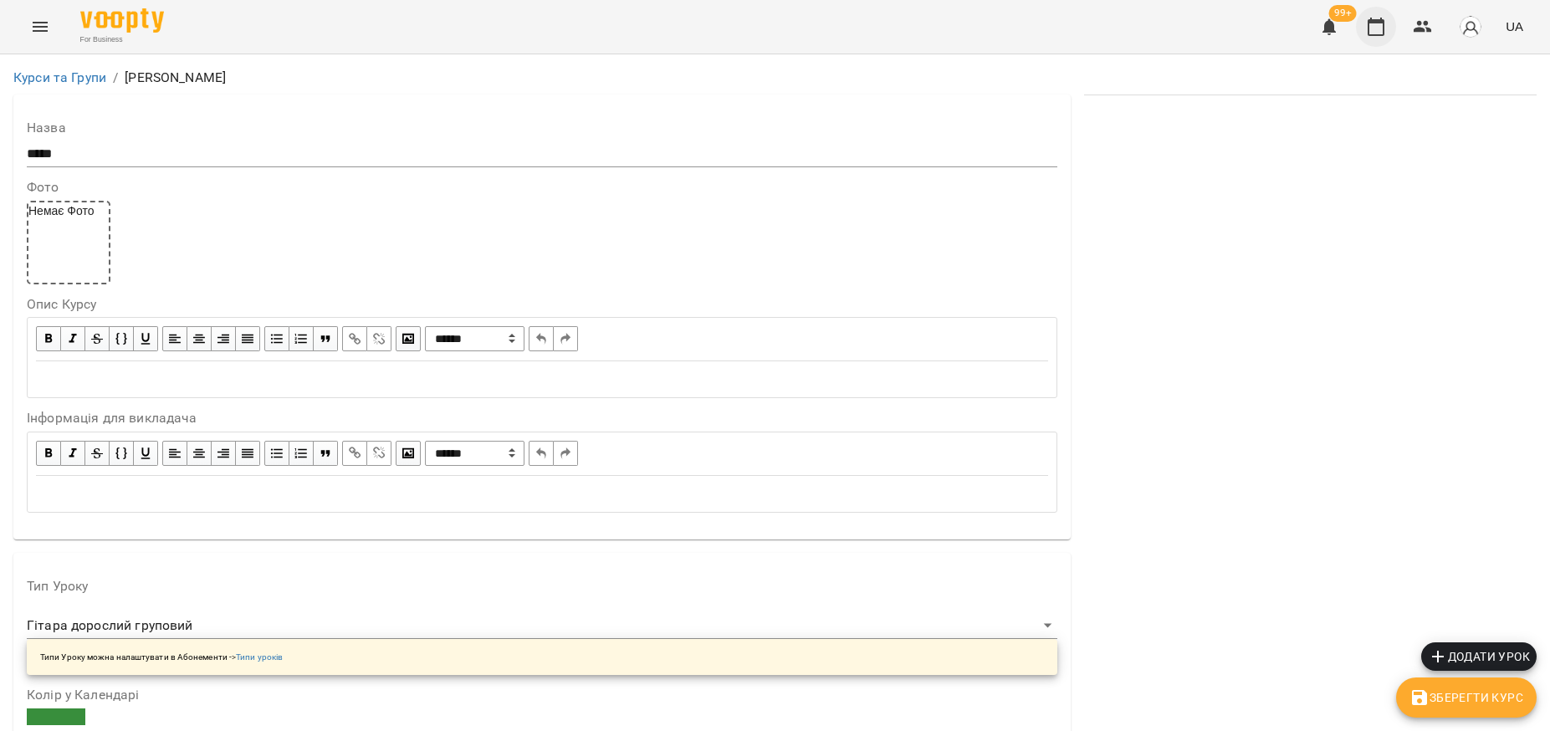
click at [1389, 22] on button "button" at bounding box center [1376, 27] width 40 height 40
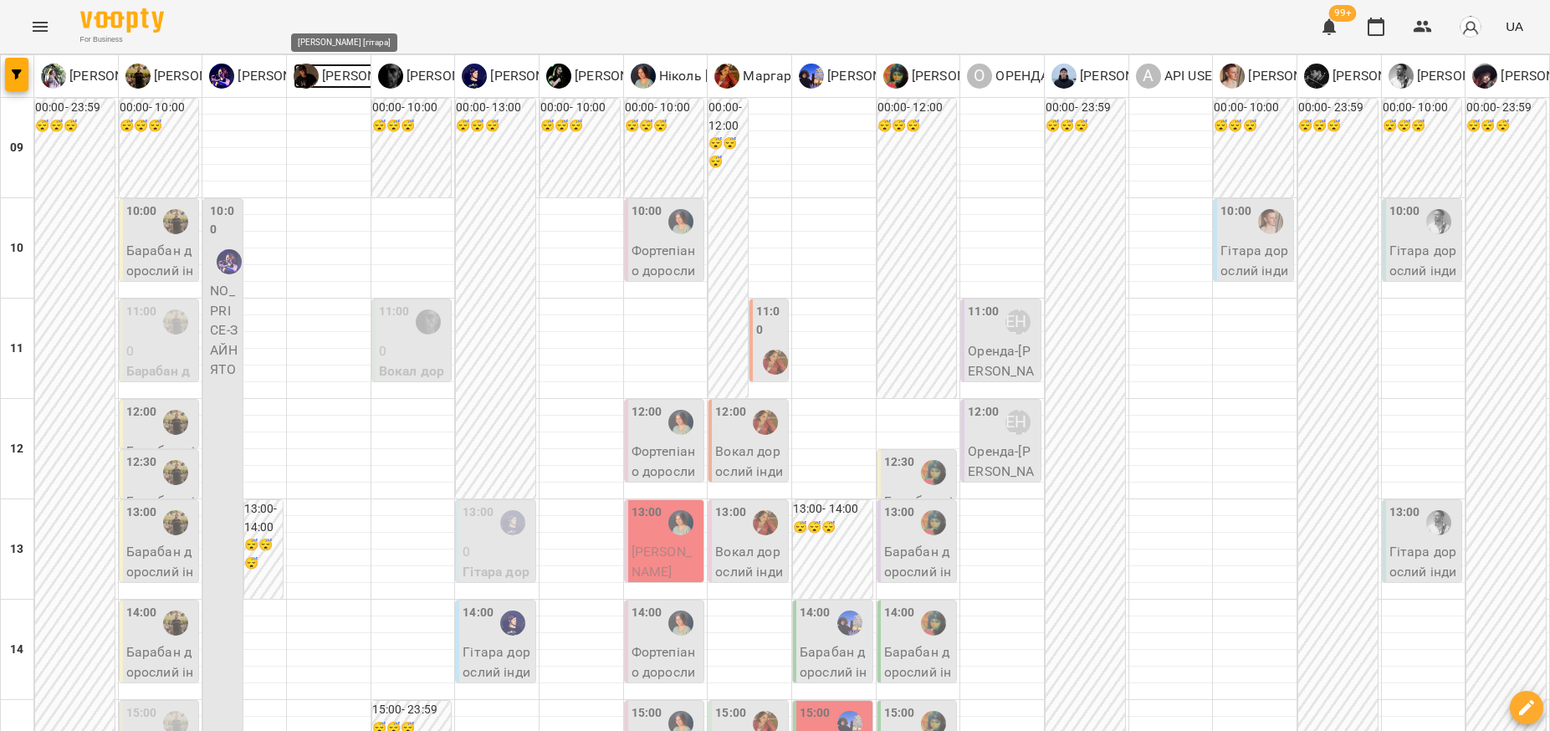
click at [307, 79] on img at bounding box center [306, 76] width 25 height 25
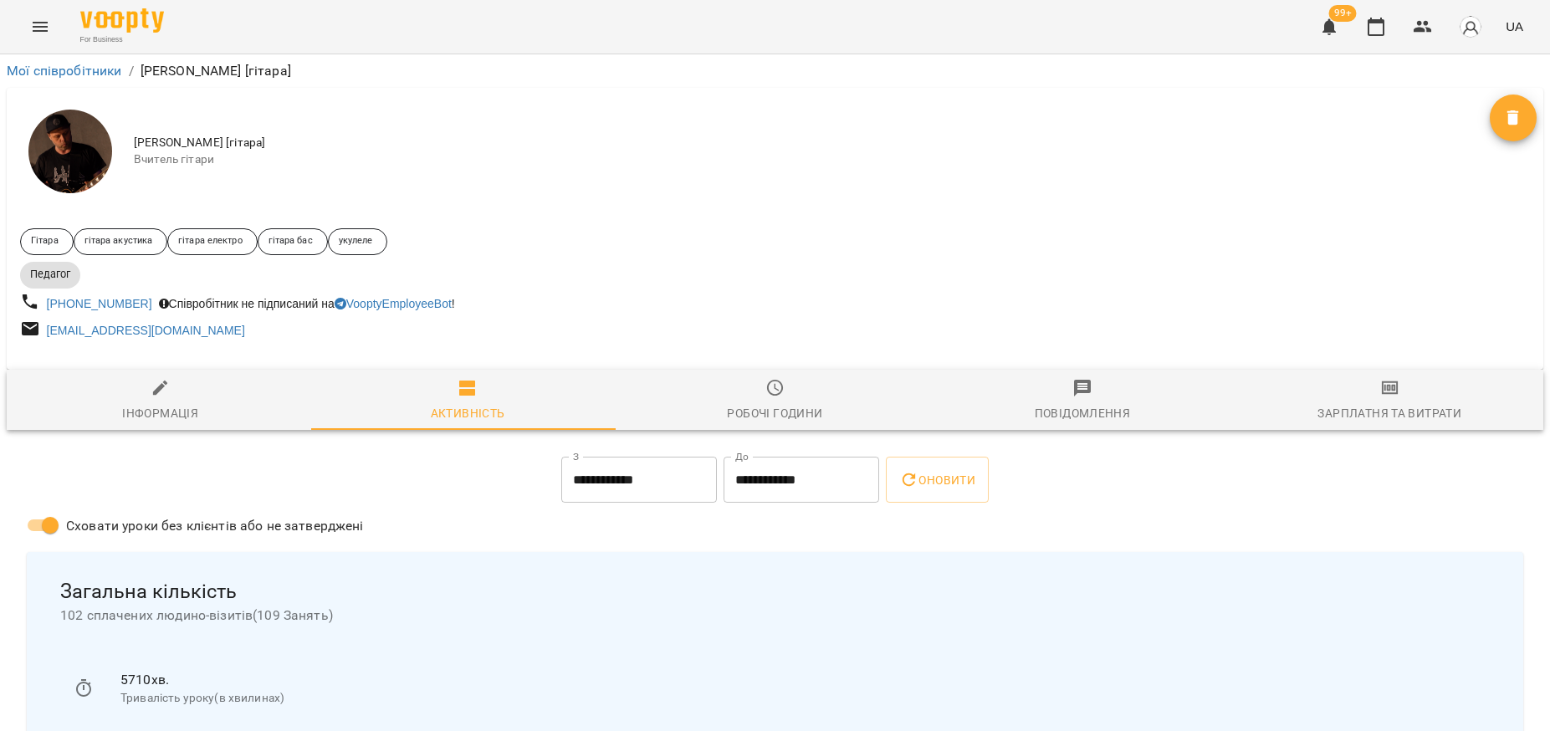
click at [39, 30] on icon "Menu" at bounding box center [40, 27] width 15 height 10
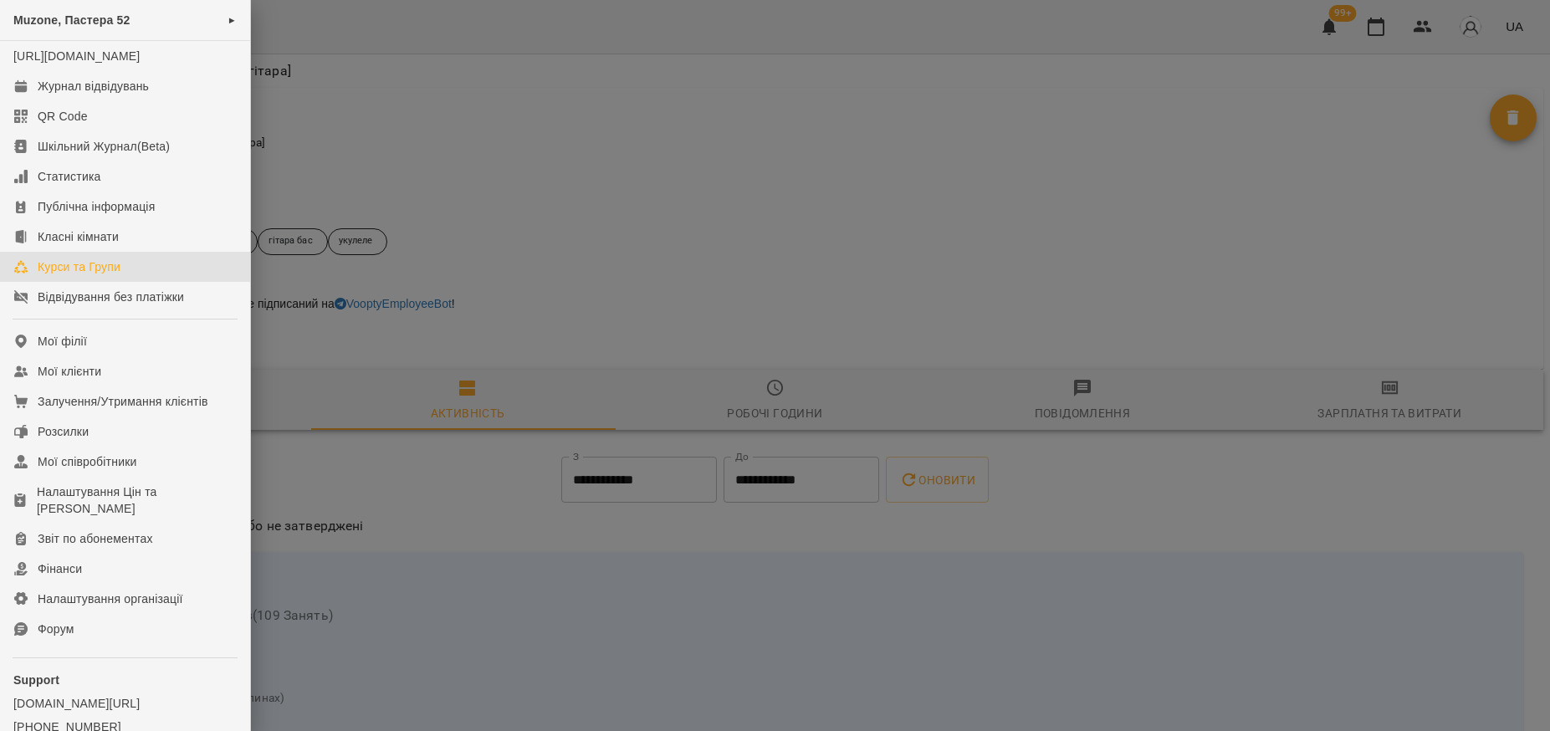
click at [105, 273] on link "Курси та Групи" at bounding box center [125, 267] width 250 height 30
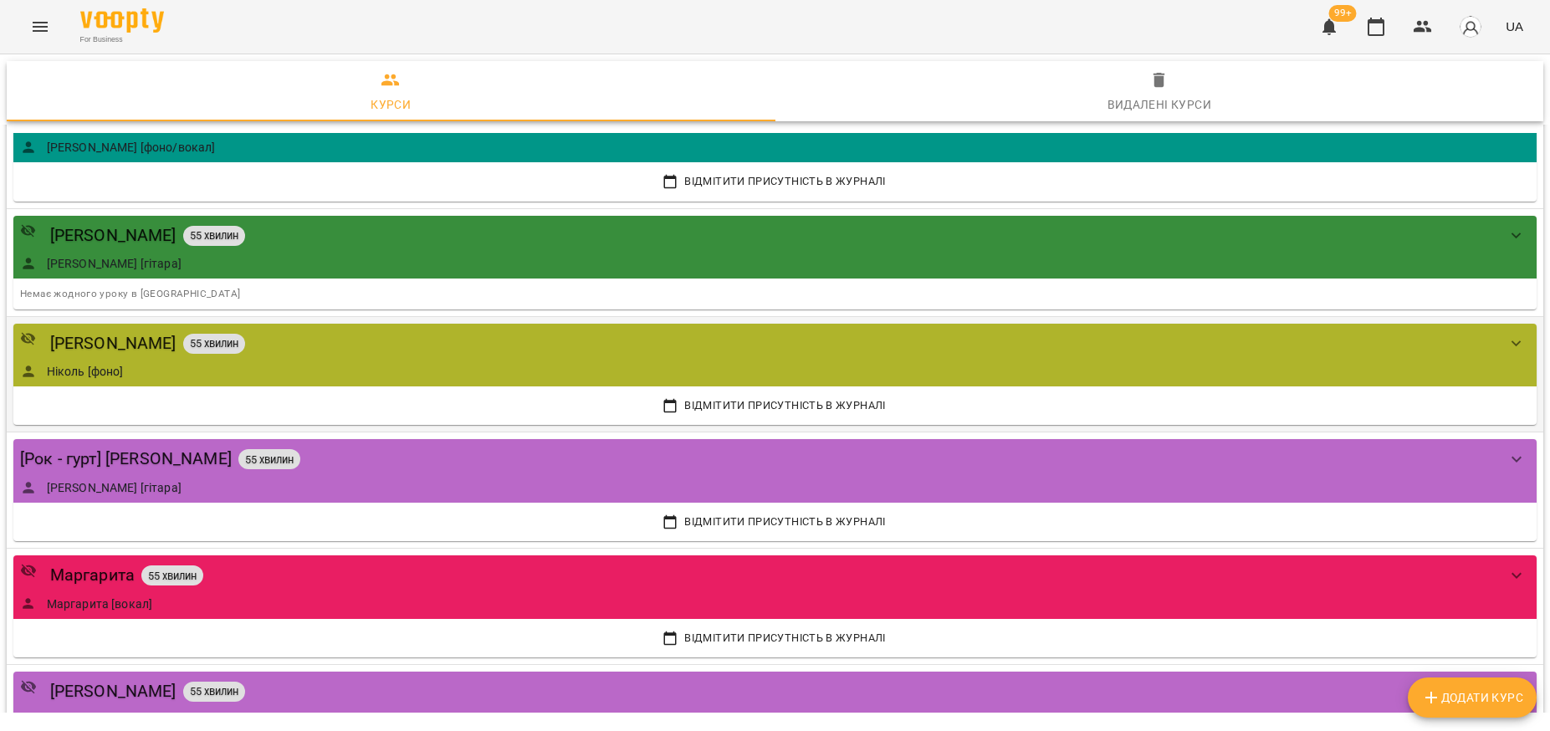
scroll to position [732, 0]
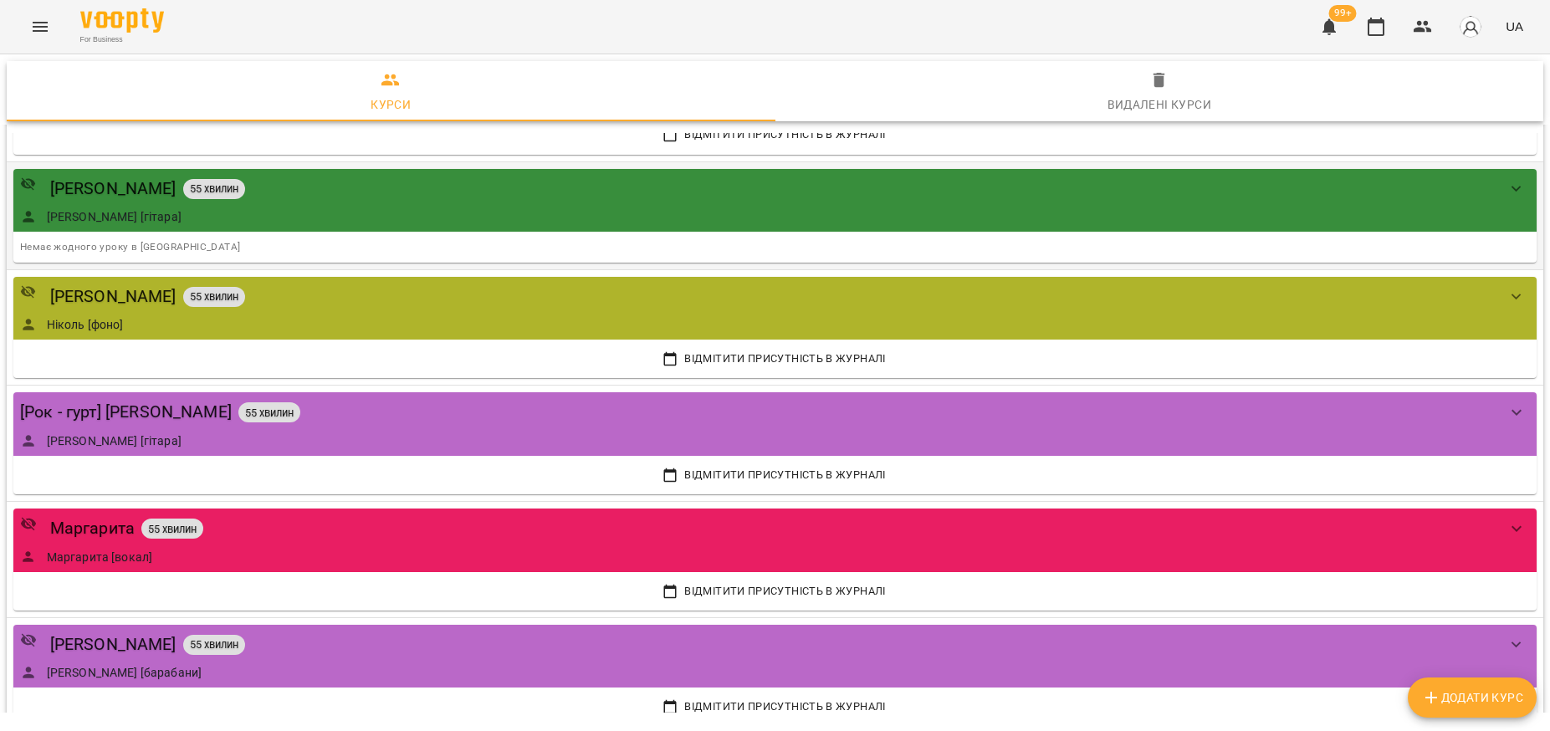
click at [283, 203] on div "[PERSON_NAME] 55 хвилин [PERSON_NAME] [гітара]" at bounding box center [758, 200] width 1476 height 49
click at [677, 197] on div "[PERSON_NAME] 55 хвилин" at bounding box center [758, 189] width 1476 height 26
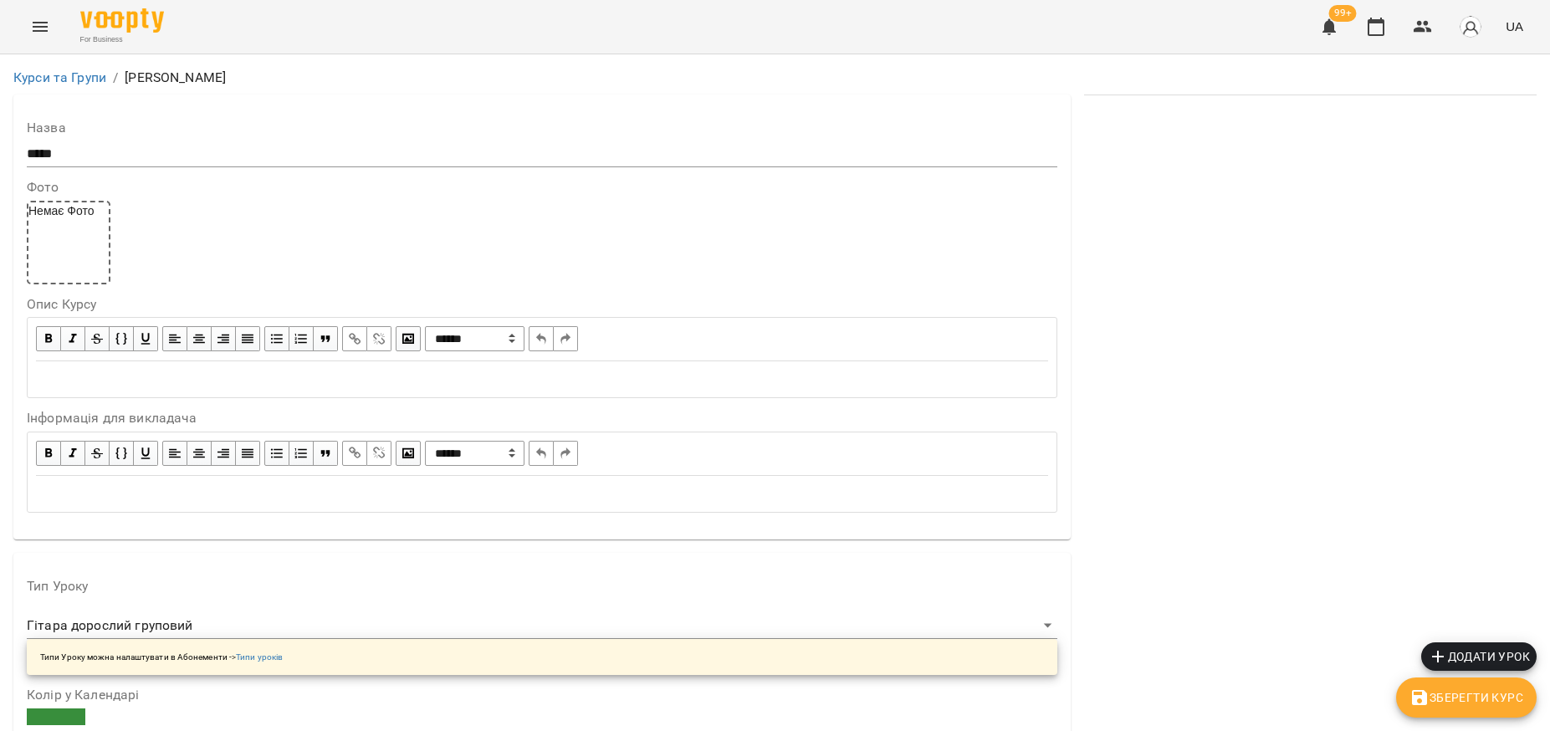
click at [125, 371] on div "Edit text" at bounding box center [542, 379] width 1012 height 19
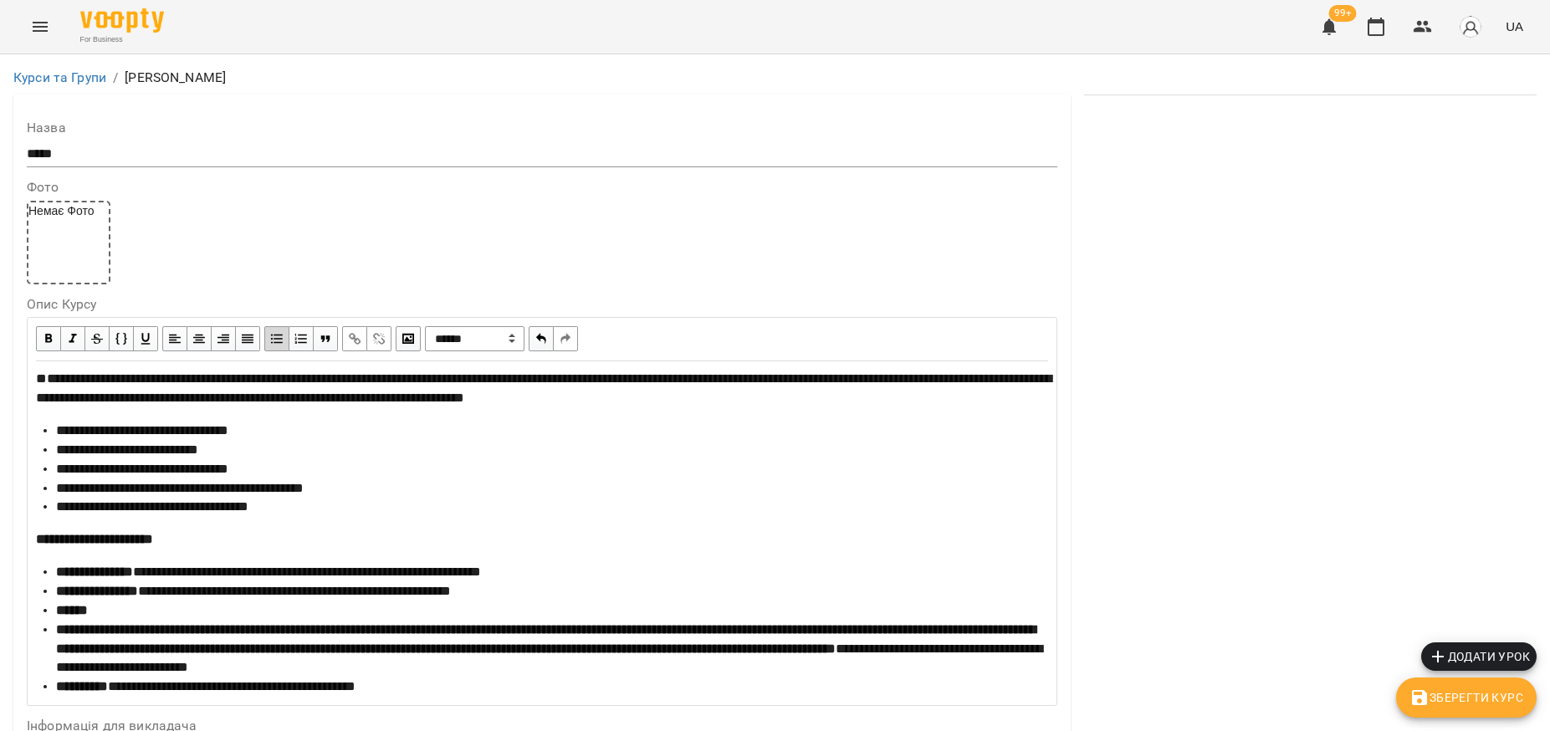
scroll to position [1150, 0]
click at [1458, 695] on span "Зберегти Курс" at bounding box center [1466, 697] width 114 height 20
click at [55, 74] on link "Курси та Групи" at bounding box center [59, 77] width 93 height 16
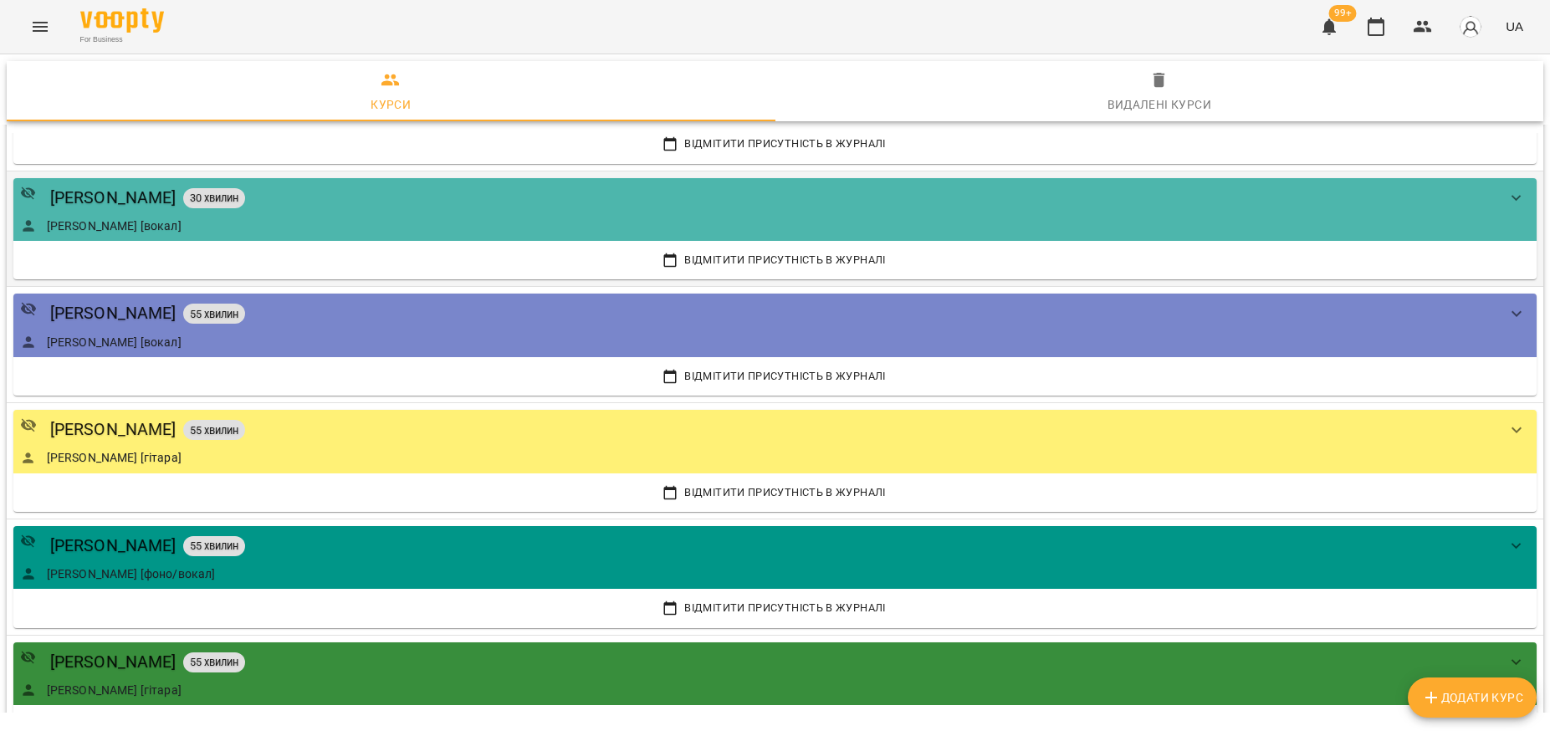
scroll to position [314, 0]
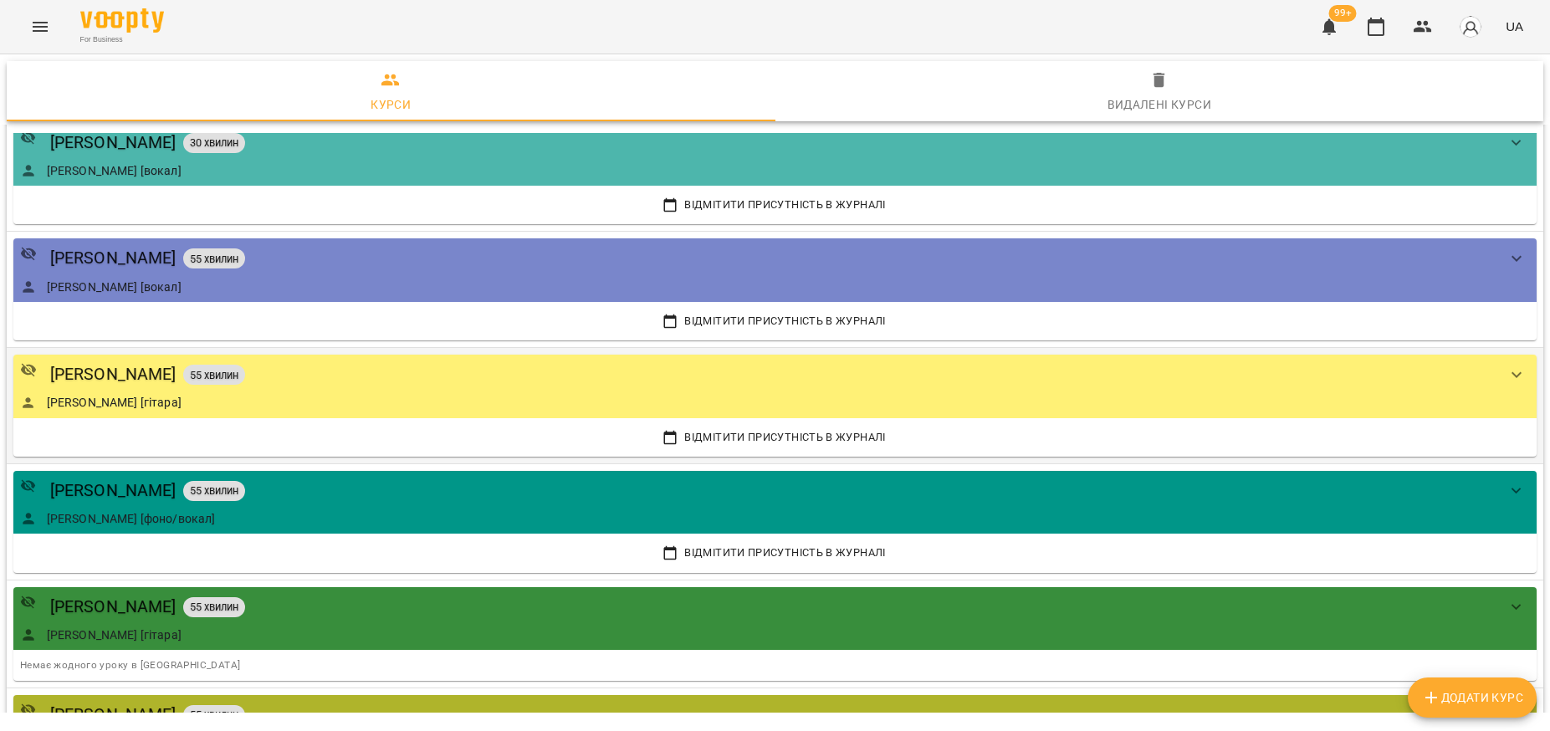
click at [438, 366] on div "[PERSON_NAME] 55 хвилин" at bounding box center [758, 374] width 1476 height 26
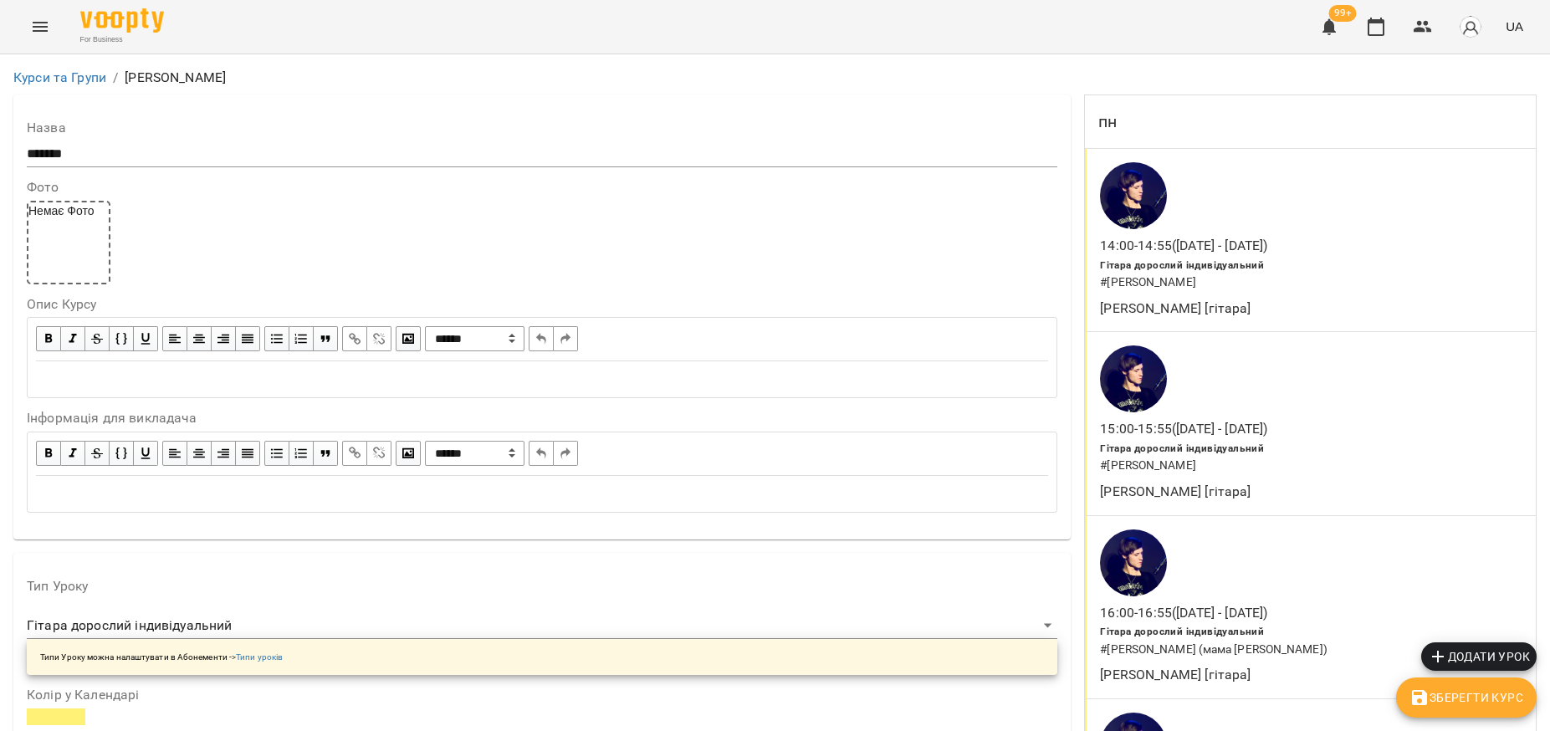
click at [188, 385] on div "Edit text" at bounding box center [542, 379] width 1012 height 19
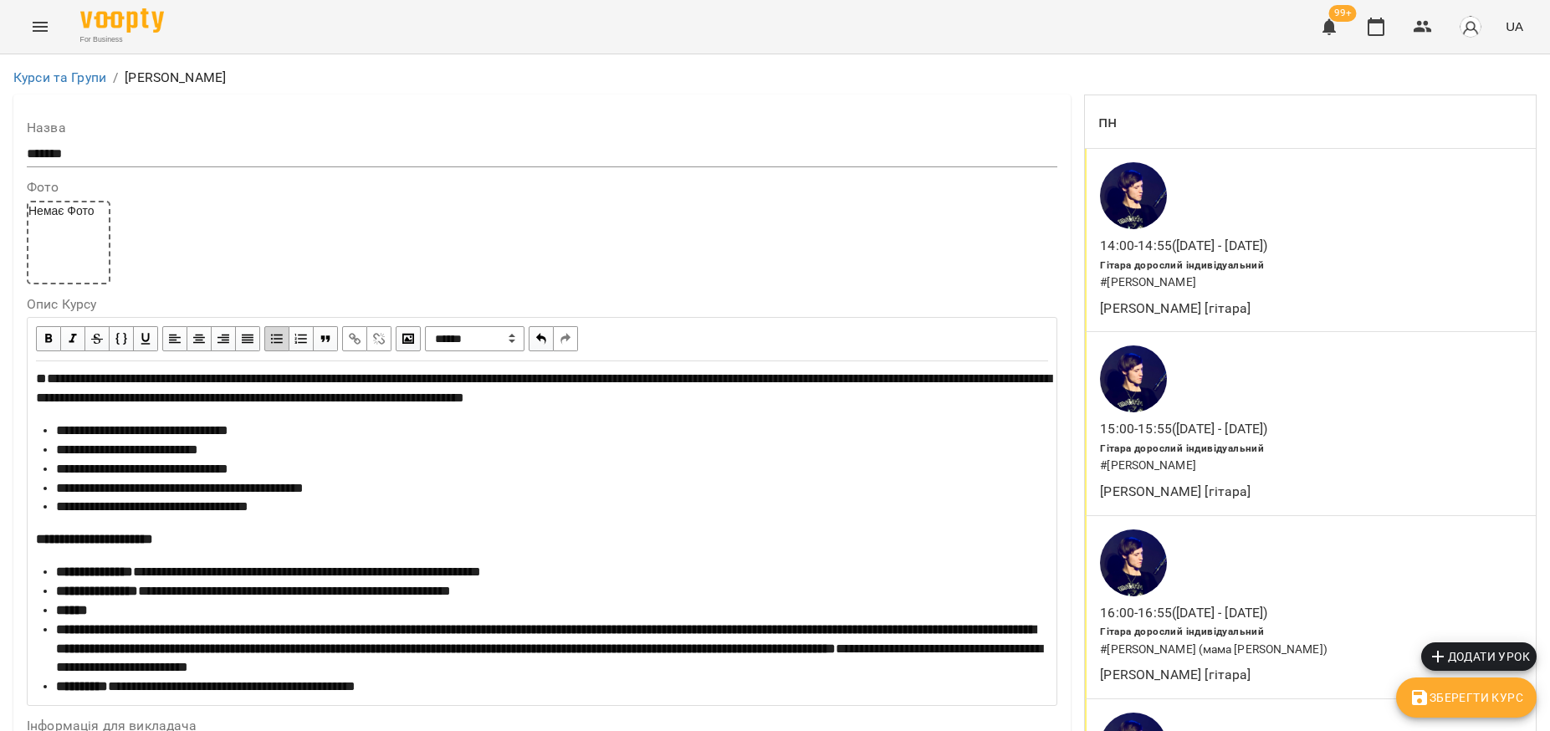
click at [1427, 692] on icon "button" at bounding box center [1419, 697] width 20 height 20
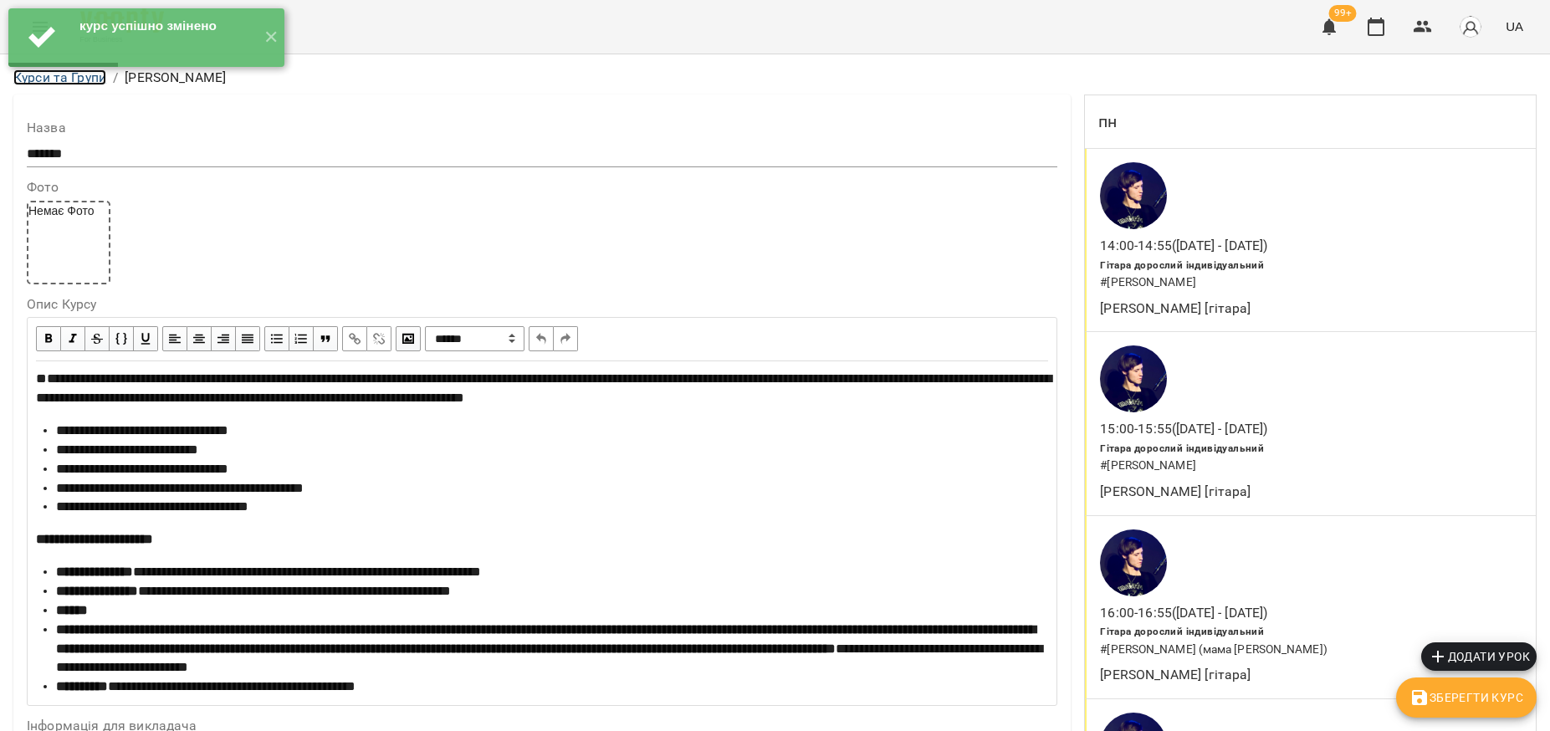
click at [80, 78] on link "Курси та Групи" at bounding box center [59, 77] width 93 height 16
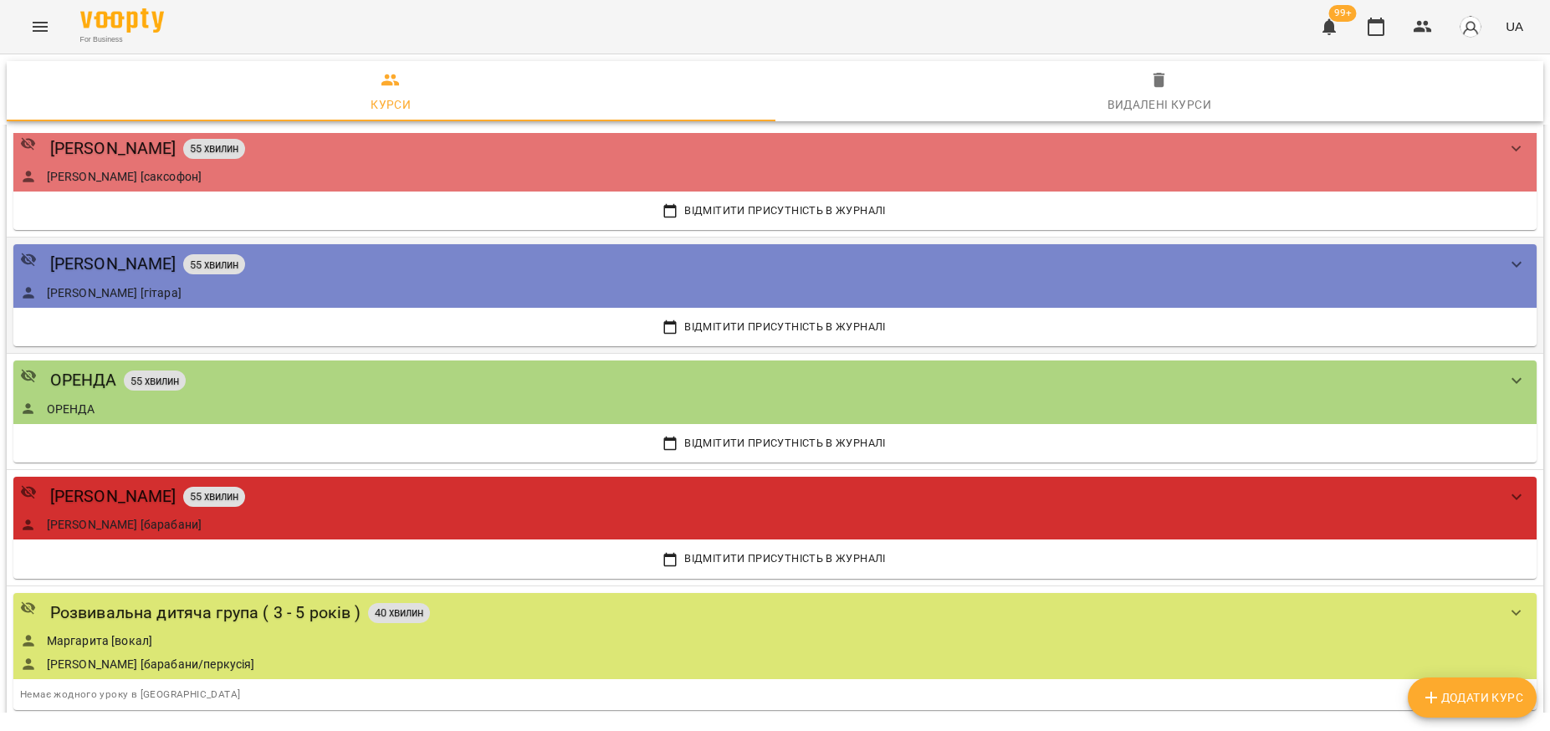
scroll to position [1986, 0]
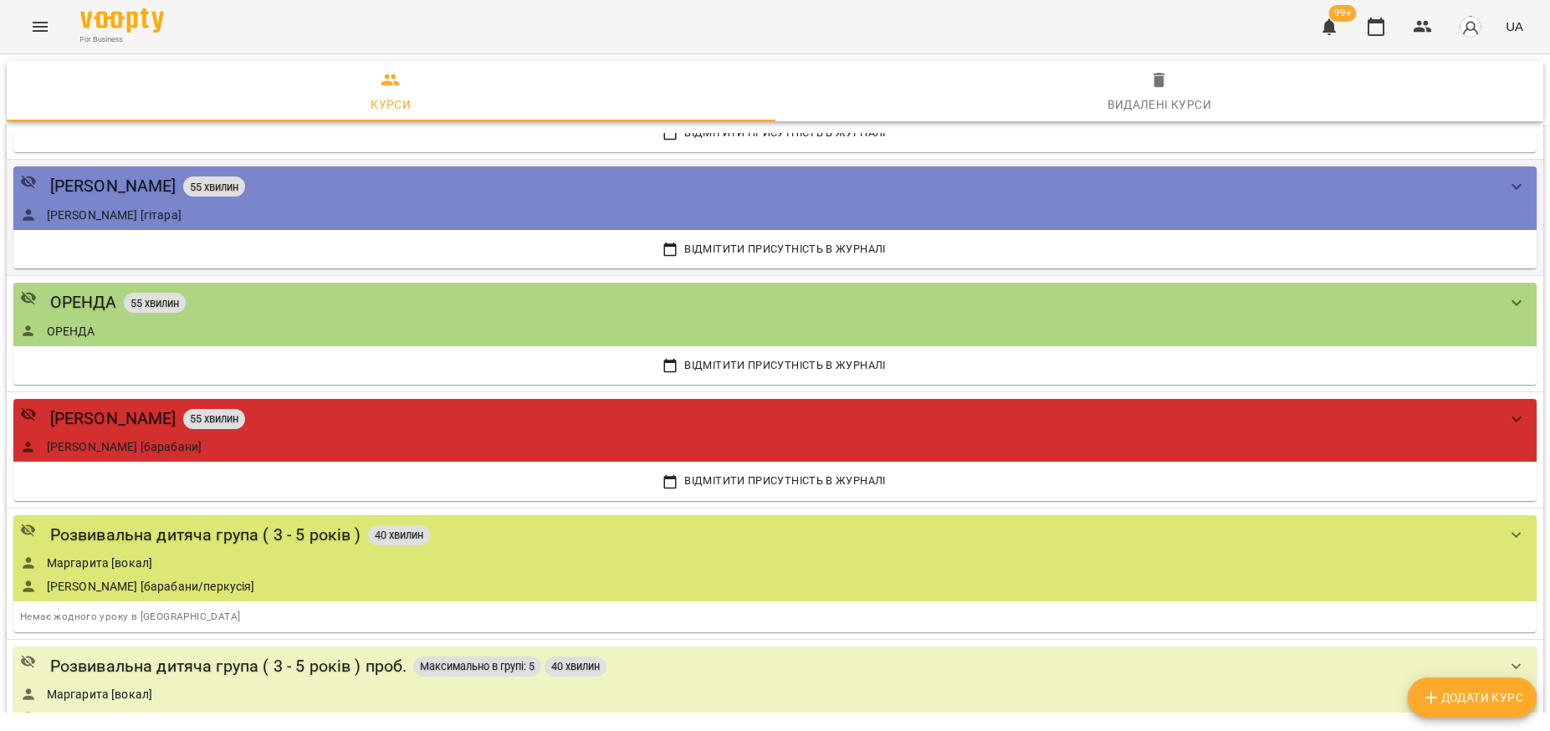
click at [273, 207] on div "[PERSON_NAME] [гітара]" at bounding box center [758, 215] width 1476 height 17
click at [442, 198] on div "[PERSON_NAME] 55 хвилин" at bounding box center [758, 186] width 1476 height 26
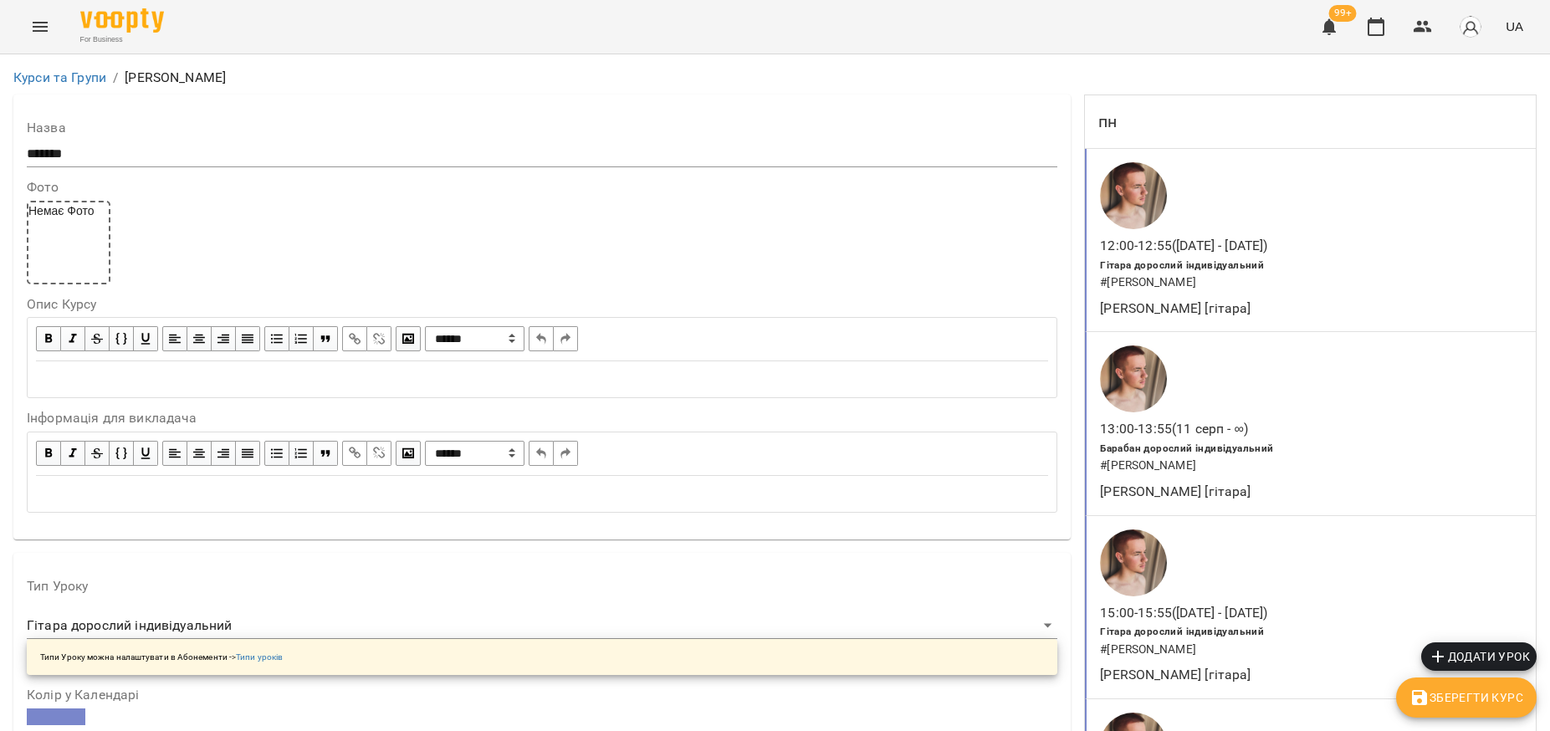
click at [147, 370] on div "Edit text" at bounding box center [542, 379] width 1012 height 19
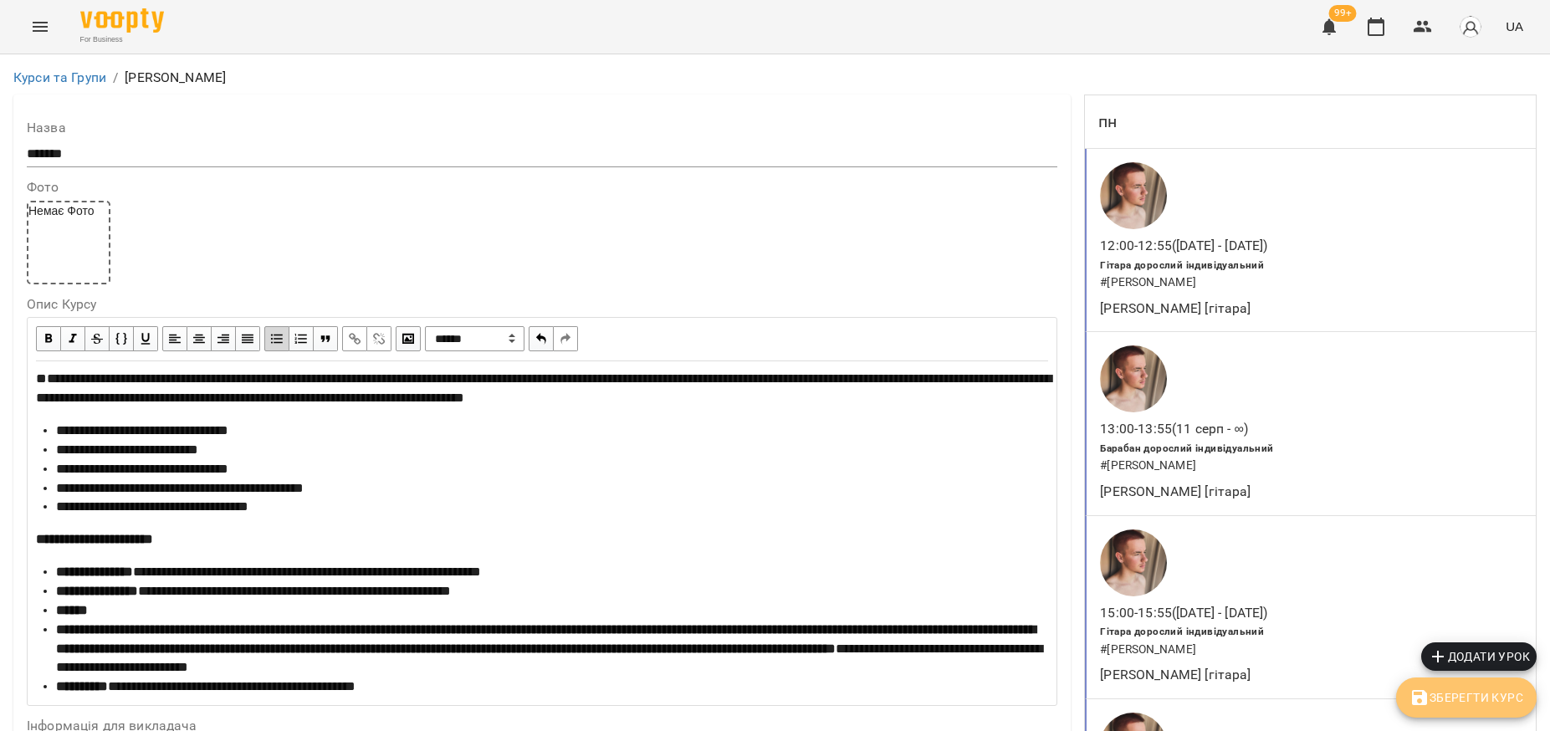
click at [1433, 688] on span "Зберегти Курс" at bounding box center [1466, 697] width 114 height 20
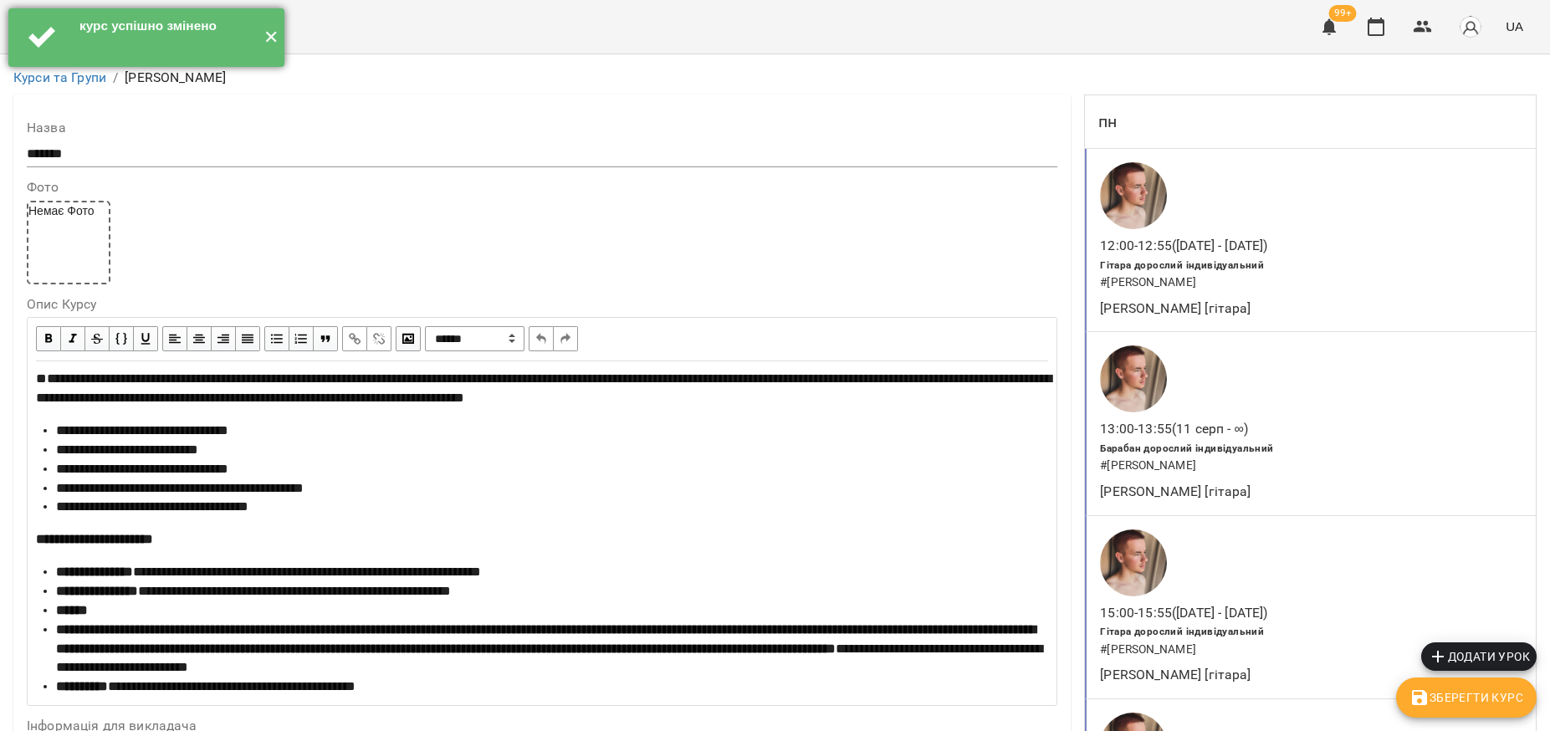
click at [273, 40] on button "✕" at bounding box center [271, 37] width 28 height 59
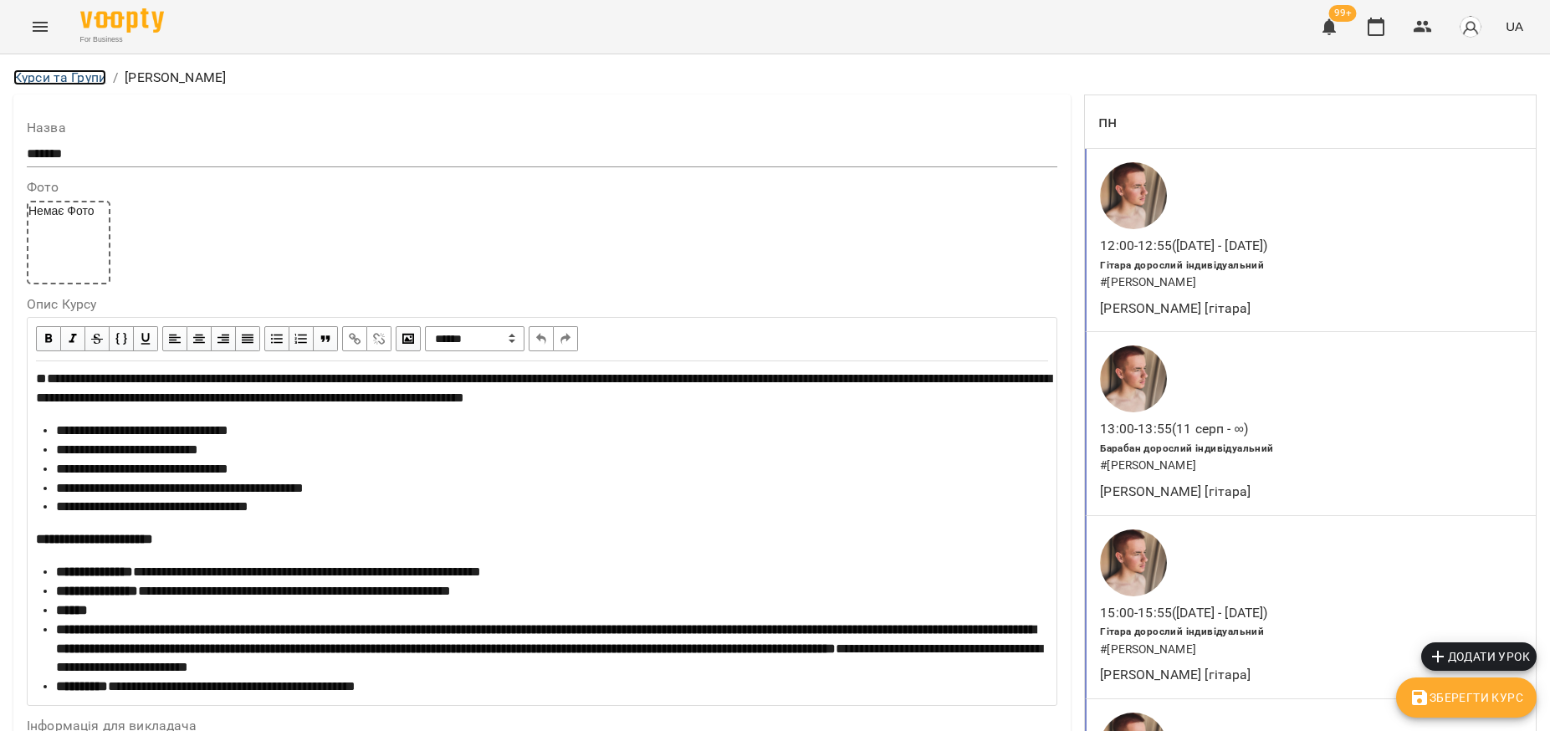
click at [82, 77] on link "Курси та Групи" at bounding box center [59, 77] width 93 height 16
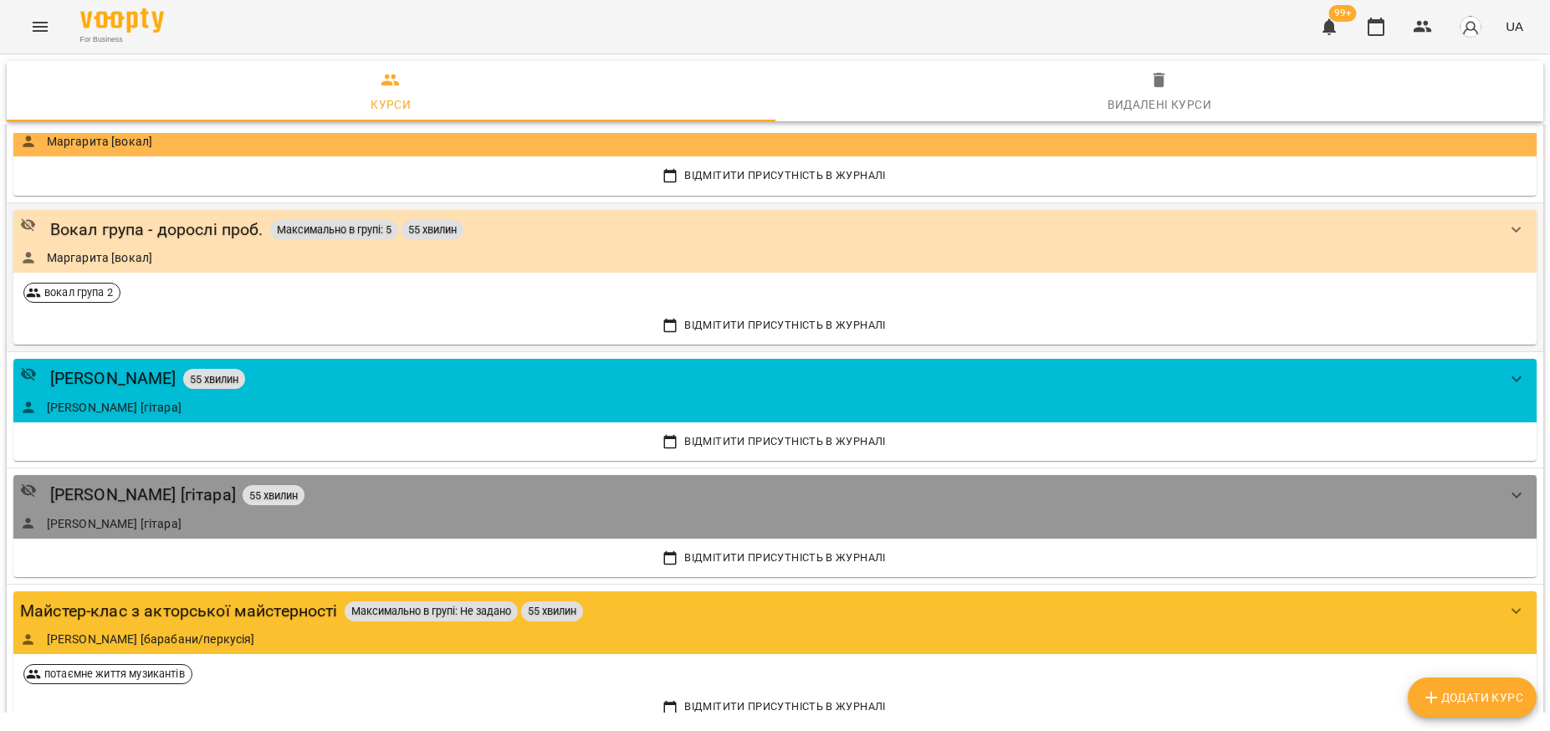
scroll to position [3659, 0]
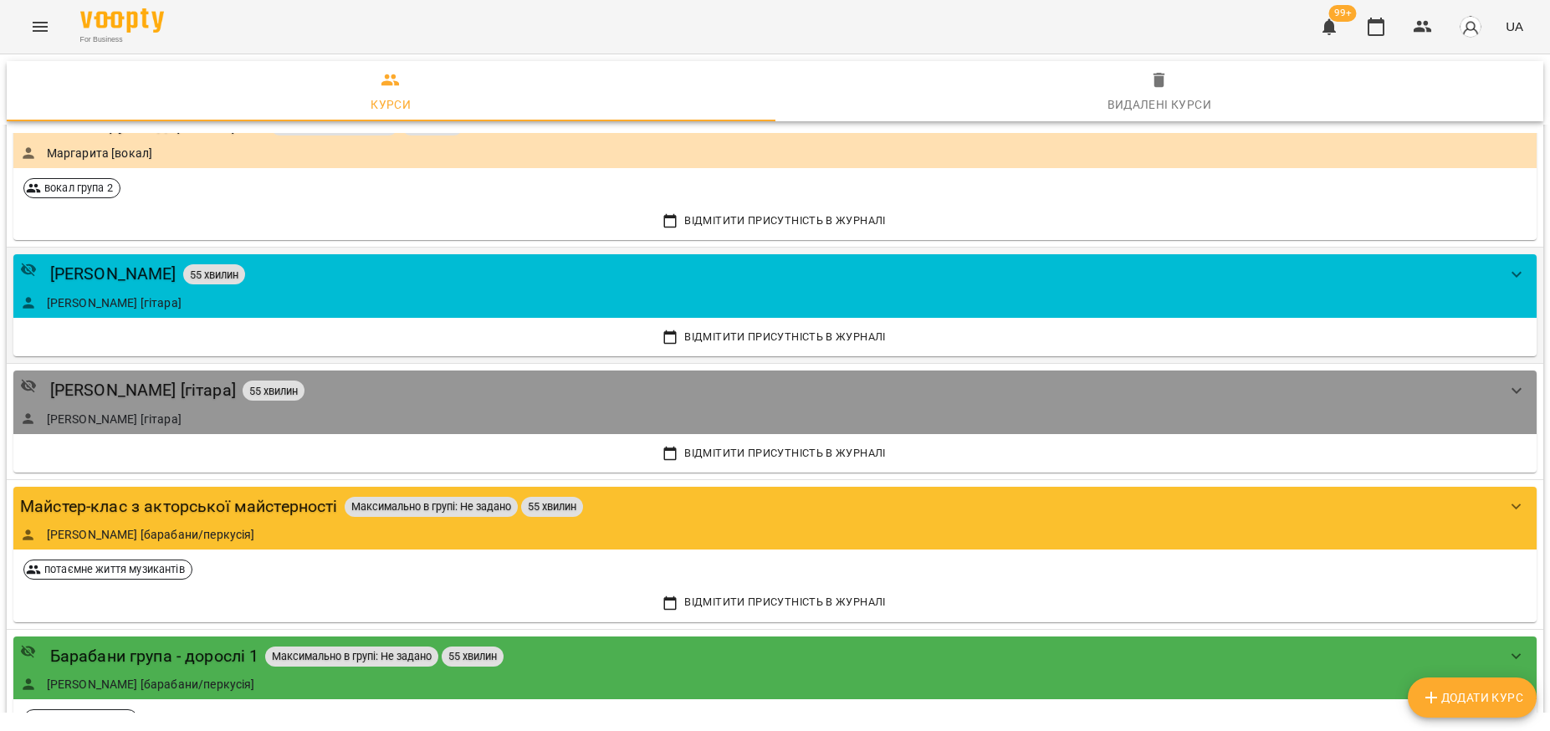
click at [355, 300] on div "[PERSON_NAME] [гітара]" at bounding box center [758, 302] width 1476 height 17
click at [333, 276] on div "[PERSON_NAME] 55 хвилин" at bounding box center [758, 274] width 1476 height 26
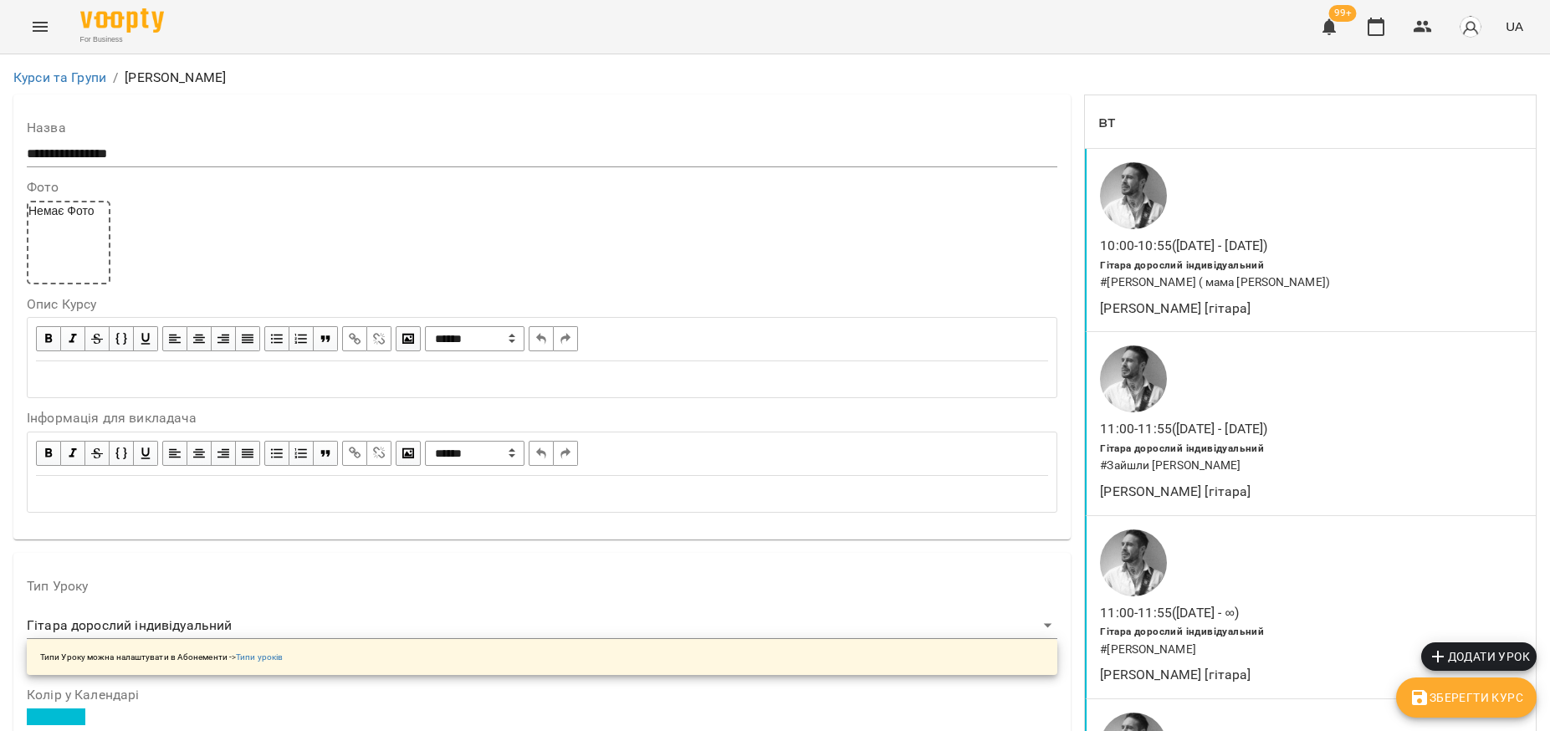
click at [199, 367] on div "Edit text" at bounding box center [541, 379] width 1027 height 34
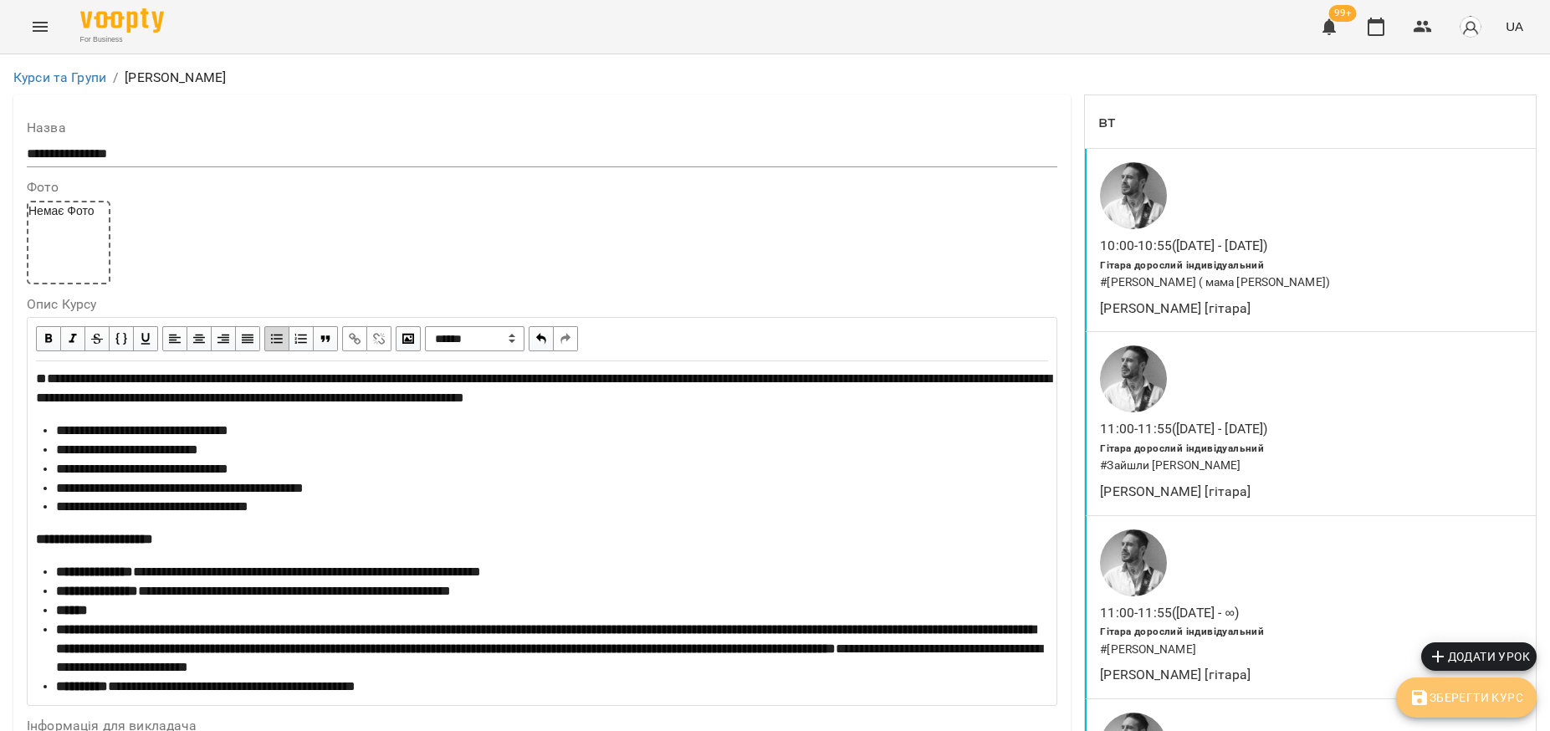
click at [1449, 696] on span "Зберегти Курс" at bounding box center [1466, 697] width 114 height 20
click at [1450, 693] on span "Зберегти Курс" at bounding box center [1466, 697] width 114 height 20
click at [81, 84] on link "Курси та Групи" at bounding box center [59, 77] width 93 height 16
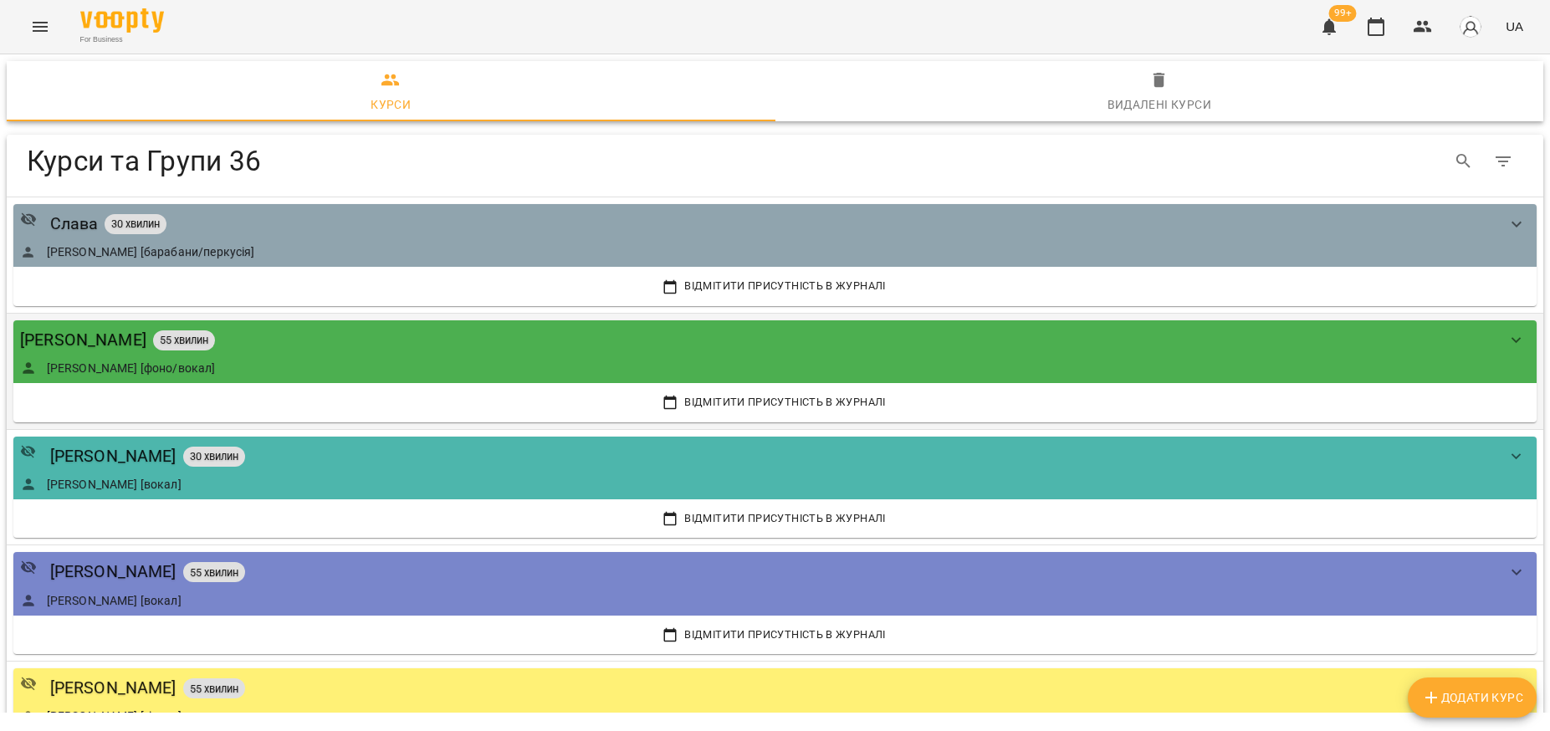
click at [243, 355] on div "[PERSON_NAME] 55 хвилин [PERSON_NAME] [фоно/вокал]" at bounding box center [758, 351] width 1476 height 49
click at [345, 368] on div "[PERSON_NAME] [фоно/вокал]" at bounding box center [758, 368] width 1476 height 17
click at [397, 345] on div "[PERSON_NAME] 55 хвилин" at bounding box center [758, 340] width 1476 height 26
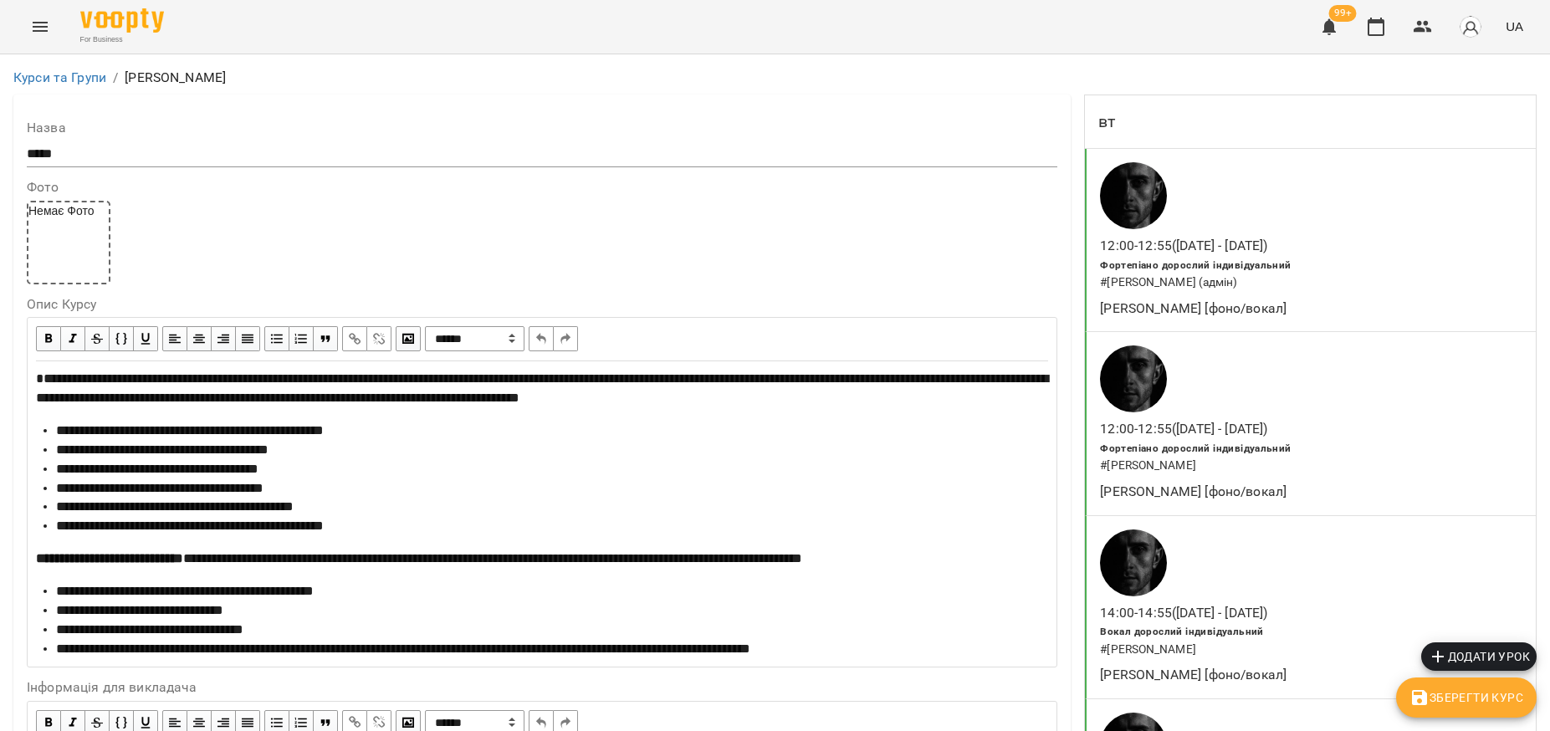
scroll to position [418, 0]
click at [1012, 640] on div "**********" at bounding box center [552, 649] width 992 height 19
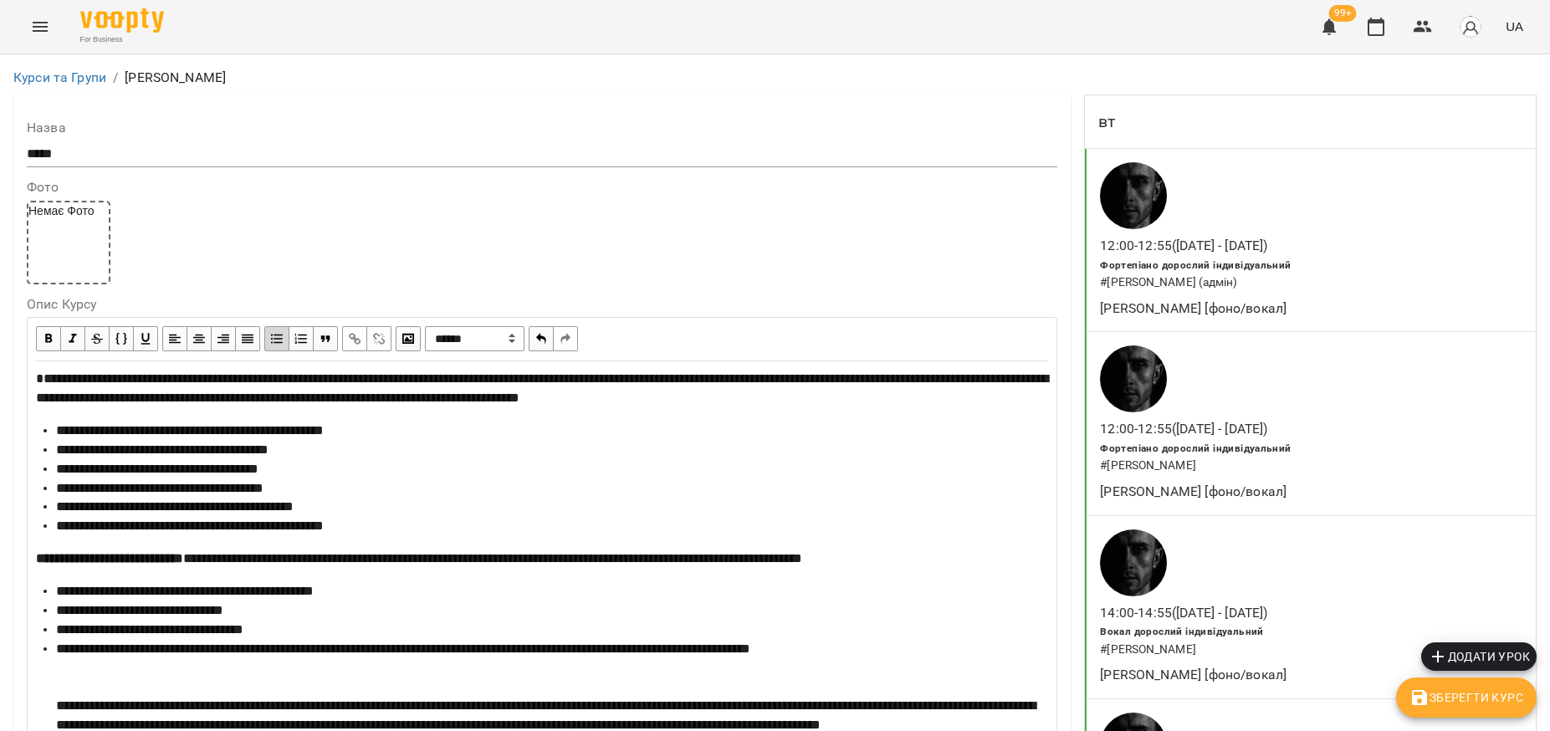
click at [56, 642] on span "**********" at bounding box center [545, 686] width 979 height 89
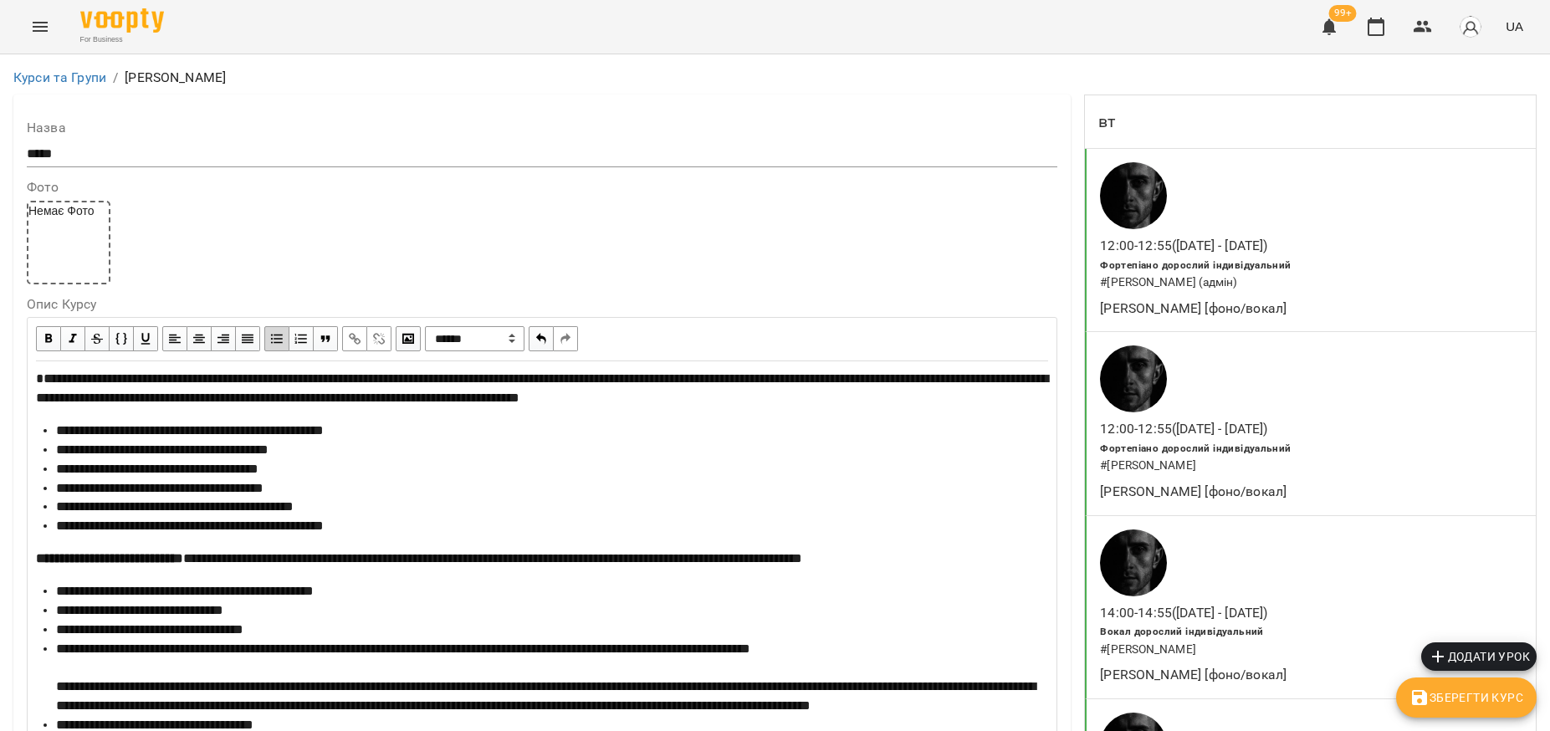
click at [1482, 700] on span "Зберегти Курс" at bounding box center [1466, 697] width 114 height 20
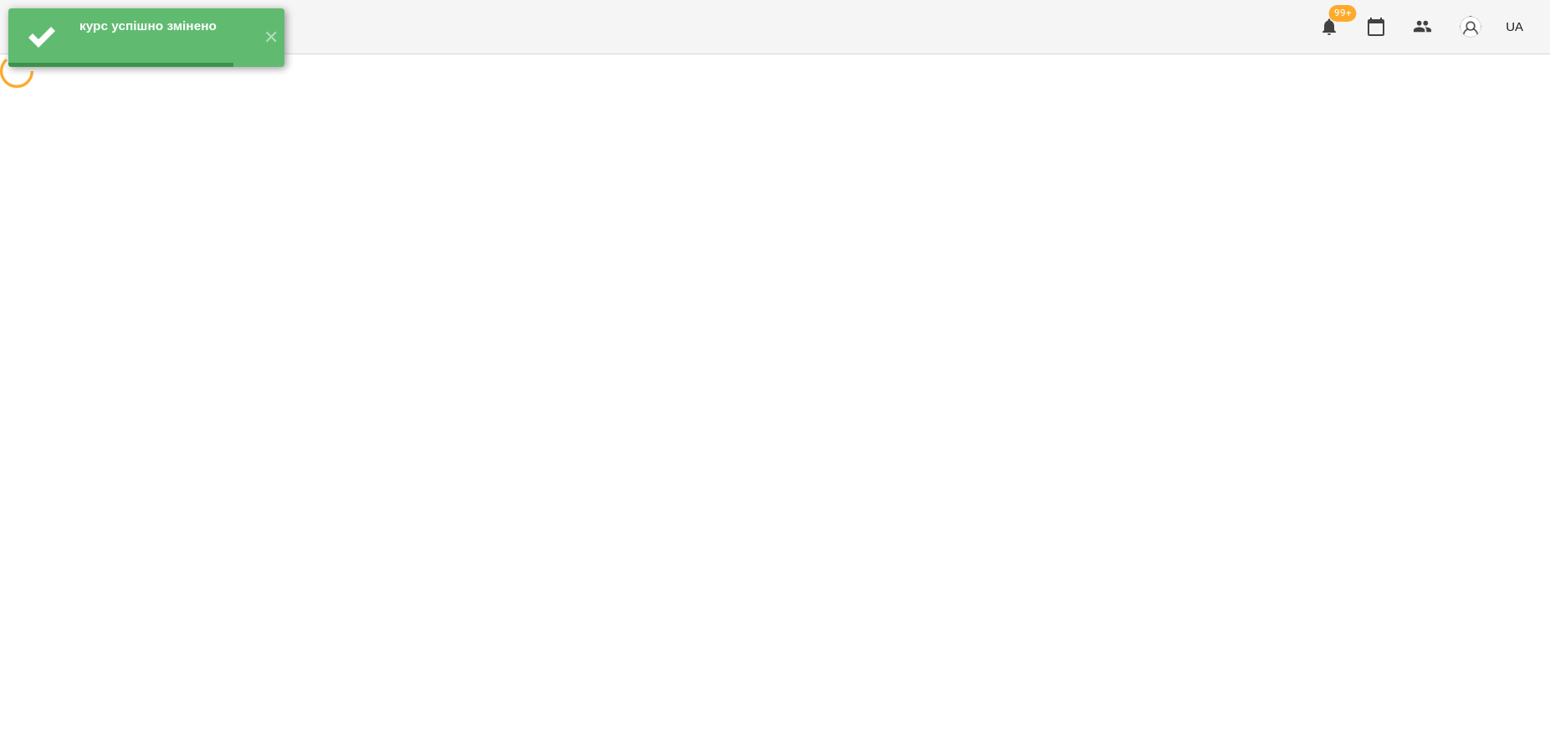
scroll to position [0, 0]
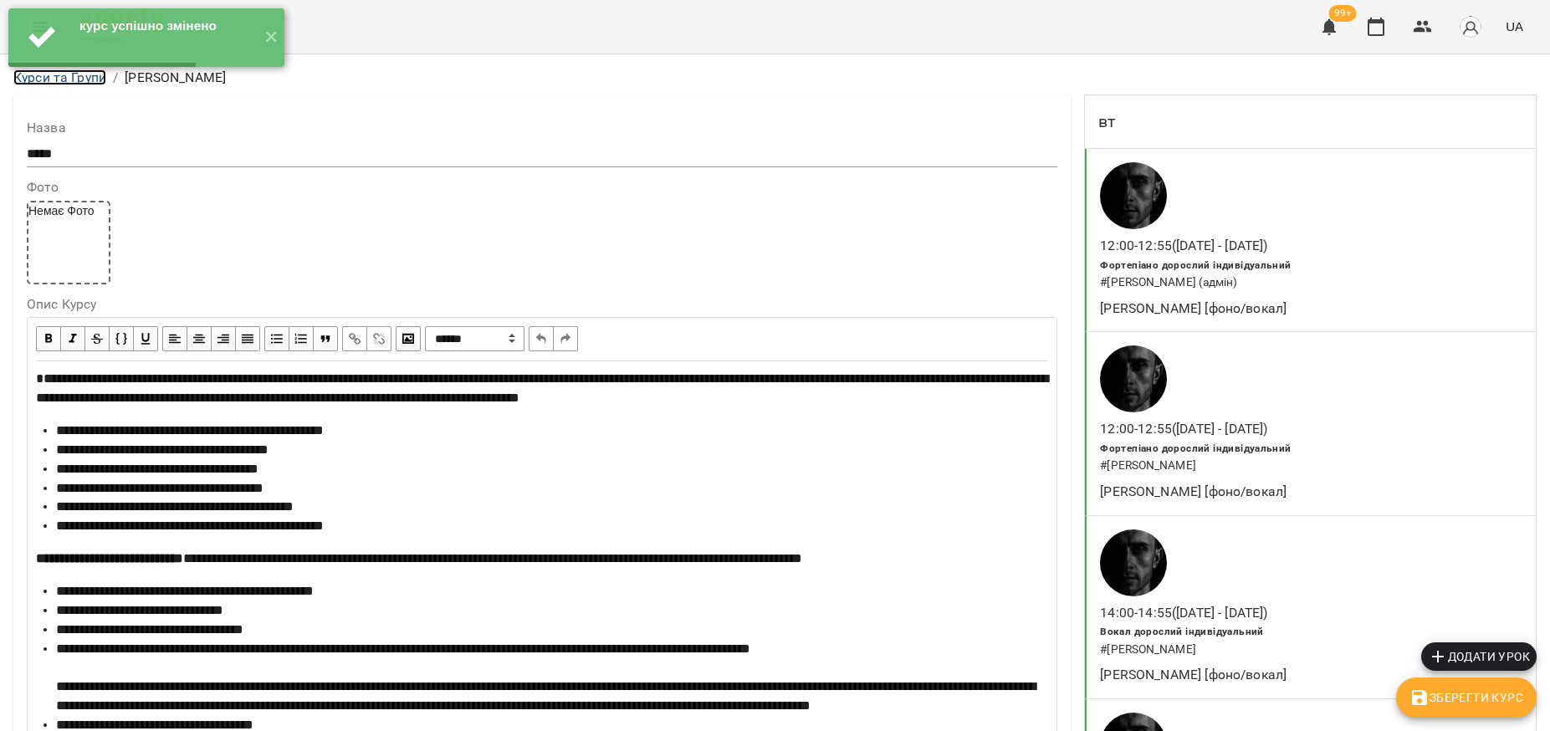
click at [49, 77] on link "Курси та Групи" at bounding box center [59, 77] width 93 height 16
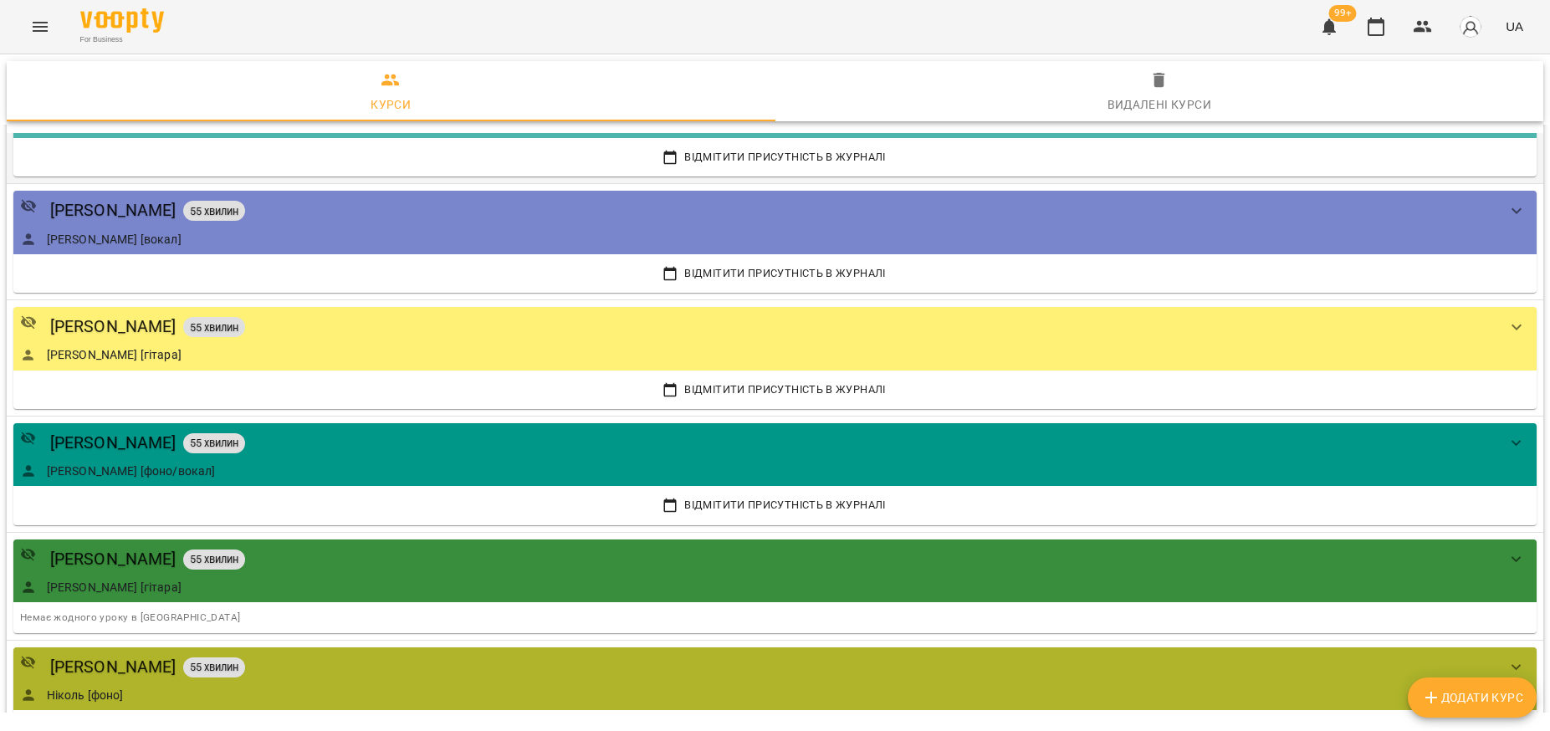
scroll to position [418, 0]
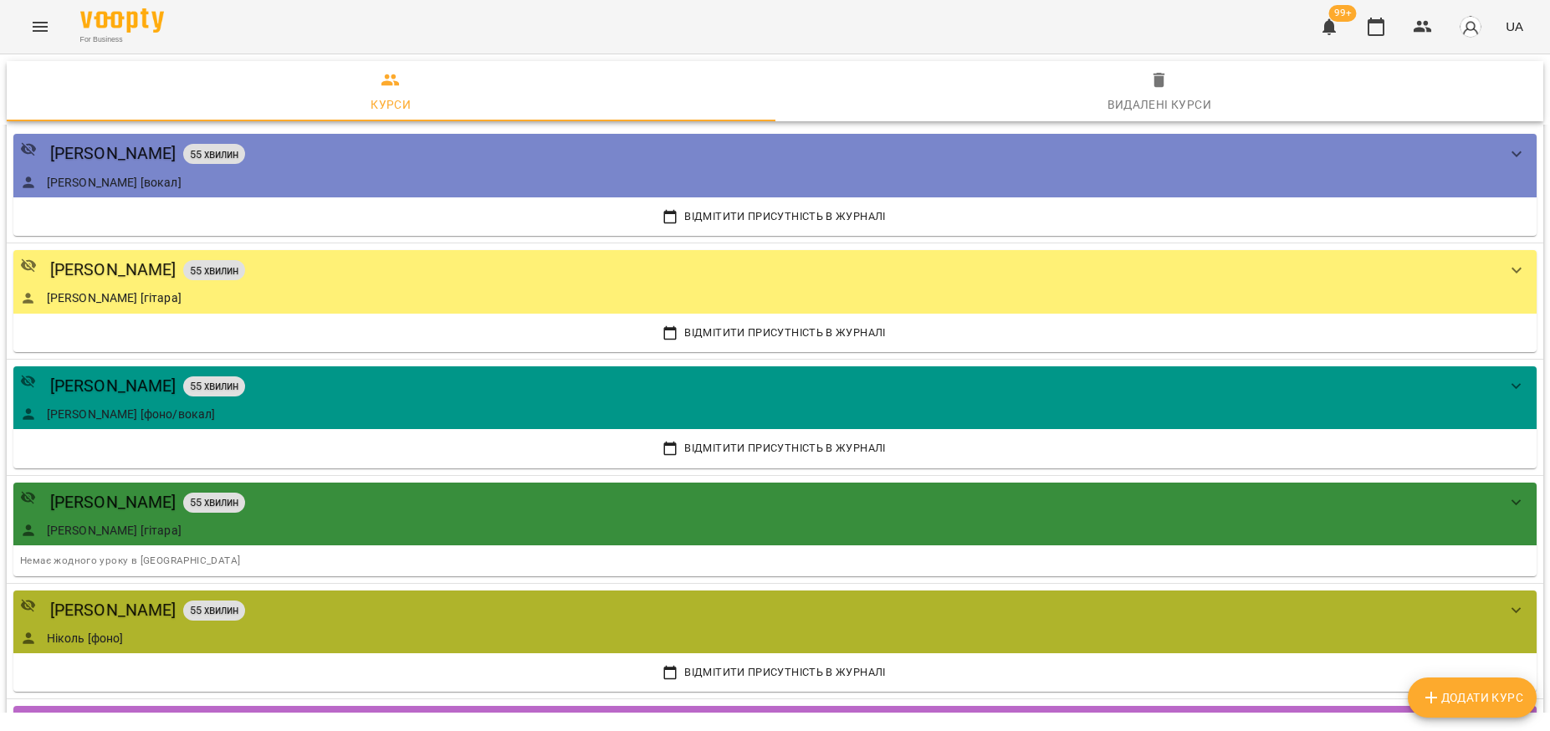
click at [245, 380] on div "[PERSON_NAME] 55 хвилин" at bounding box center [758, 386] width 1476 height 26
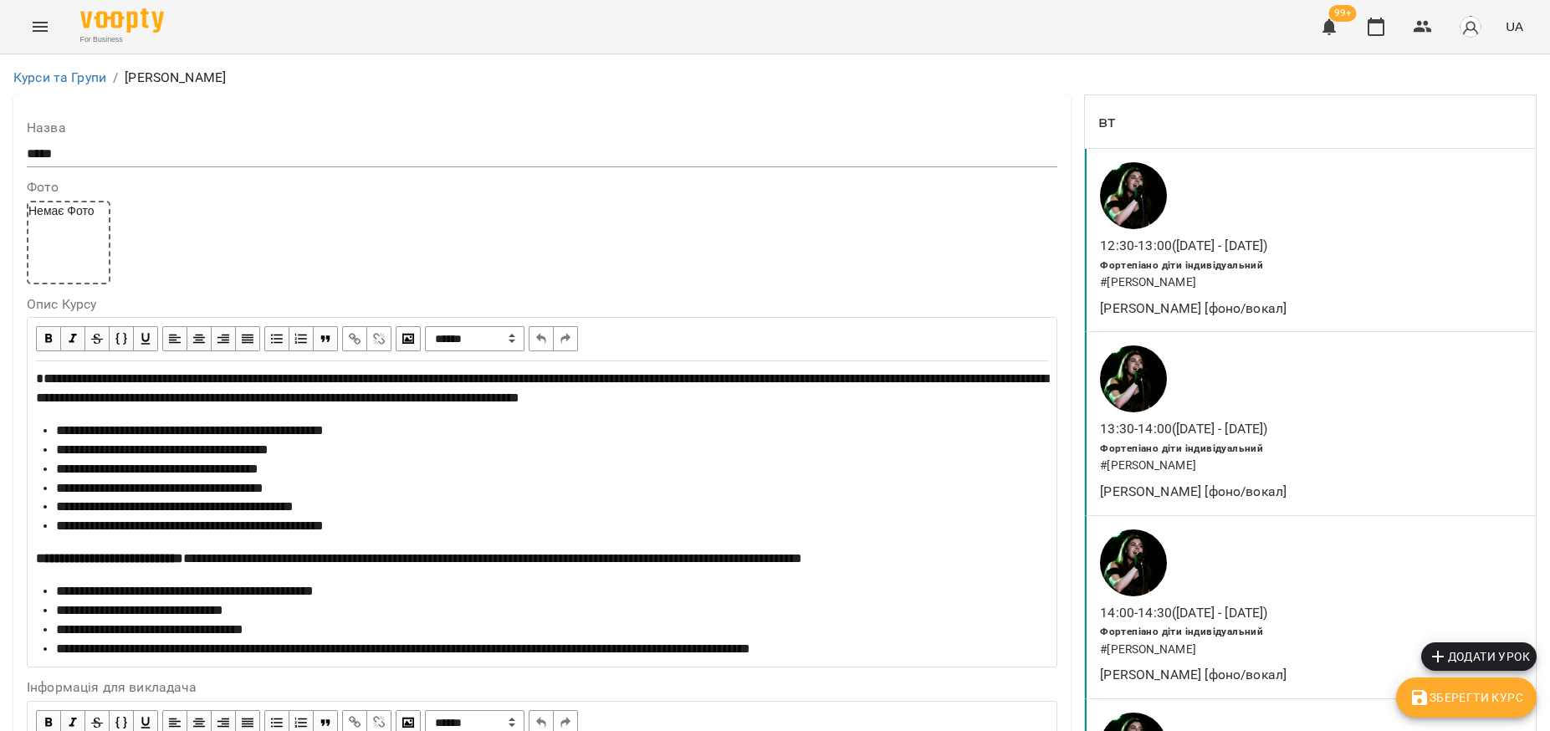
scroll to position [418, 0]
click at [990, 640] on div "**********" at bounding box center [552, 649] width 992 height 19
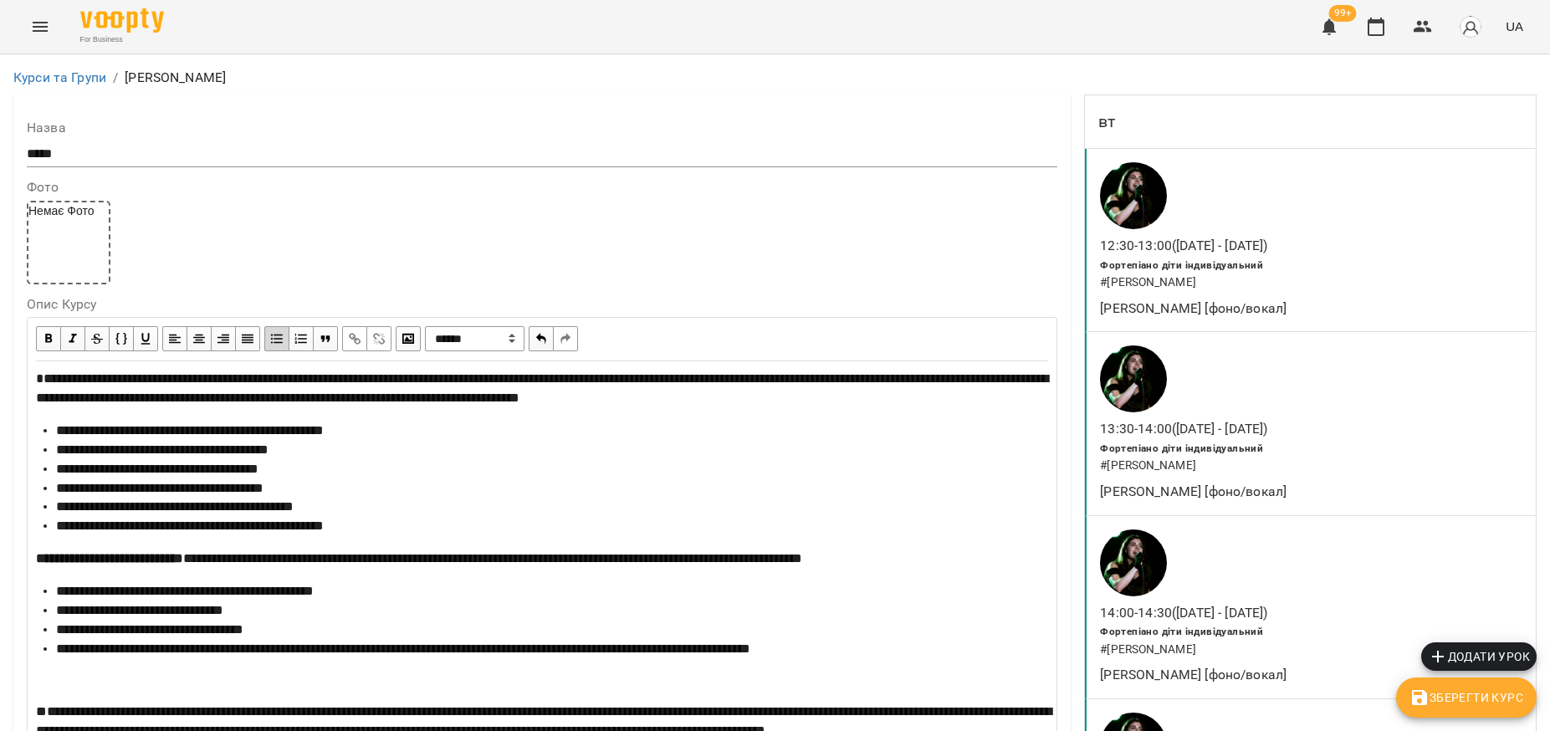
click at [1473, 704] on span "Зберегти Курс" at bounding box center [1466, 697] width 114 height 20
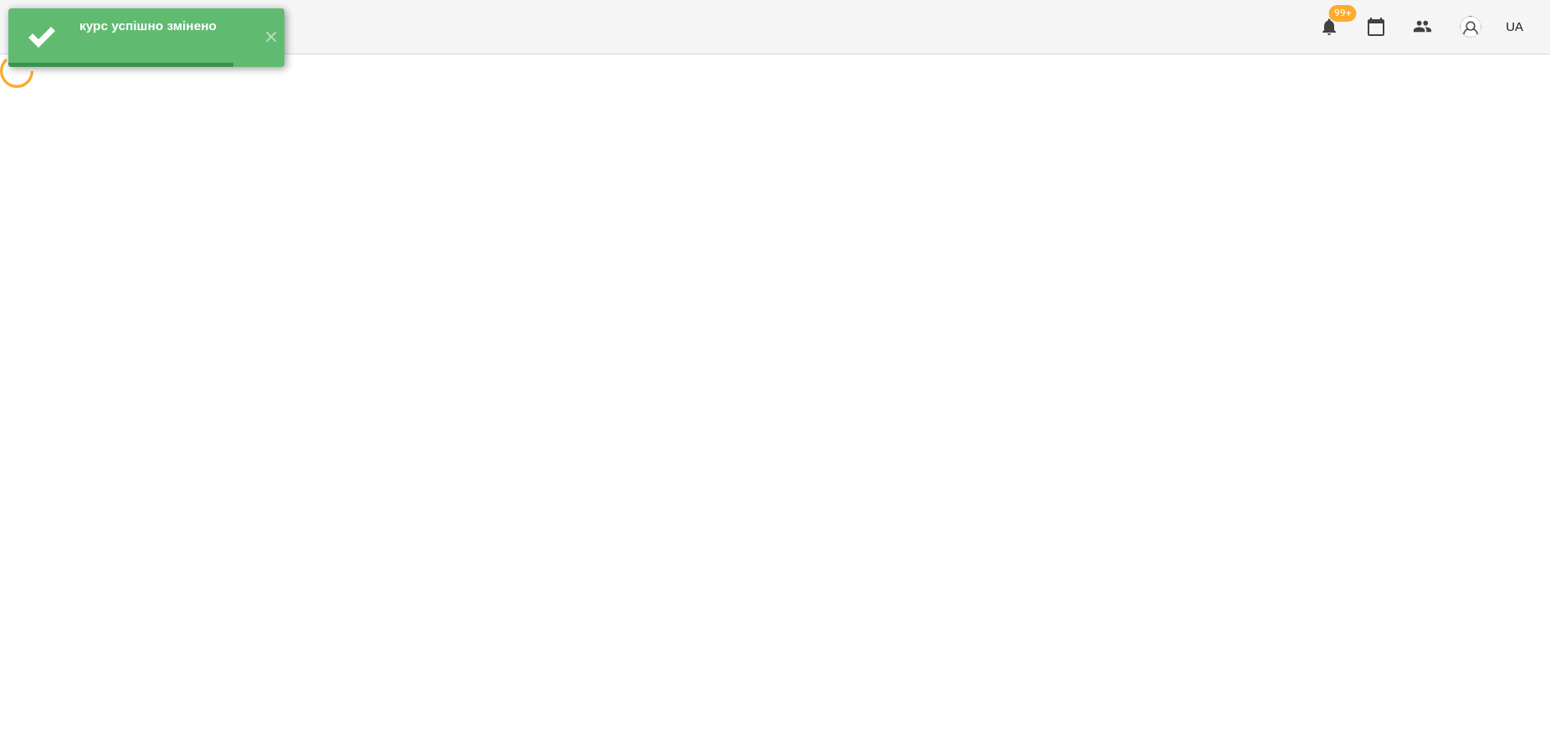
scroll to position [0, 0]
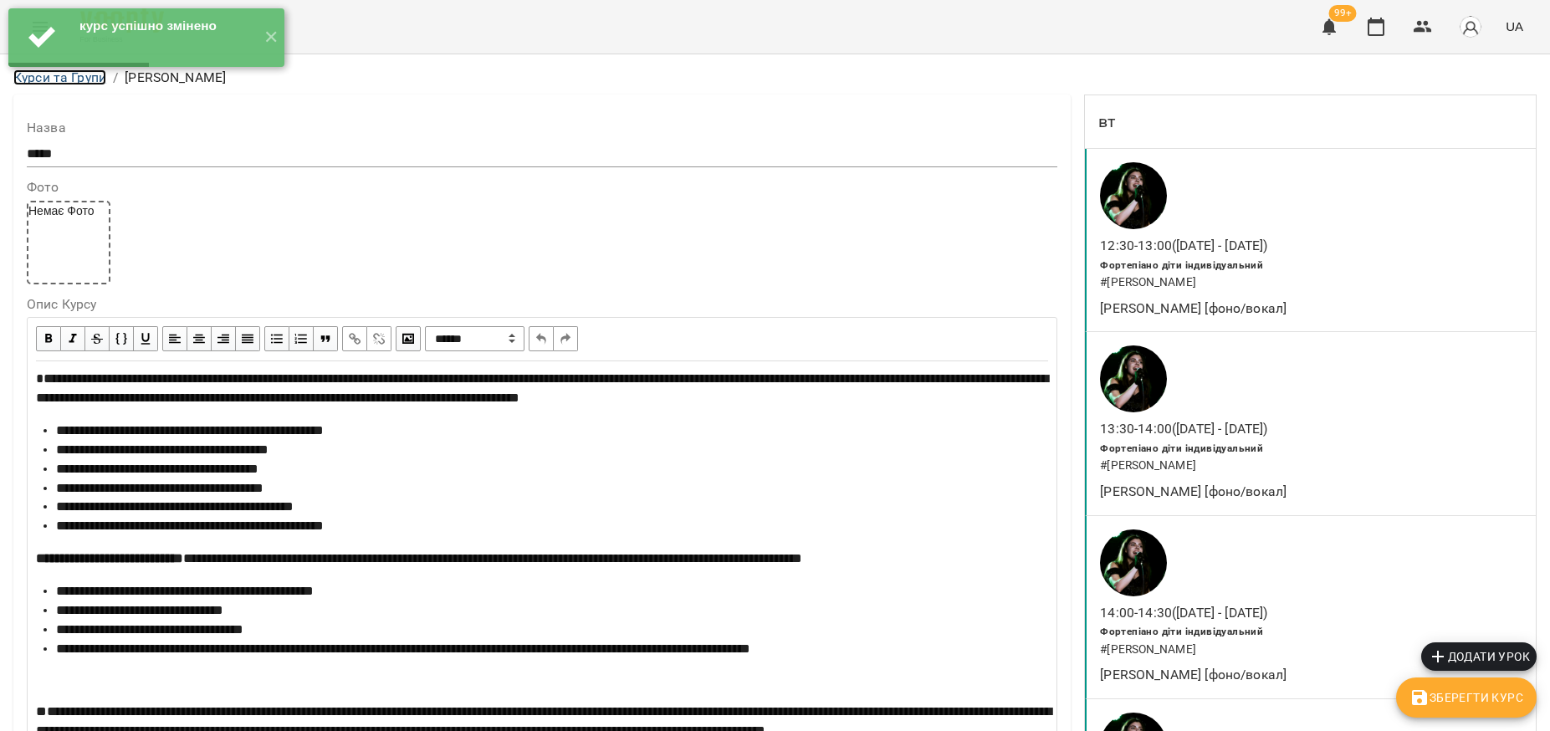
click at [90, 79] on link "Курси та Групи" at bounding box center [59, 77] width 93 height 16
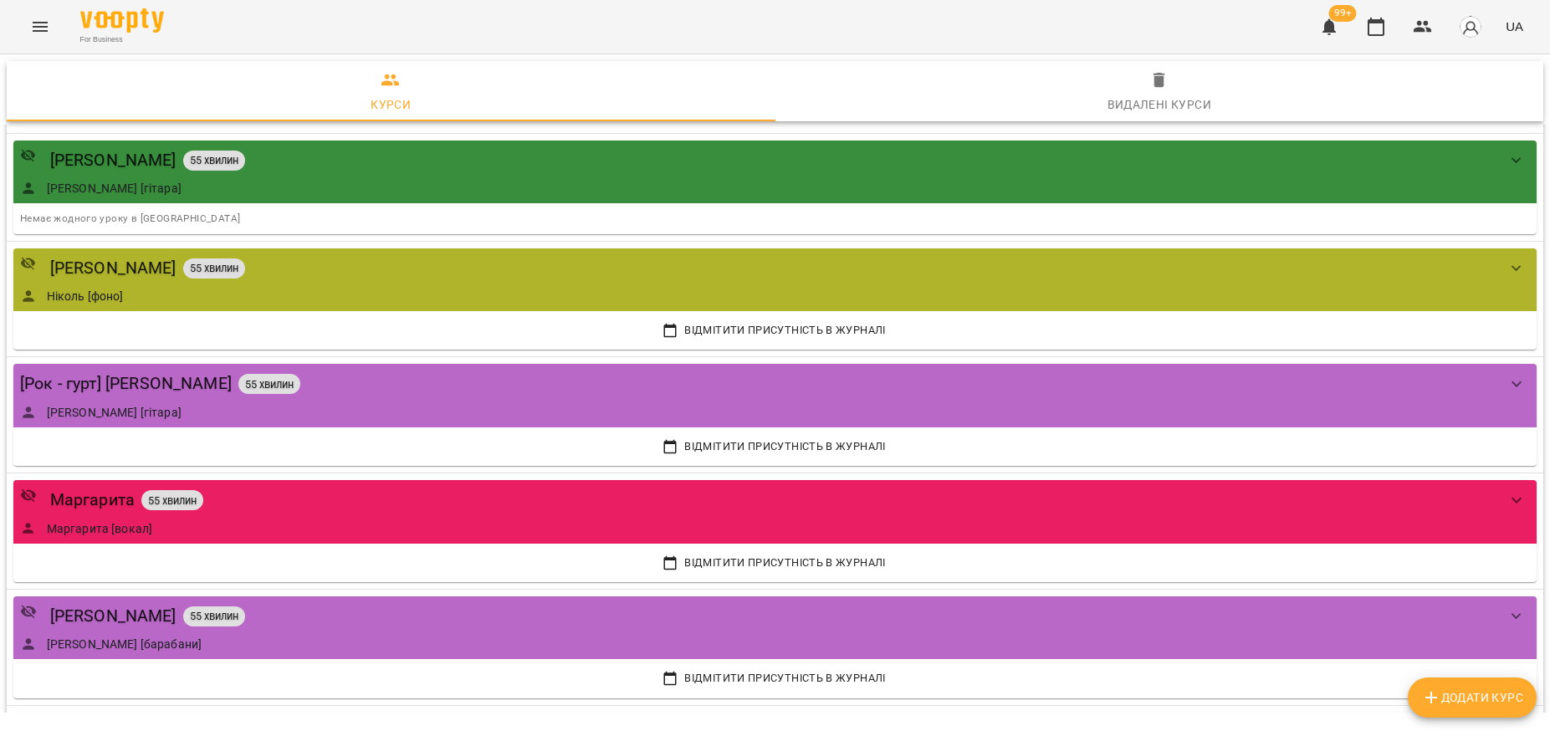
scroll to position [732, 0]
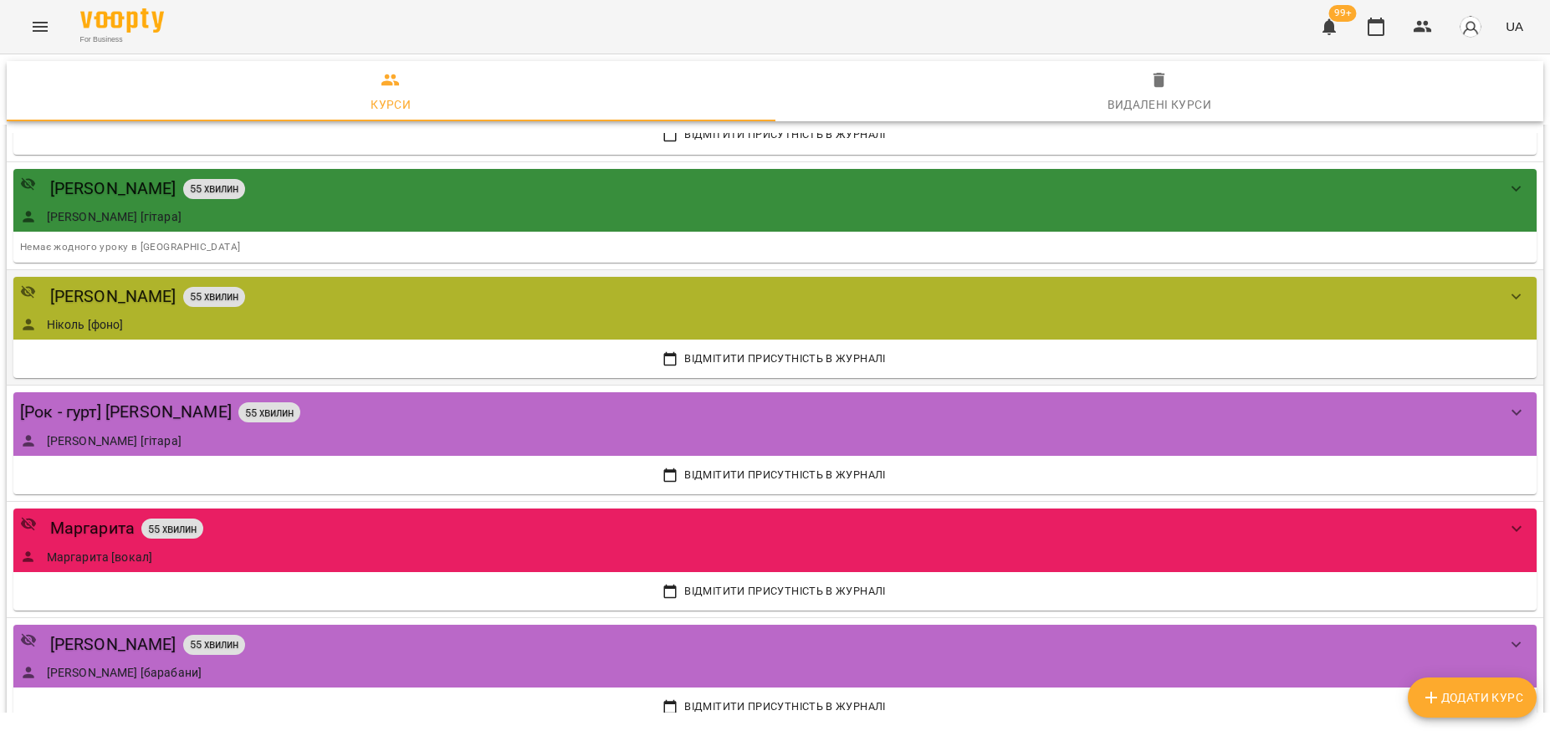
click at [379, 304] on div "[PERSON_NAME] 55 хвилин" at bounding box center [758, 296] width 1476 height 26
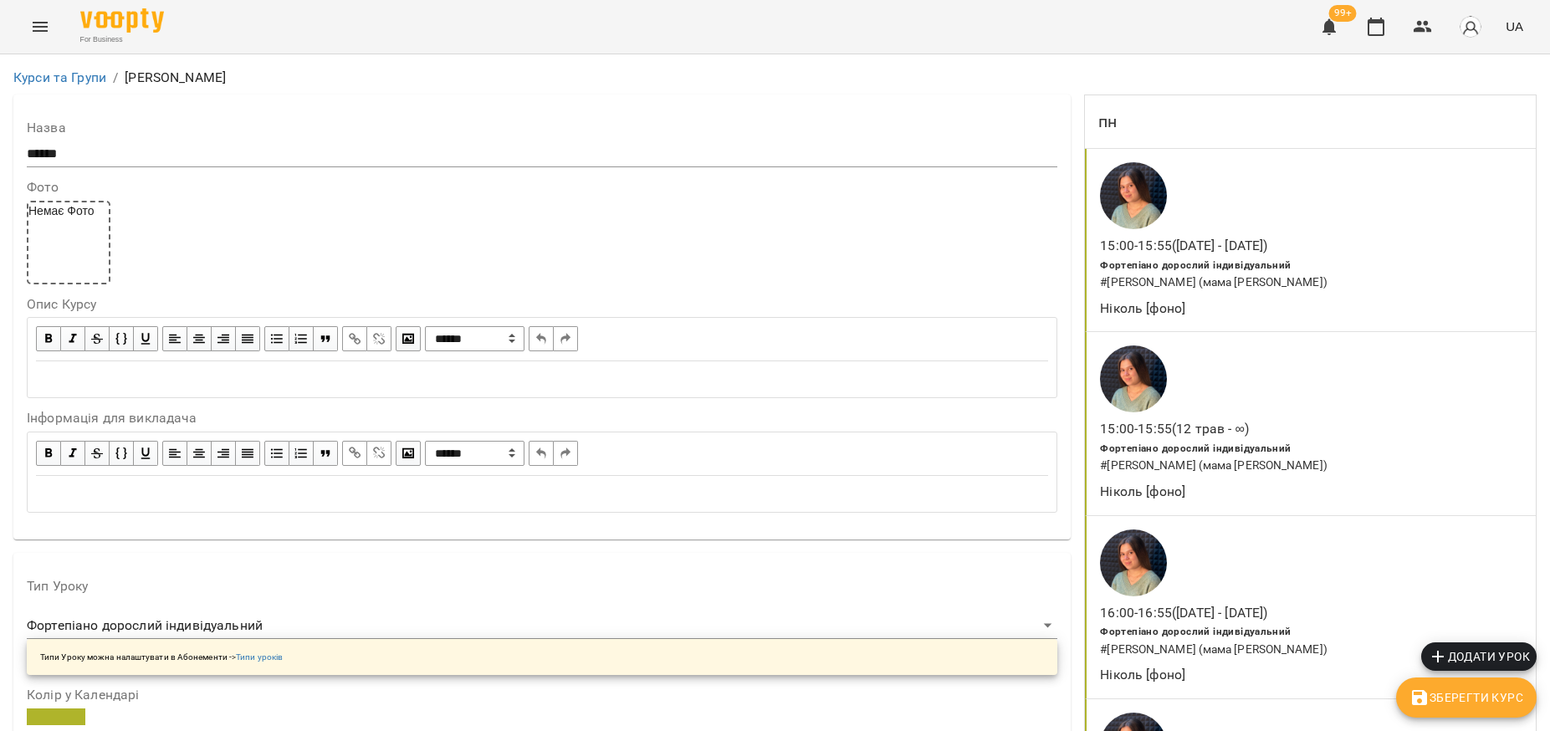
click at [114, 374] on div "Edit text" at bounding box center [542, 379] width 1012 height 19
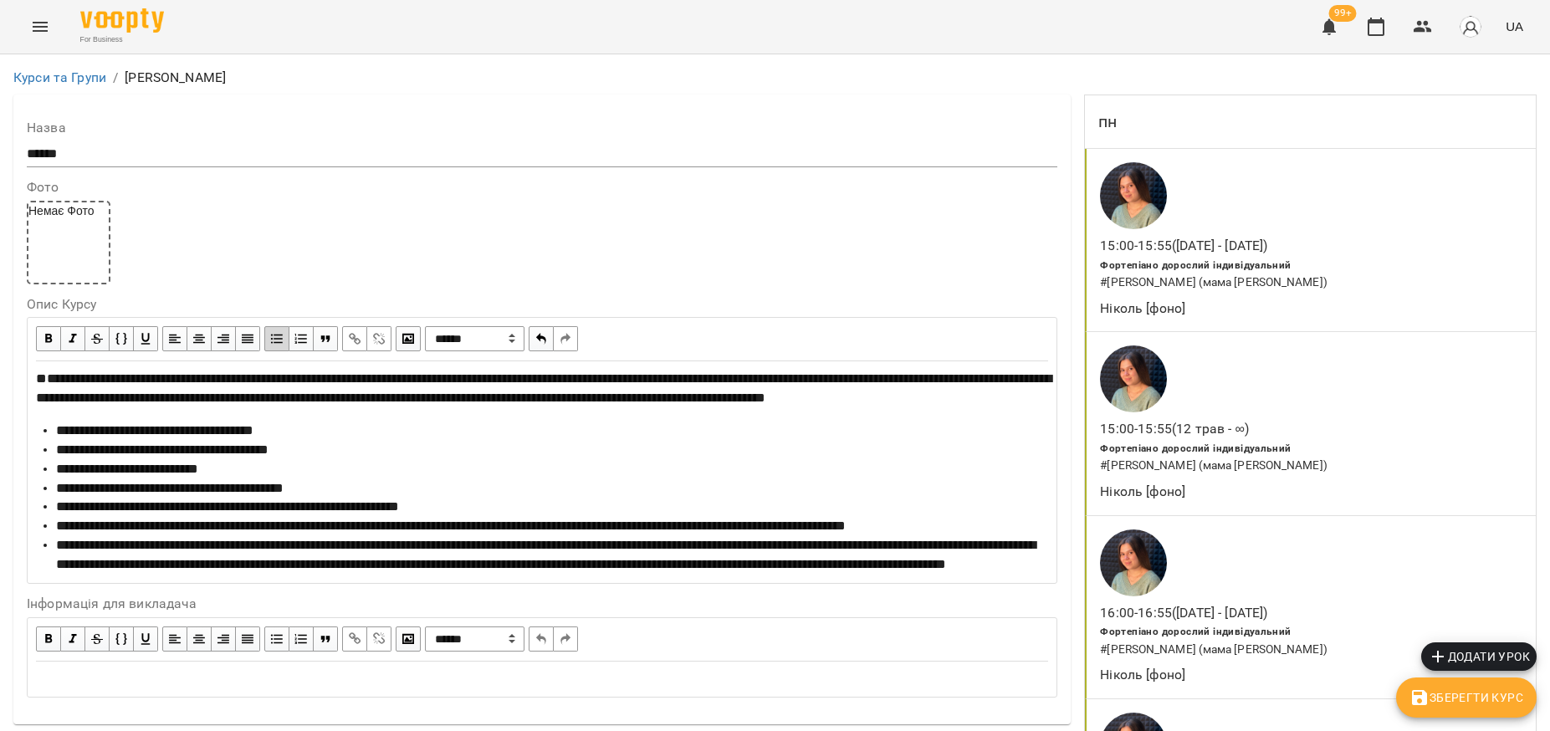
click at [1487, 702] on span "Зберегти Курс" at bounding box center [1466, 697] width 114 height 20
